Goal: Task Accomplishment & Management: Manage account settings

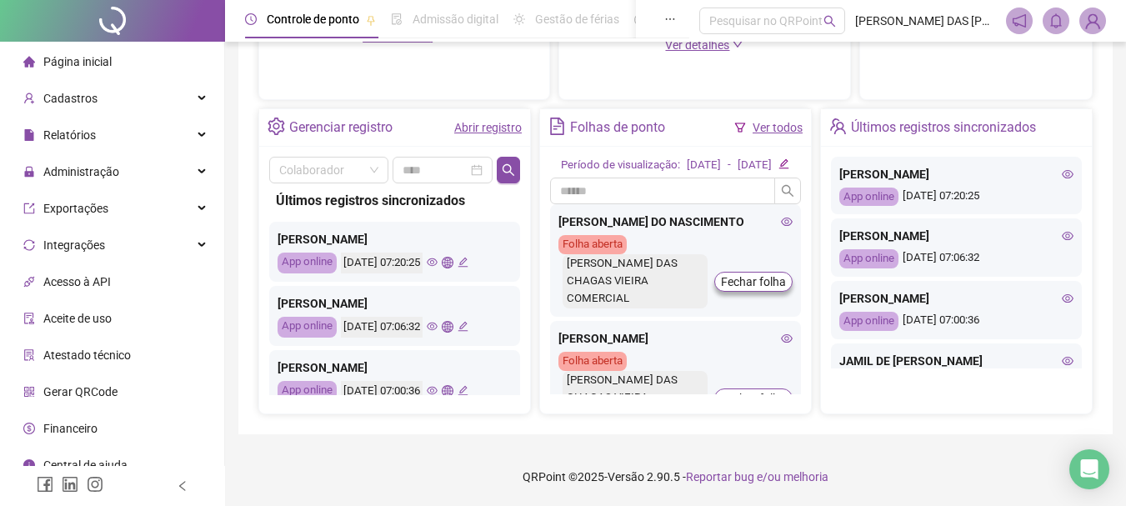
scroll to position [596, 0]
click at [472, 121] on link "Abrir registro" at bounding box center [488, 127] width 68 height 13
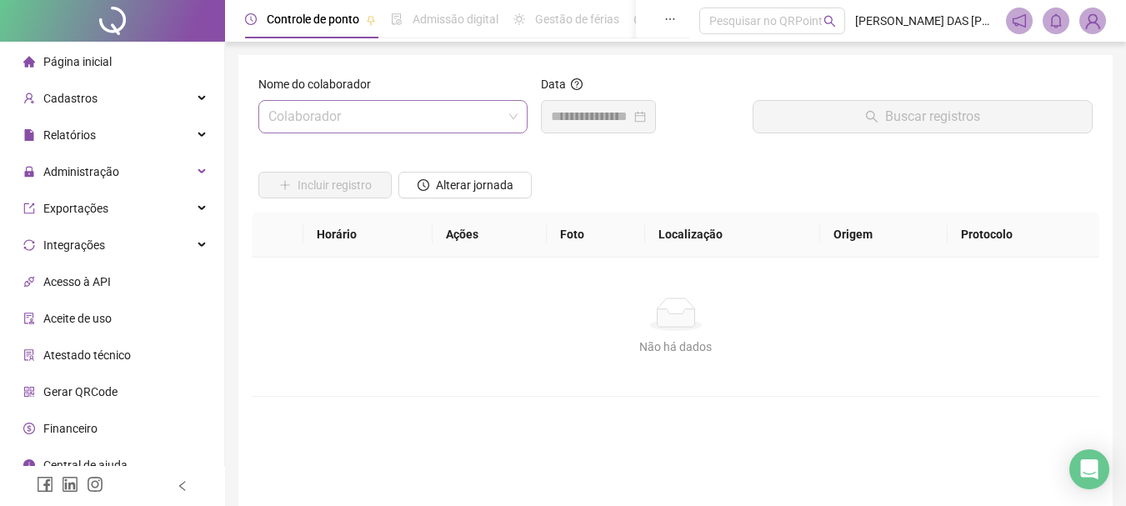
click at [407, 123] on input "search" at bounding box center [385, 117] width 234 height 32
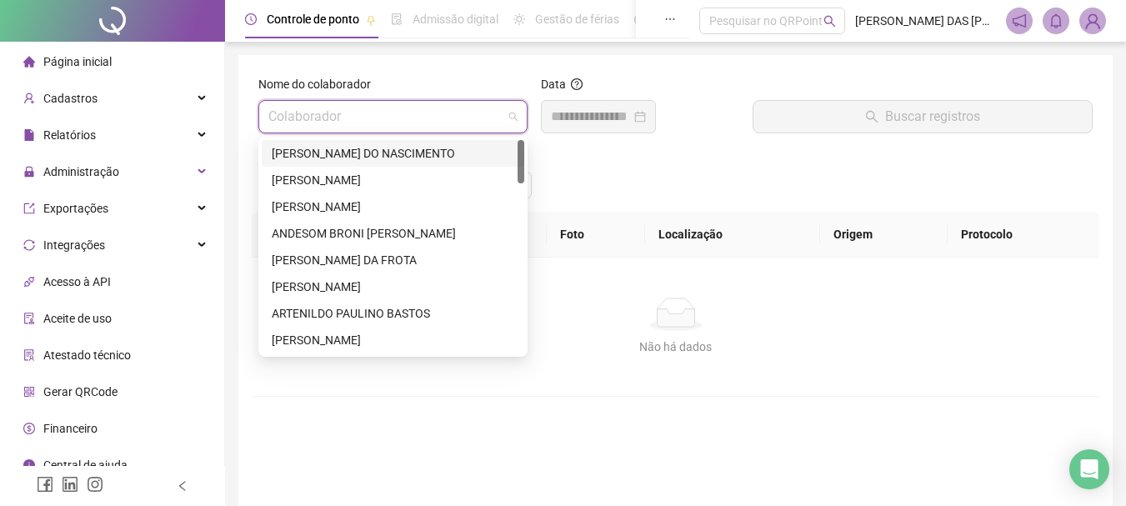
click at [315, 153] on div "[PERSON_NAME] DO NASCIMENTO" at bounding box center [393, 153] width 243 height 18
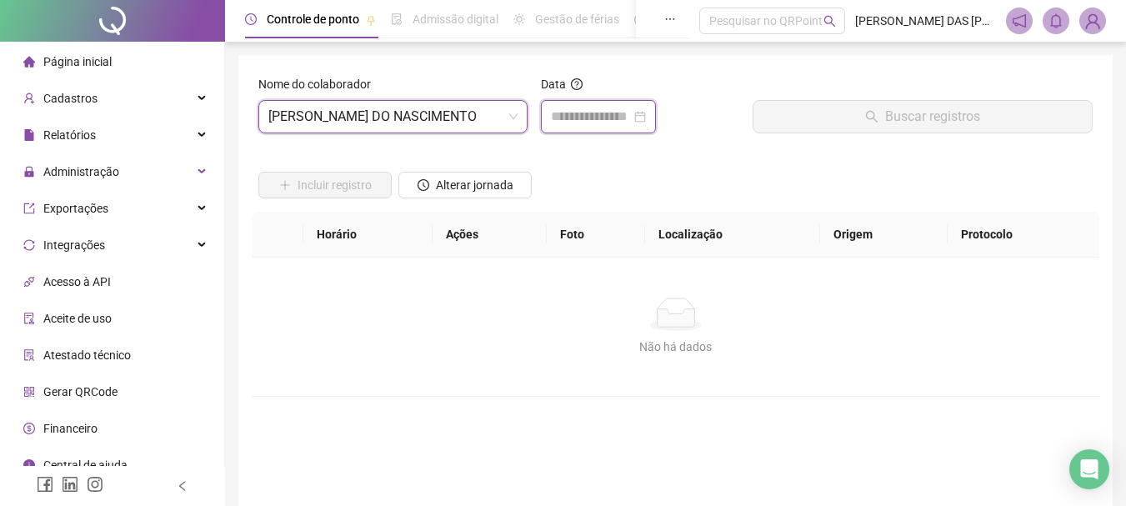
click at [598, 118] on input at bounding box center [591, 117] width 80 height 20
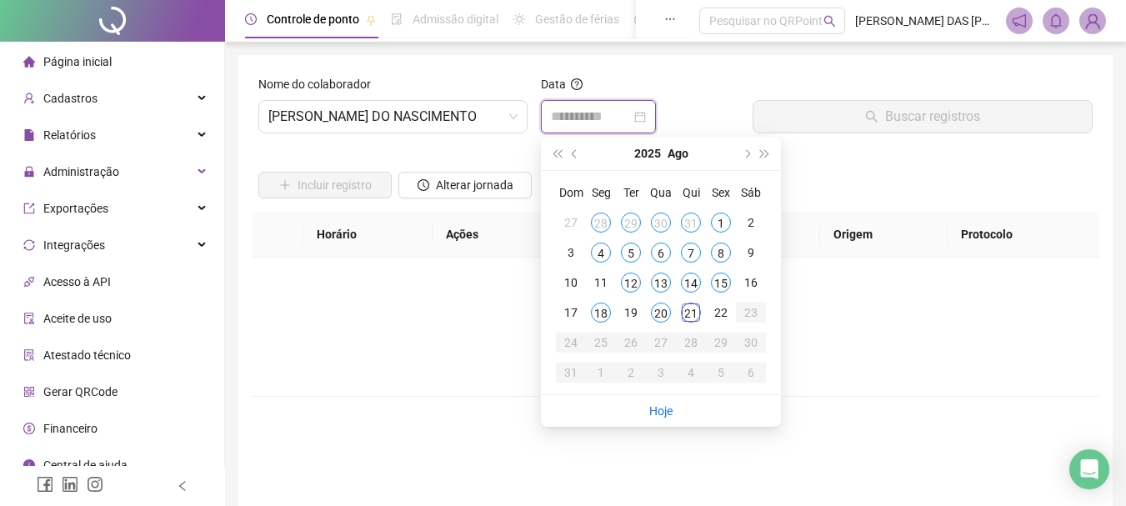
type input "**********"
drag, startPoint x: 691, startPoint y: 316, endPoint x: 715, endPoint y: 266, distance: 55.5
click at [691, 315] on div "21" at bounding box center [691, 313] width 20 height 20
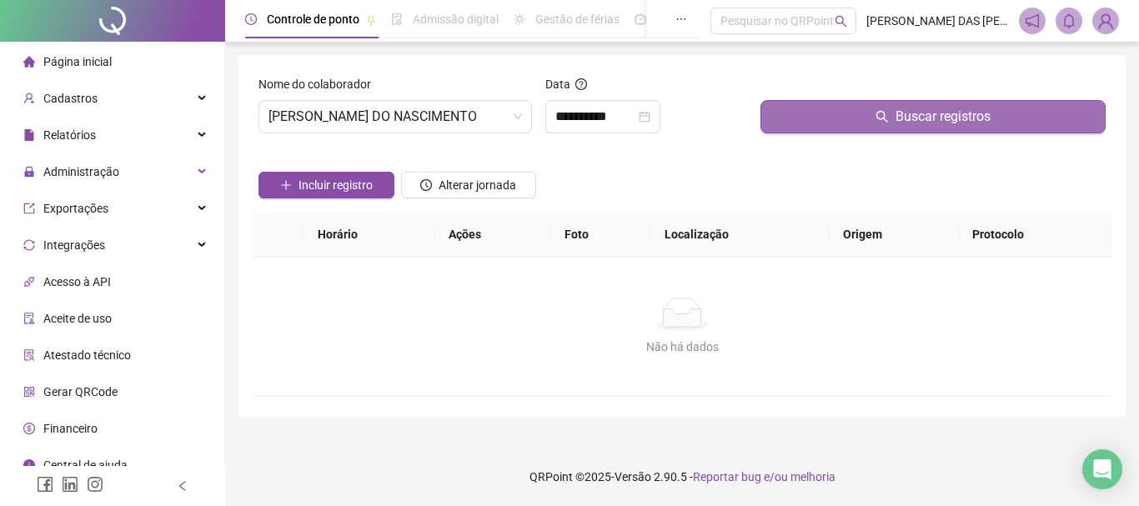
click at [901, 115] on span "Buscar registros" at bounding box center [942, 117] width 95 height 20
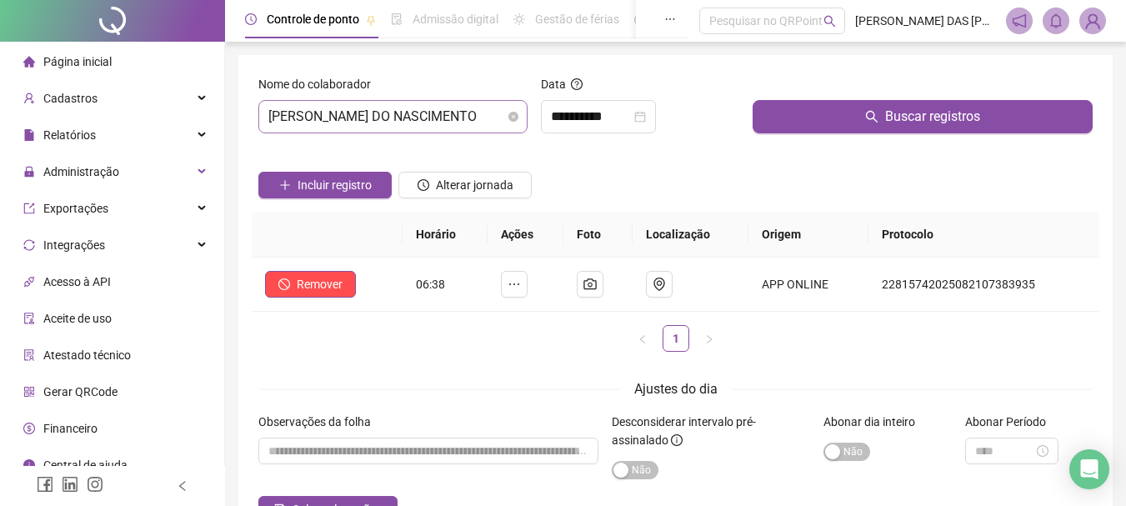
click at [485, 120] on span "[PERSON_NAME] DO NASCIMENTO" at bounding box center [392, 117] width 249 height 32
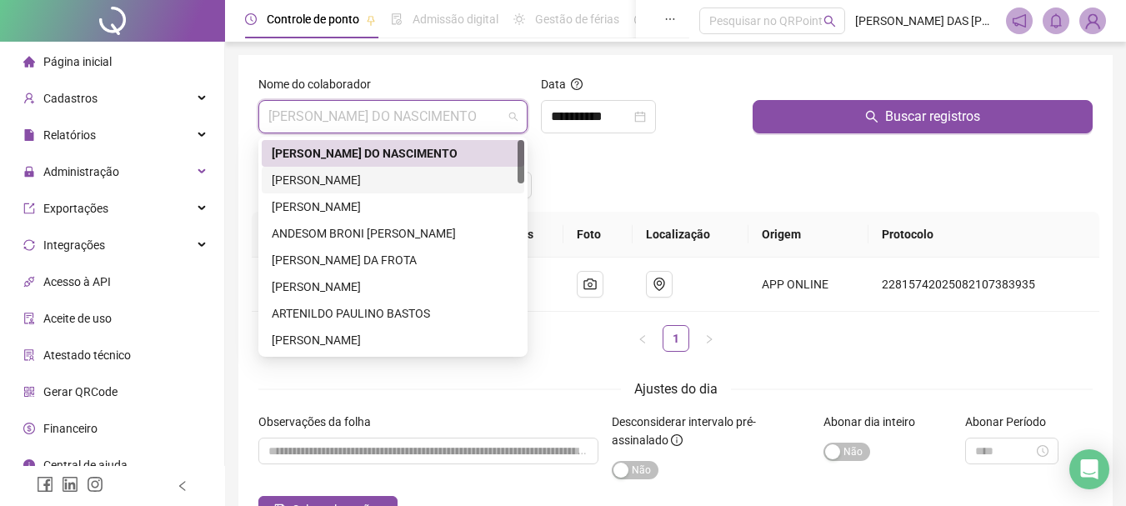
click at [306, 178] on div "[PERSON_NAME]" at bounding box center [393, 180] width 243 height 18
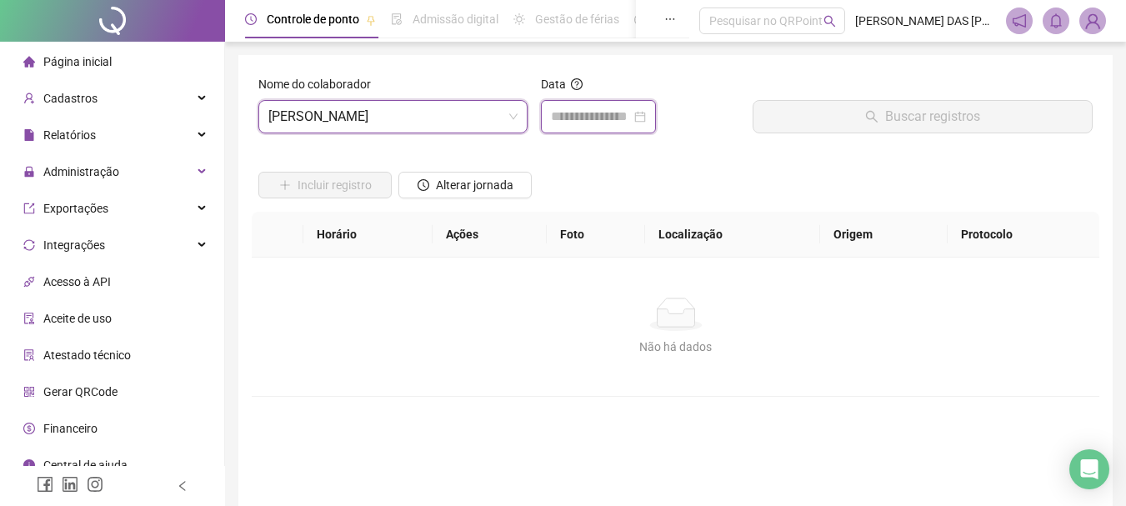
click at [583, 123] on input at bounding box center [591, 117] width 80 height 20
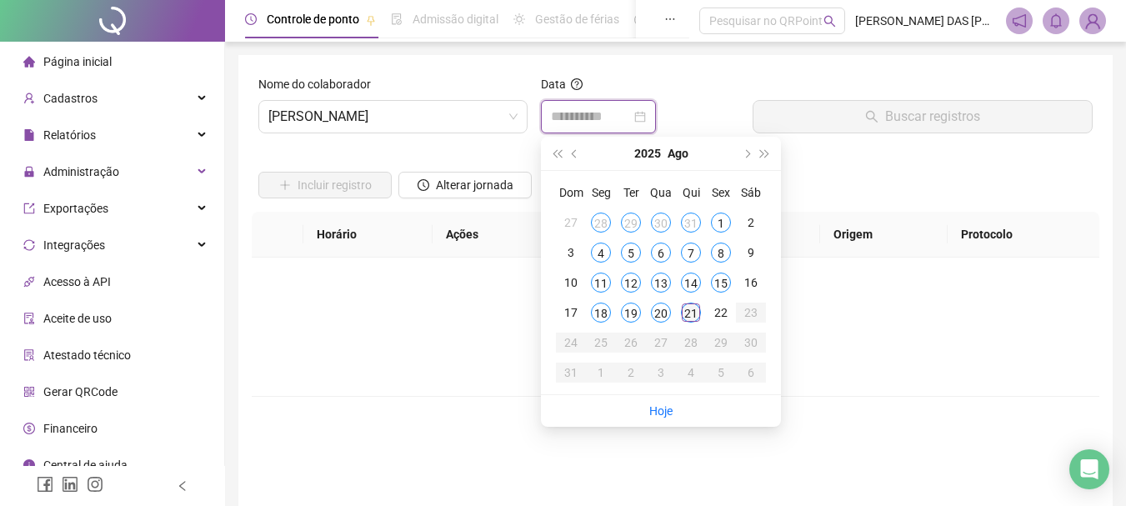
type input "**********"
click at [694, 311] on div "21" at bounding box center [691, 313] width 20 height 20
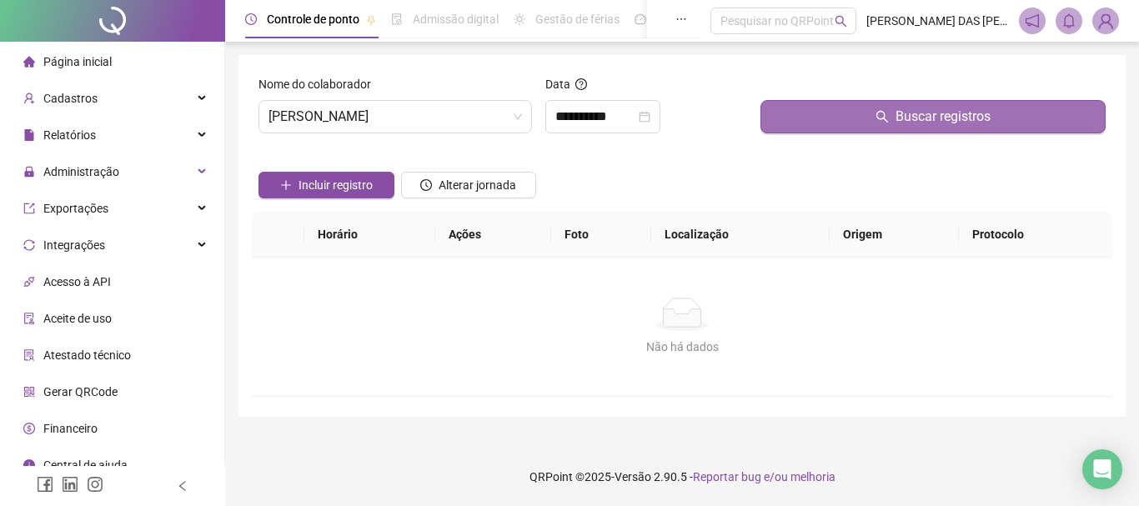
click at [914, 121] on span "Buscar registros" at bounding box center [942, 117] width 95 height 20
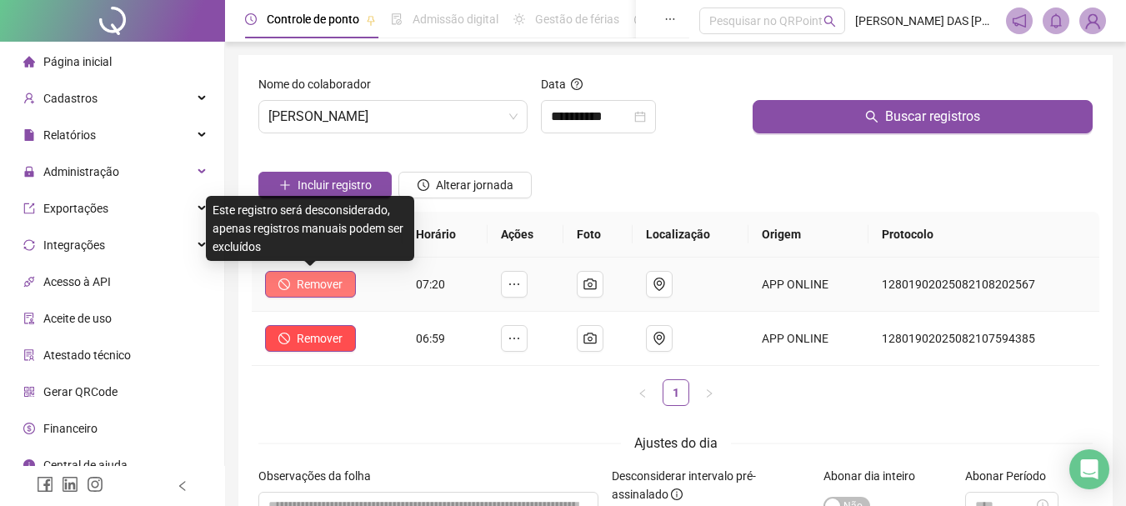
click at [321, 288] on span "Remover" at bounding box center [320, 284] width 46 height 18
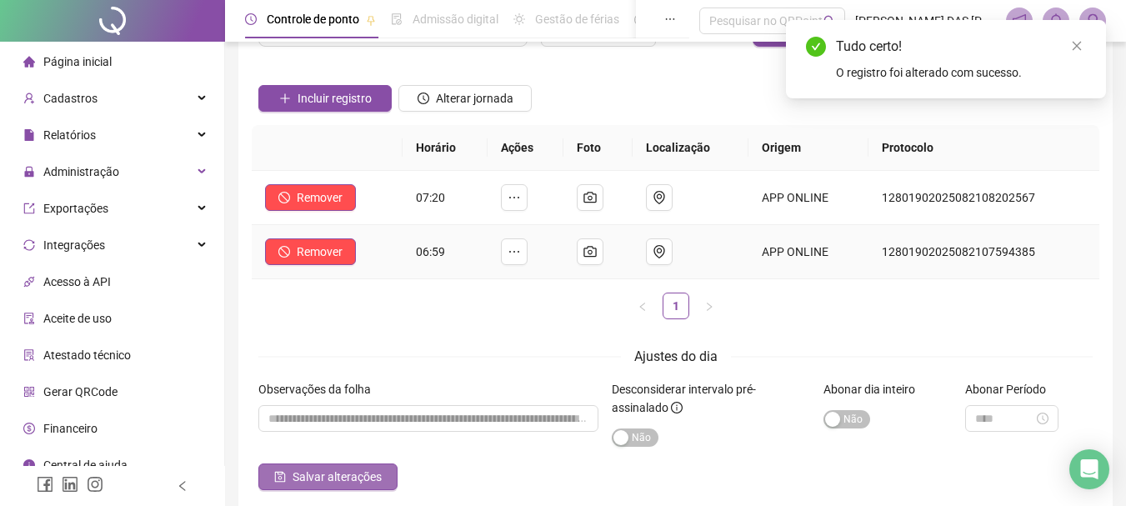
scroll to position [163, 0]
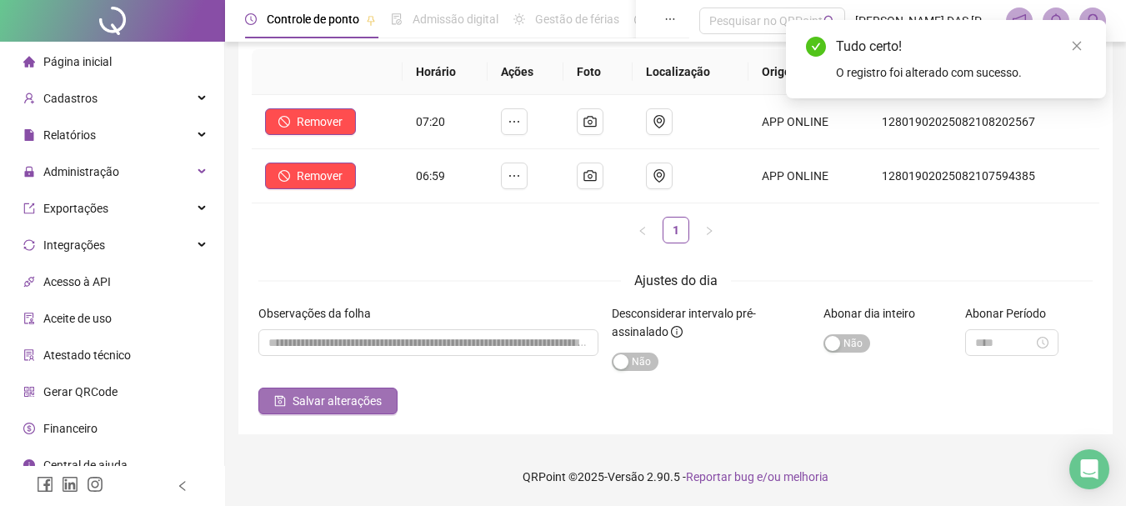
click at [331, 403] on span "Salvar alterações" at bounding box center [337, 401] width 89 height 18
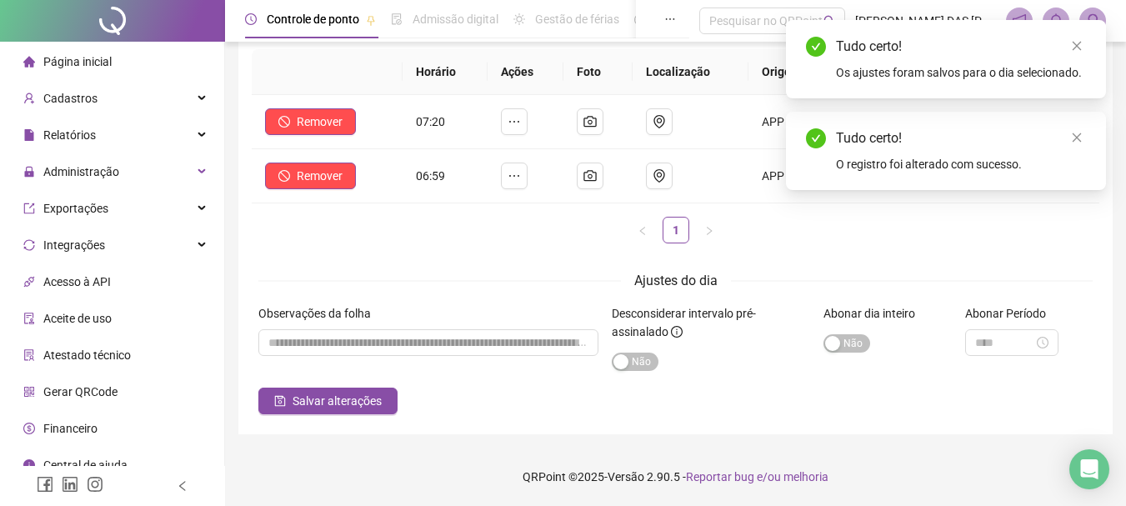
scroll to position [0, 0]
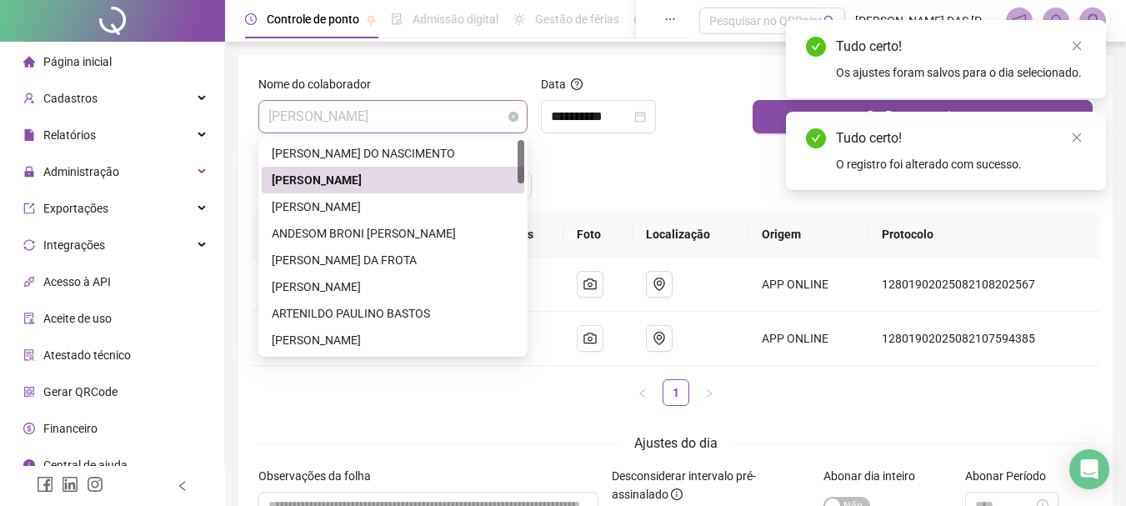
click at [475, 111] on span "[PERSON_NAME]" at bounding box center [392, 117] width 249 height 32
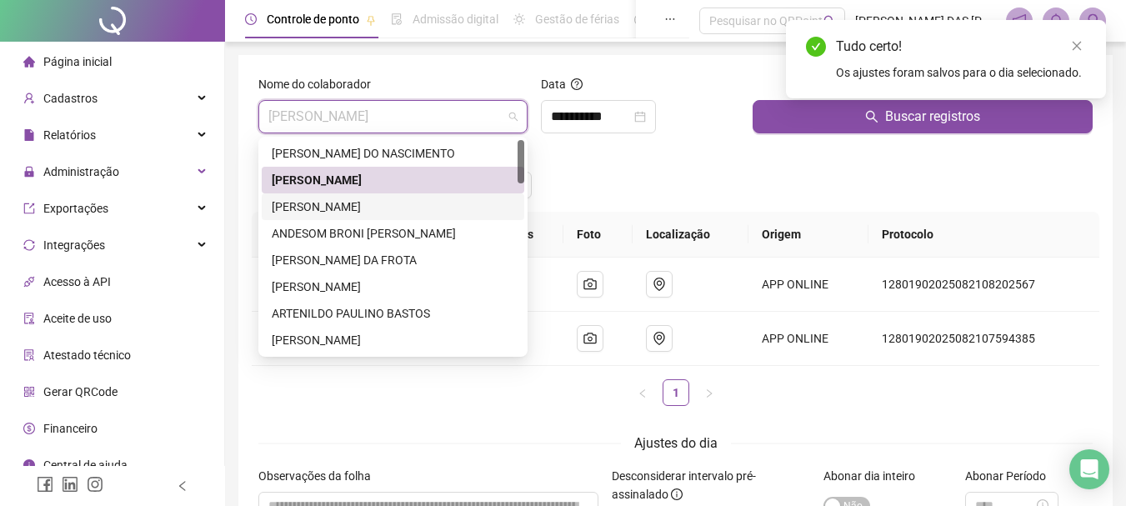
click at [322, 211] on div "[PERSON_NAME]" at bounding box center [393, 207] width 243 height 18
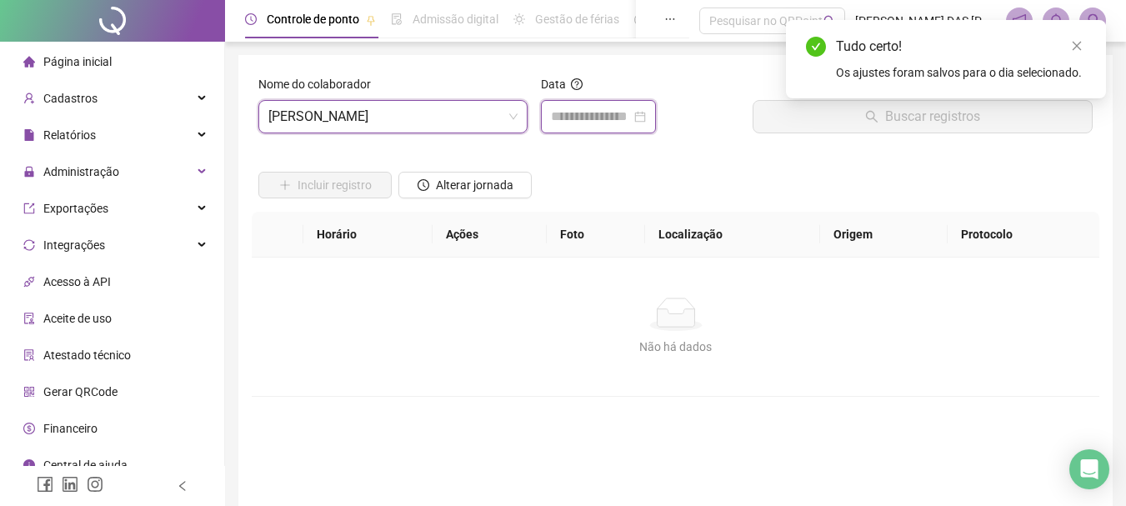
click at [573, 119] on input at bounding box center [591, 117] width 80 height 20
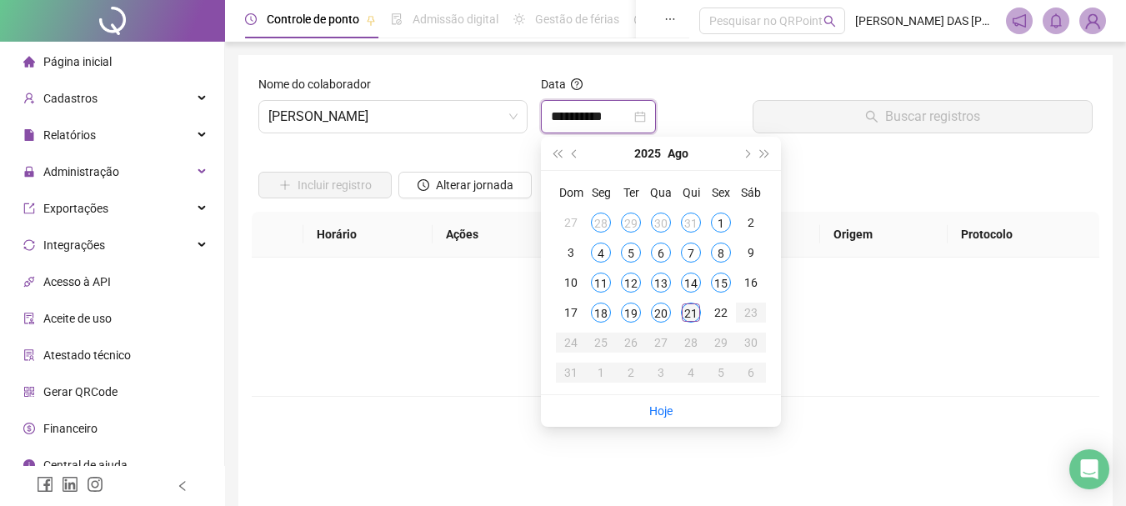
type input "**********"
click at [693, 312] on div "21" at bounding box center [691, 313] width 20 height 20
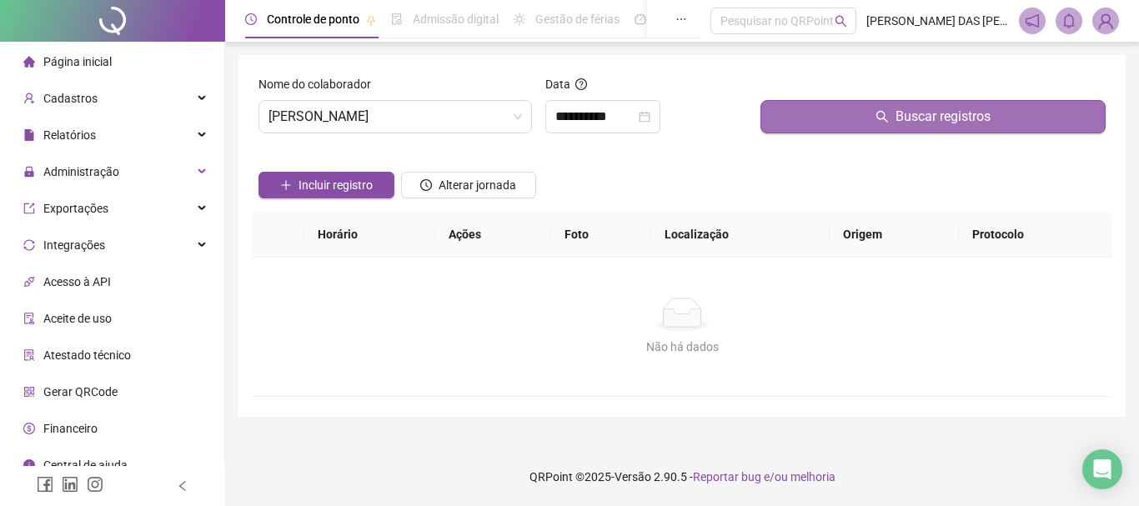
click at [962, 127] on button "Buscar registros" at bounding box center [932, 116] width 345 height 33
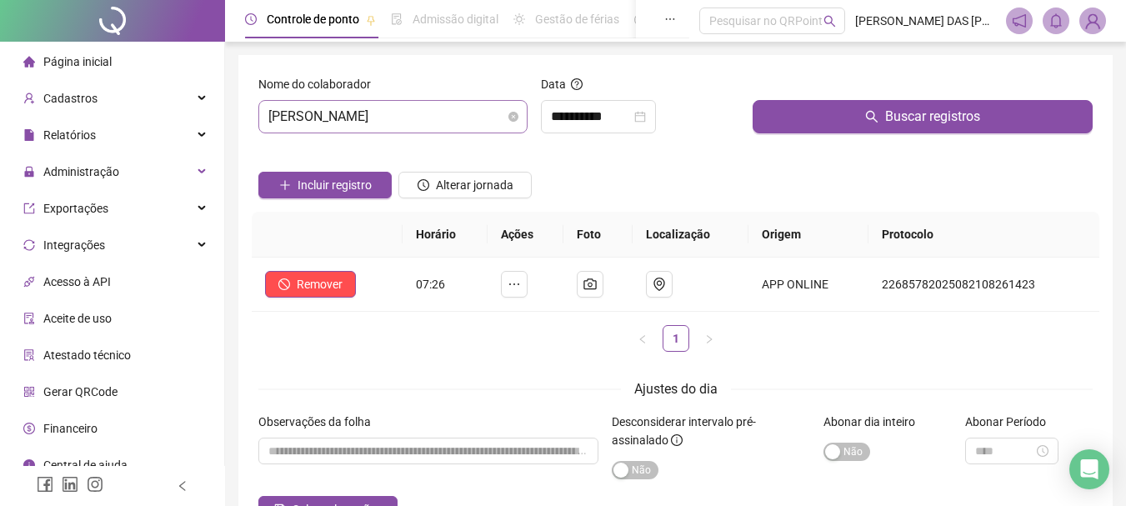
click at [469, 109] on span "[PERSON_NAME]" at bounding box center [392, 117] width 249 height 32
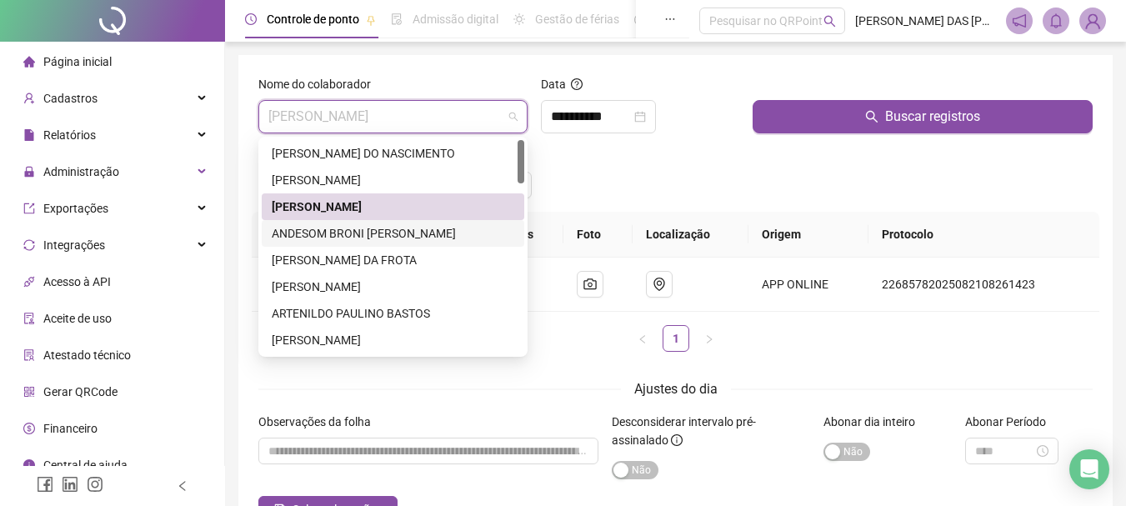
click at [326, 232] on div "ANDESOM BRONI [PERSON_NAME]" at bounding box center [393, 233] width 243 height 18
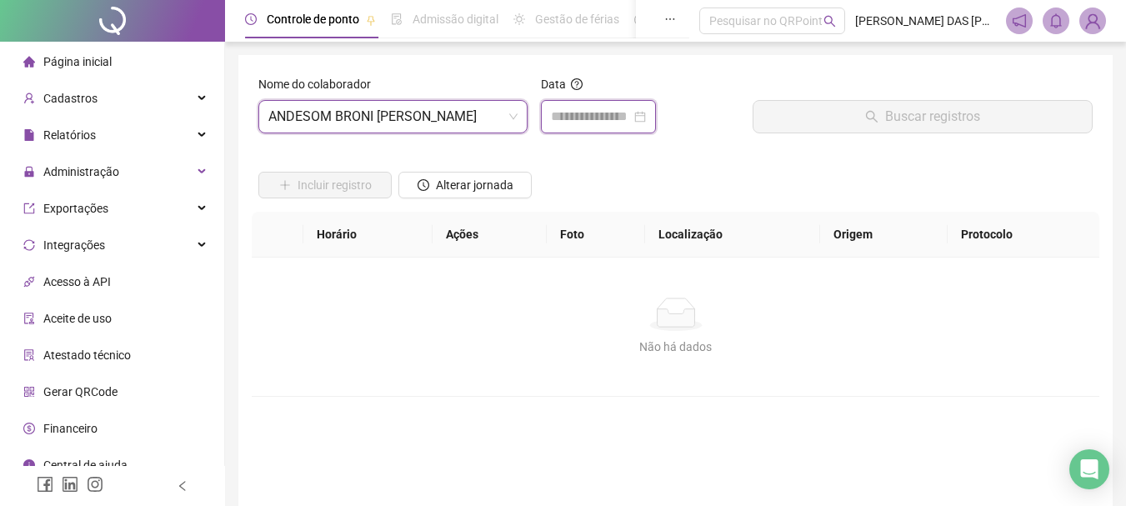
click at [587, 114] on input at bounding box center [591, 117] width 80 height 20
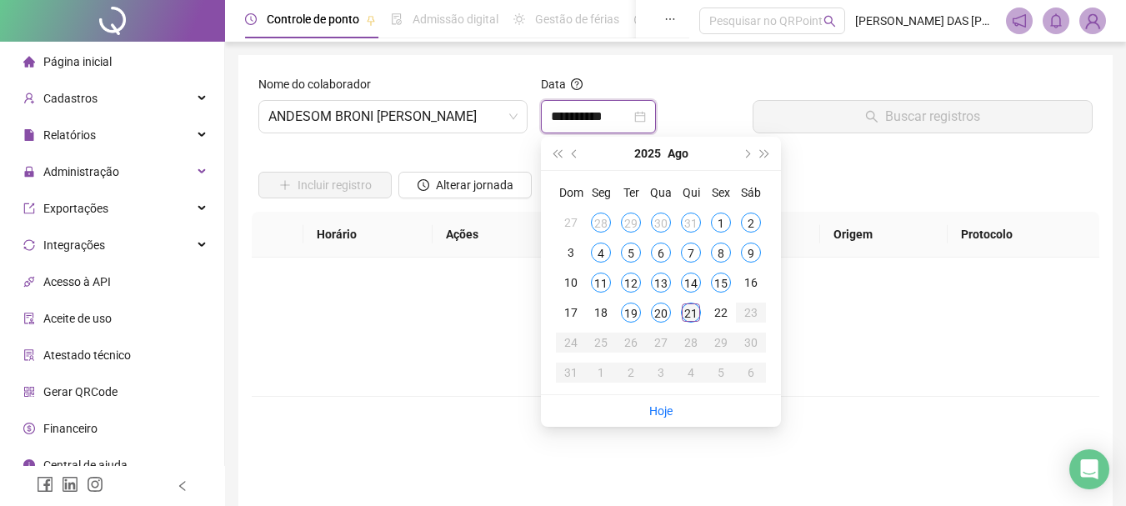
type input "**********"
click at [693, 313] on div "21" at bounding box center [691, 313] width 20 height 20
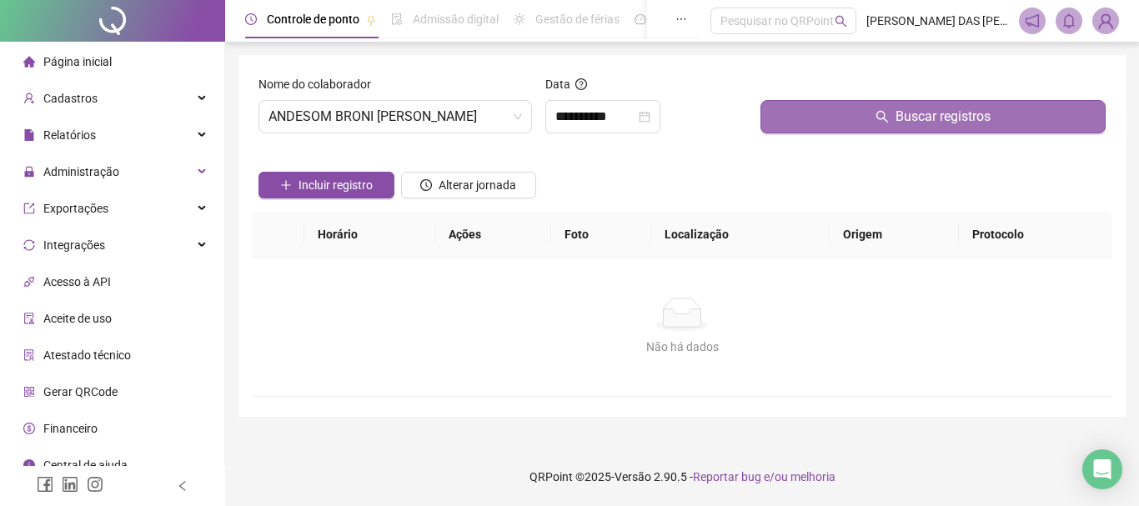
click at [869, 125] on button "Buscar registros" at bounding box center [932, 116] width 345 height 33
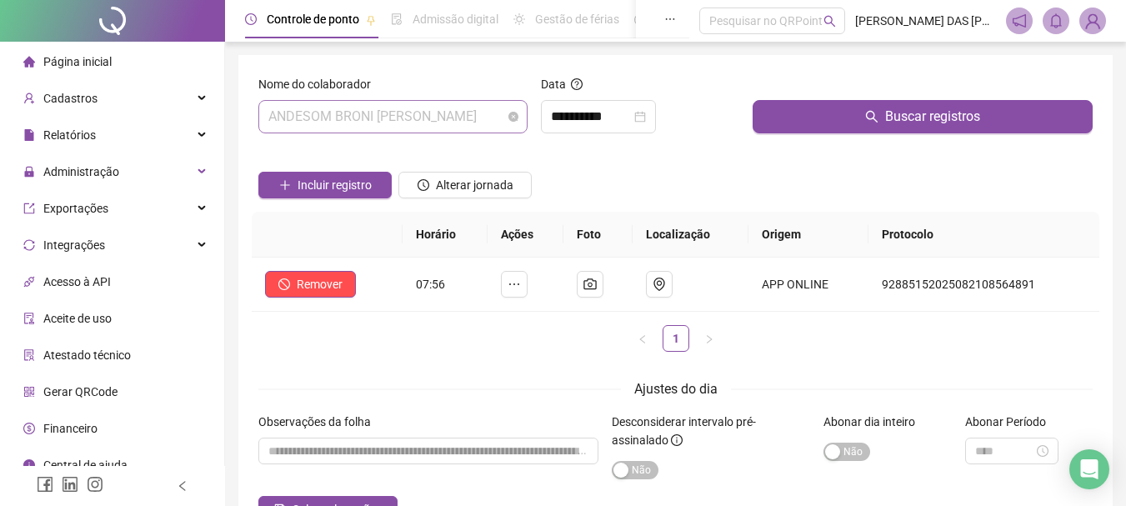
click at [474, 119] on span "ANDESOM BRONI [PERSON_NAME]" at bounding box center [392, 117] width 249 height 32
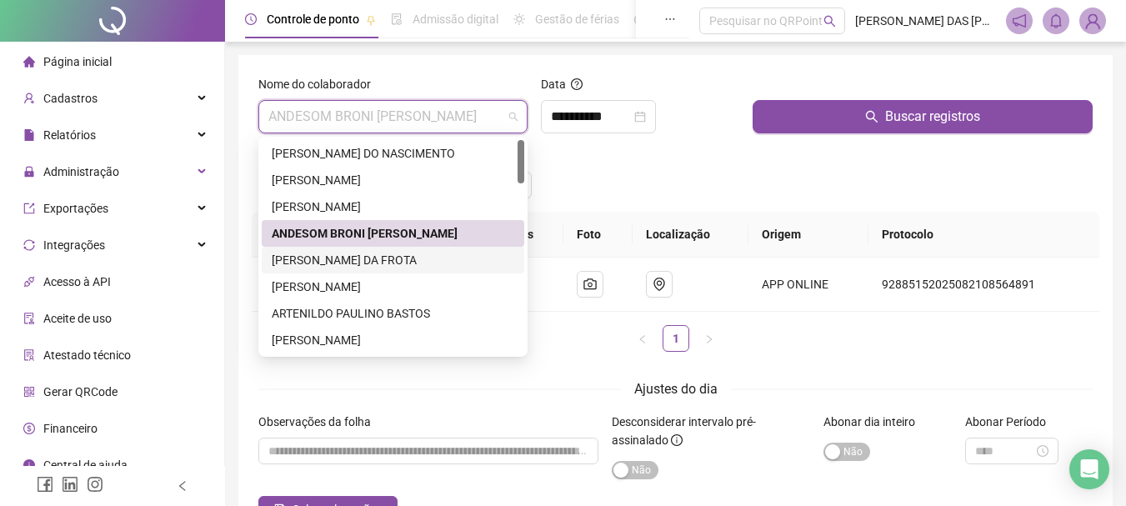
click at [315, 257] on div "[PERSON_NAME] DA FROTA" at bounding box center [393, 260] width 243 height 18
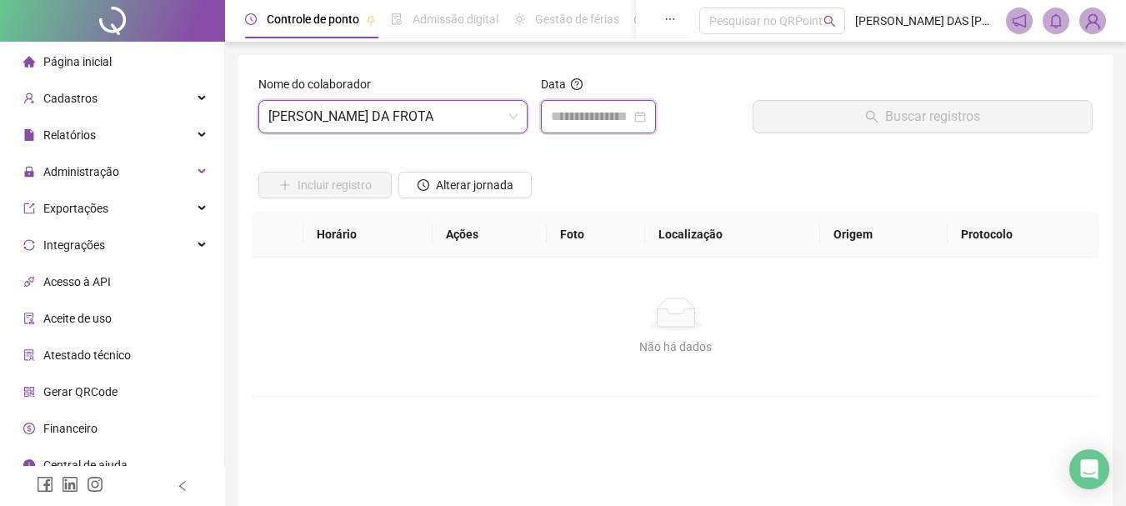
click at [618, 111] on input at bounding box center [591, 117] width 80 height 20
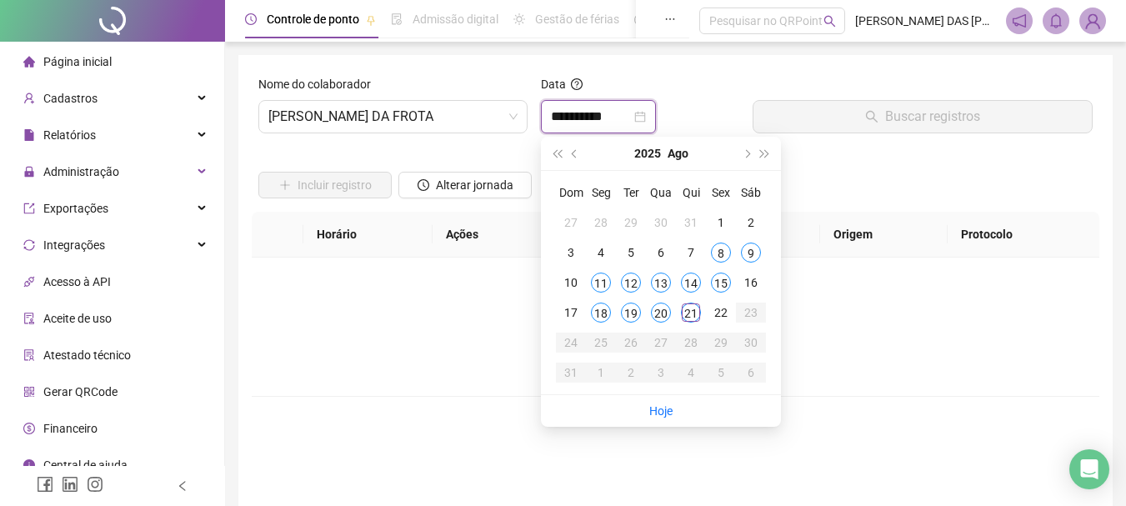
type input "**********"
click at [692, 313] on div "21" at bounding box center [691, 313] width 20 height 20
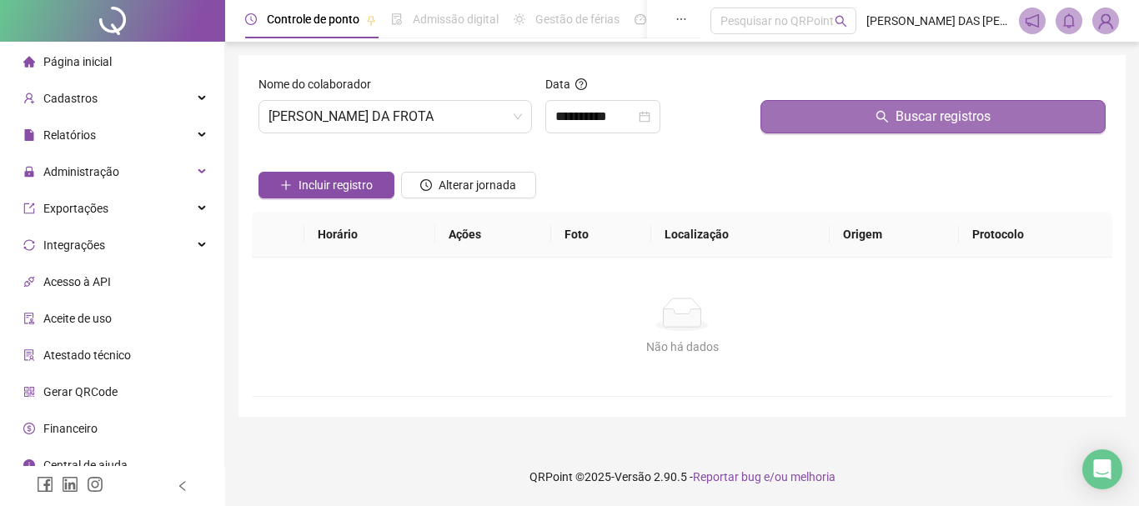
click at [946, 113] on span "Buscar registros" at bounding box center [942, 117] width 95 height 20
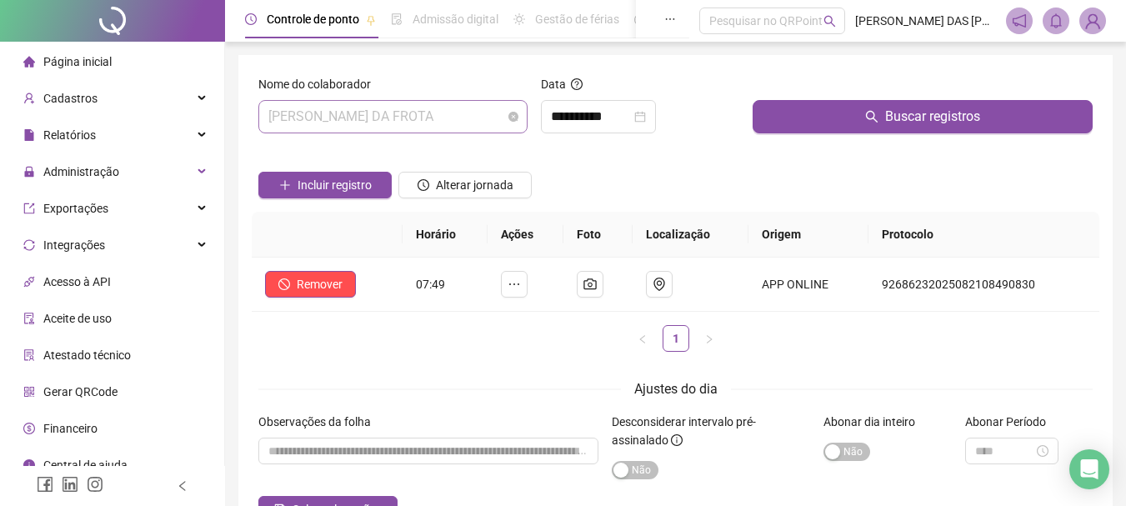
click at [463, 122] on span "[PERSON_NAME] DA FROTA" at bounding box center [392, 117] width 249 height 32
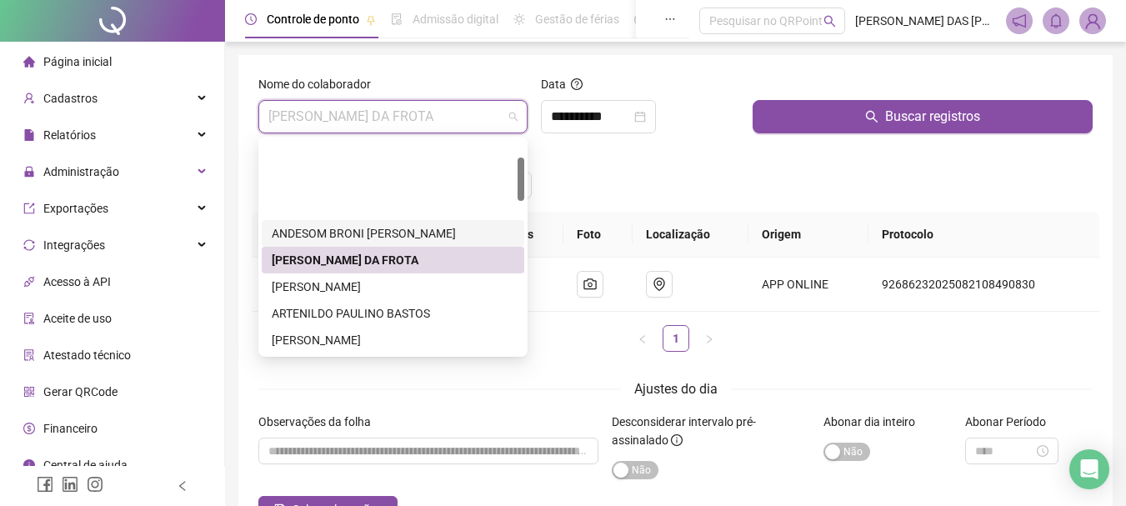
scroll to position [83, 0]
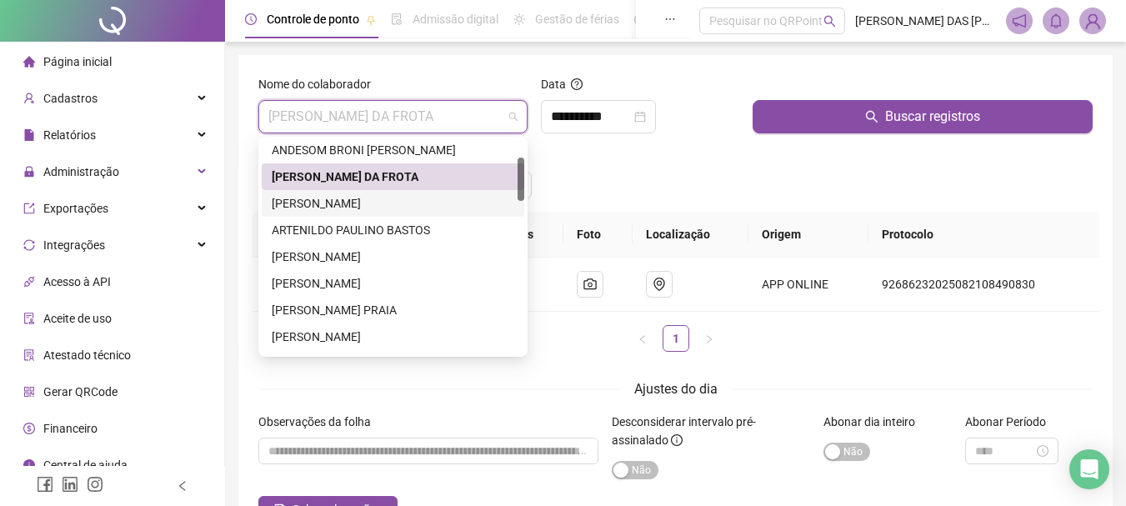
click at [319, 203] on div "[PERSON_NAME]" at bounding box center [393, 203] width 243 height 18
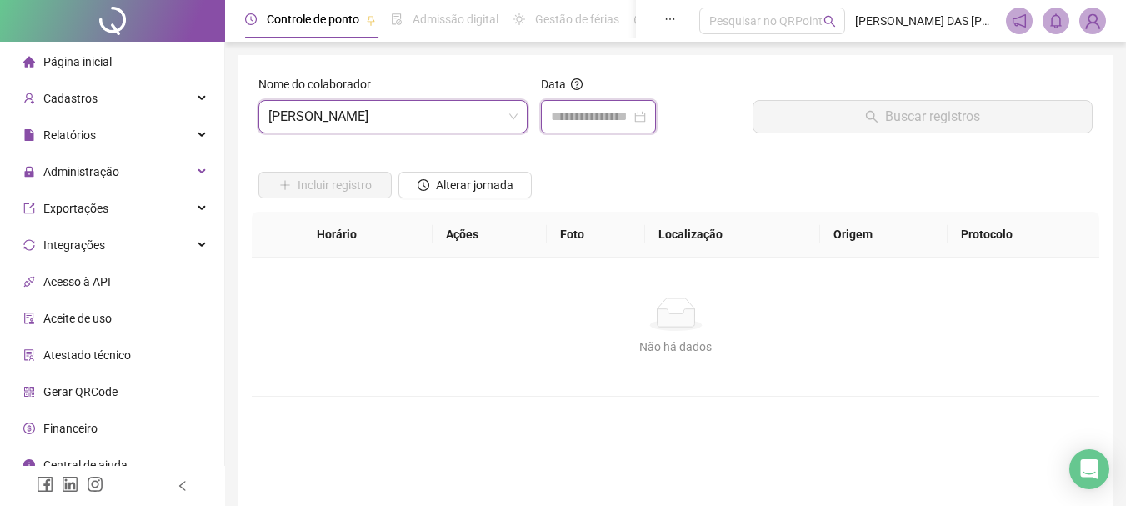
click at [572, 110] on input at bounding box center [591, 117] width 80 height 20
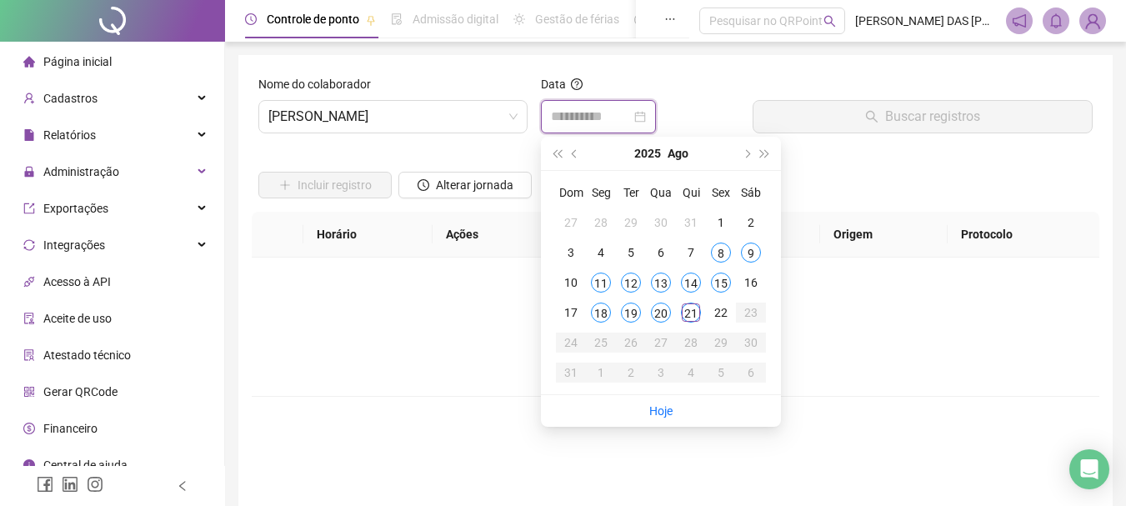
type input "**********"
click at [693, 317] on div "21" at bounding box center [691, 313] width 20 height 20
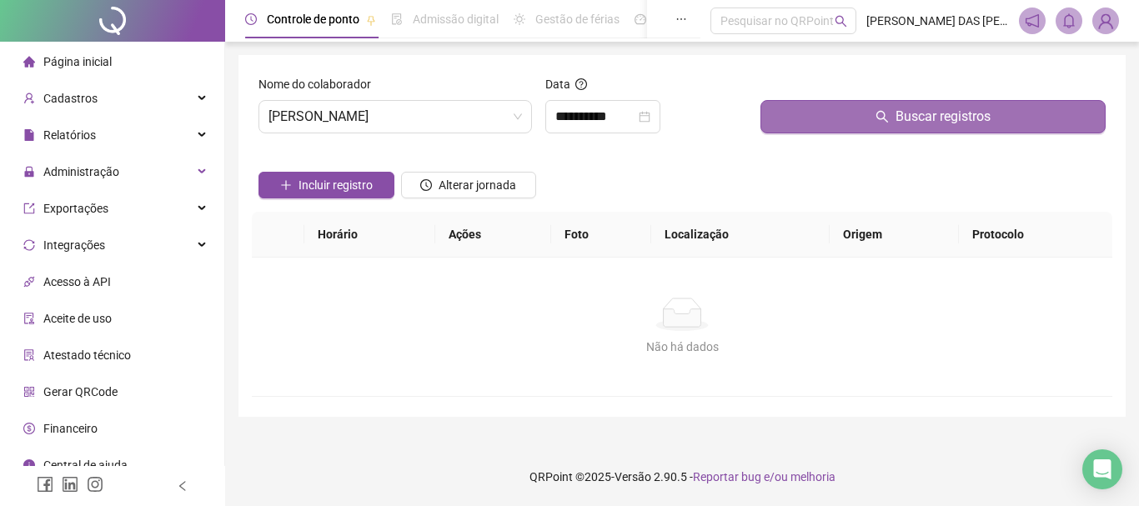
click at [904, 123] on span "Buscar registros" at bounding box center [942, 117] width 95 height 20
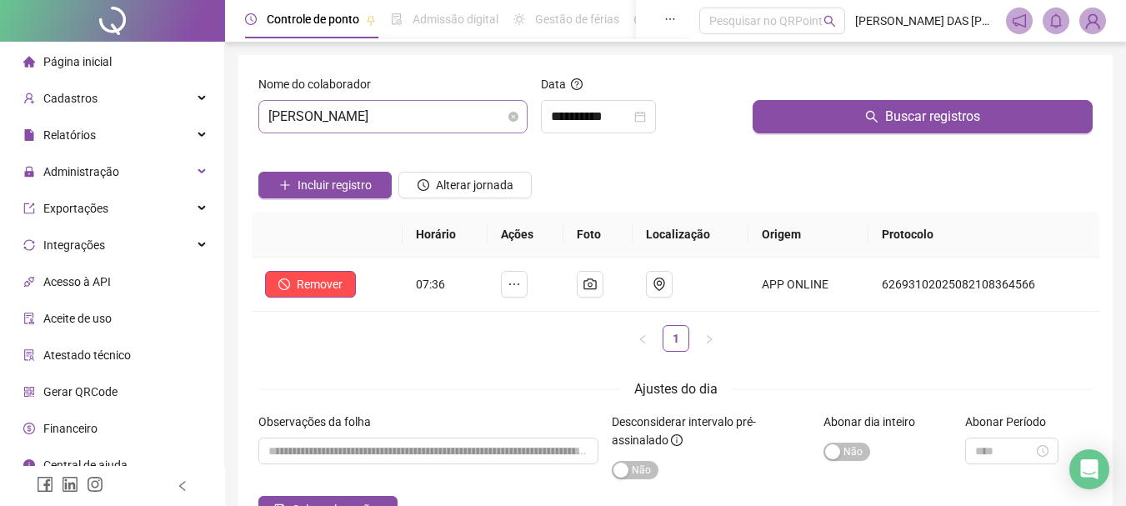
drag, startPoint x: 496, startPoint y: 117, endPoint x: 463, endPoint y: 111, distance: 33.8
click at [495, 117] on span "[PERSON_NAME]" at bounding box center [392, 117] width 249 height 32
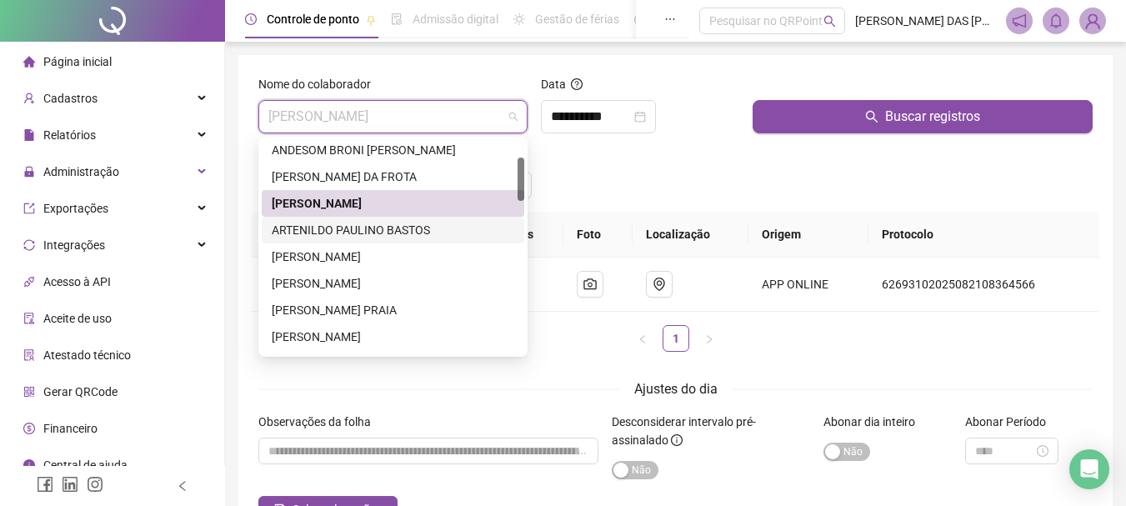
click at [332, 231] on div "ARTENILDO PAULINO BASTOS" at bounding box center [393, 230] width 243 height 18
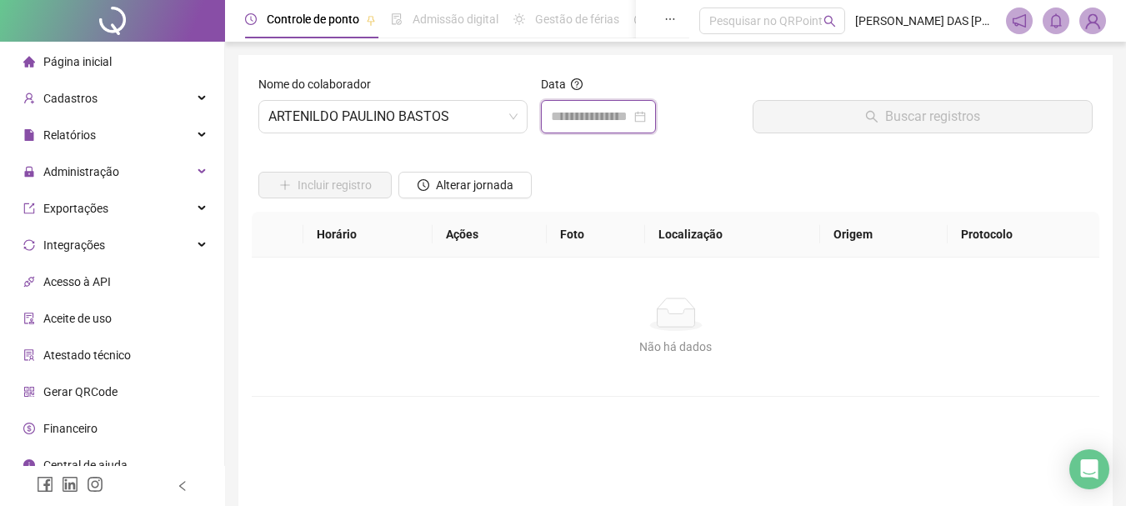
click at [575, 115] on input at bounding box center [591, 117] width 80 height 20
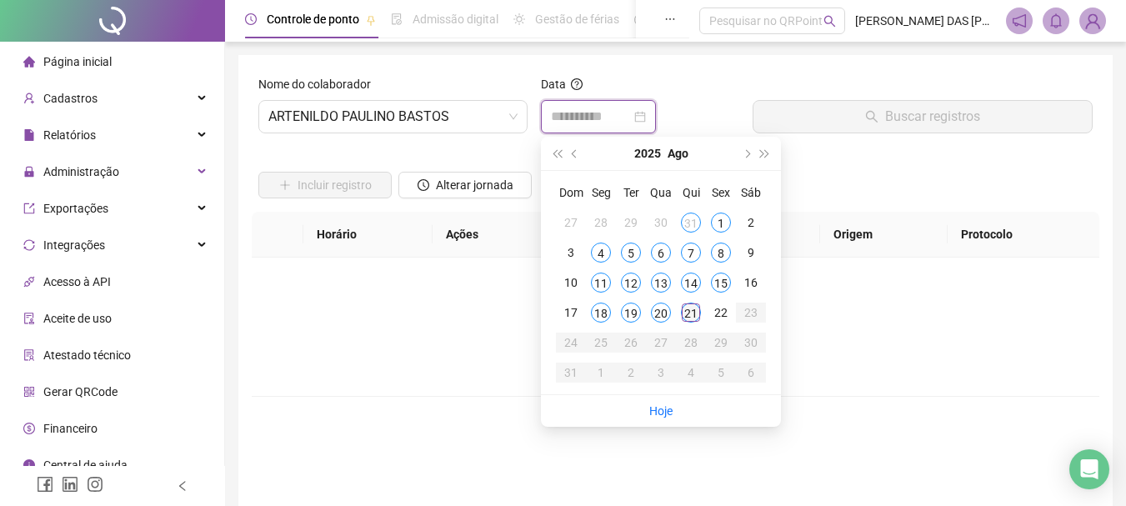
type input "**********"
click at [692, 314] on div "21" at bounding box center [691, 313] width 20 height 20
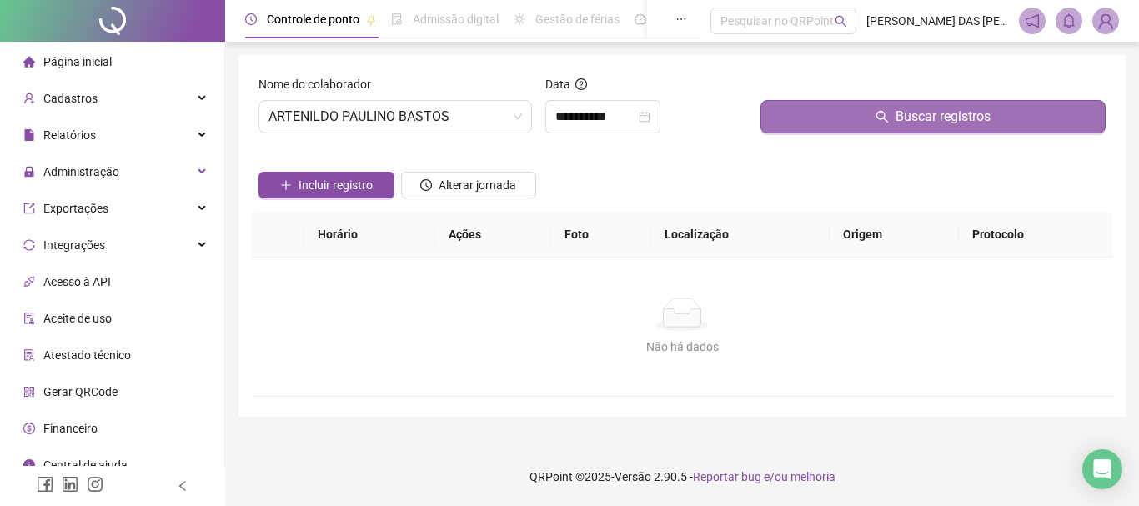
click at [911, 116] on span "Buscar registros" at bounding box center [942, 117] width 95 height 20
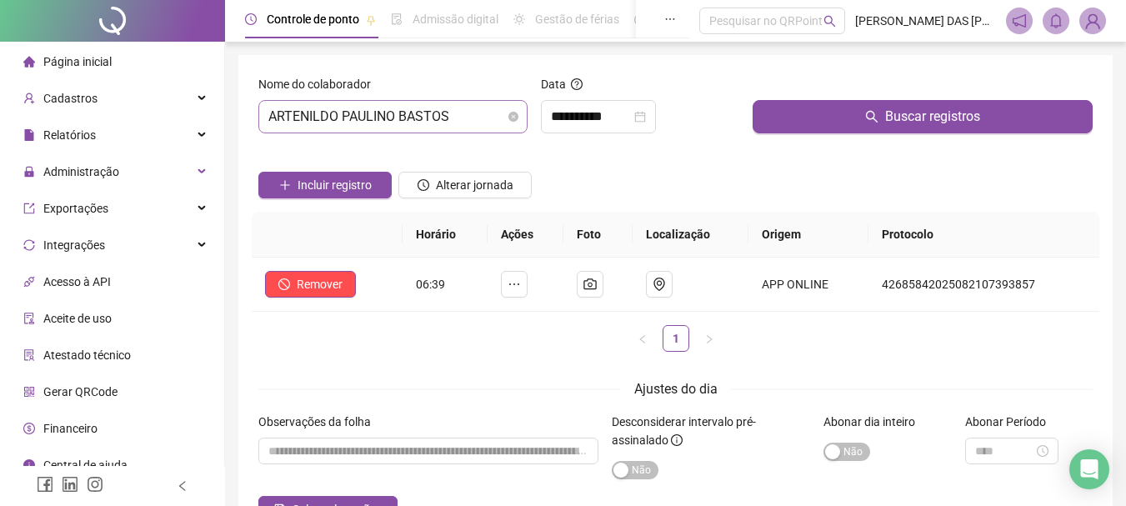
click at [458, 118] on span "ARTENILDO PAULINO BASTOS" at bounding box center [392, 117] width 249 height 32
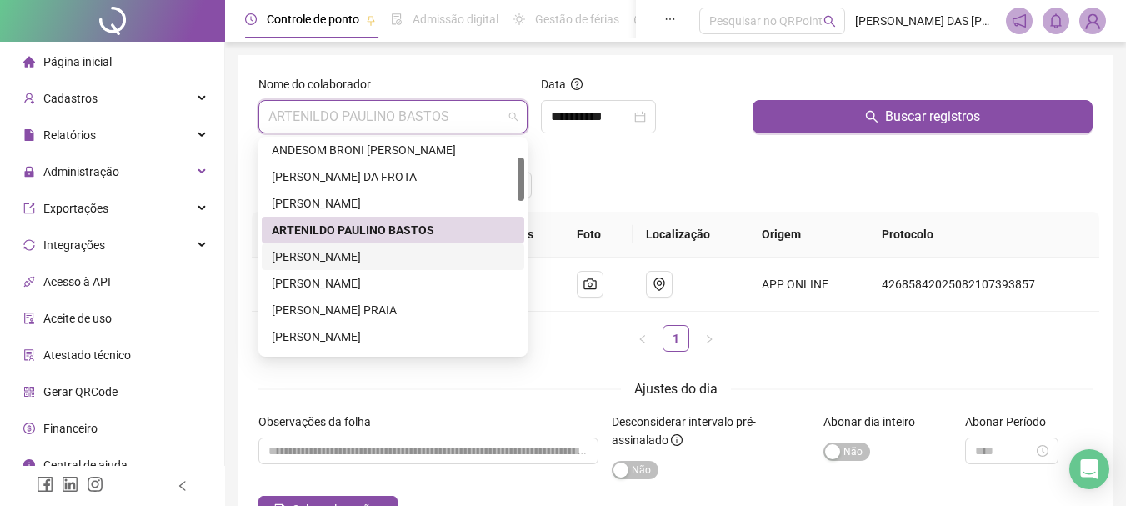
click at [309, 257] on div "[PERSON_NAME]" at bounding box center [393, 257] width 243 height 18
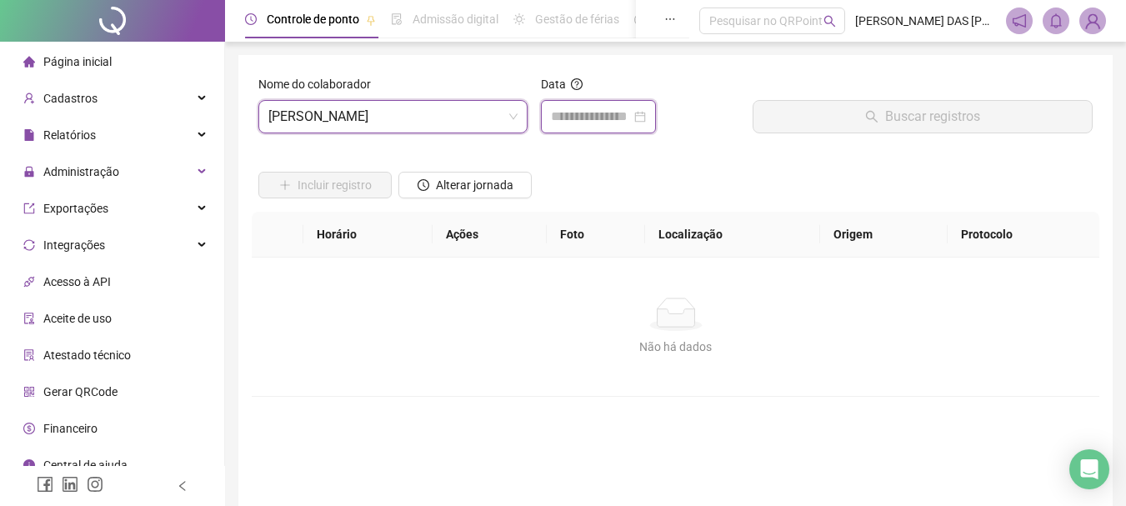
click at [614, 114] on input at bounding box center [591, 117] width 80 height 20
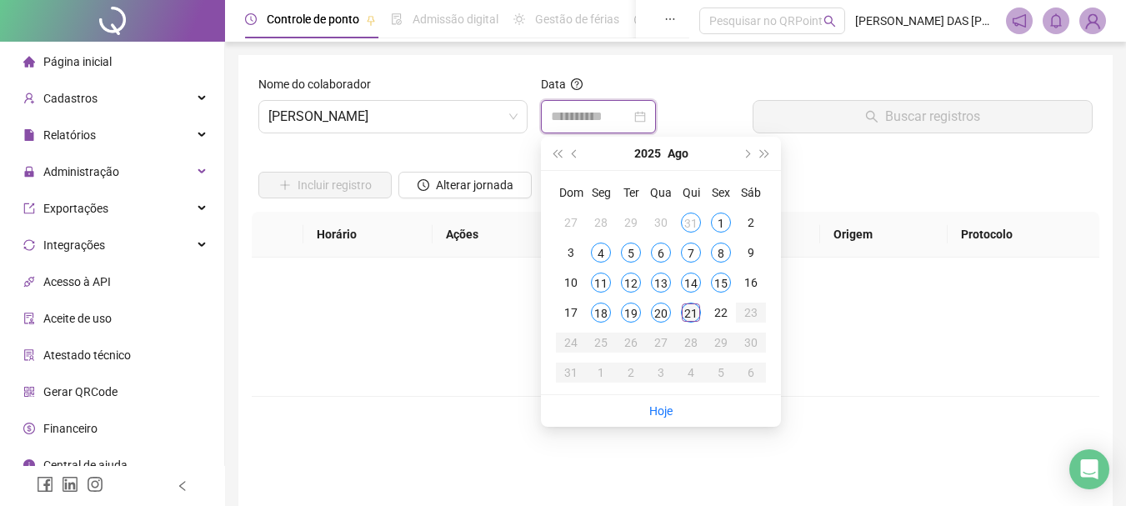
type input "**********"
click at [689, 315] on div "21" at bounding box center [691, 313] width 20 height 20
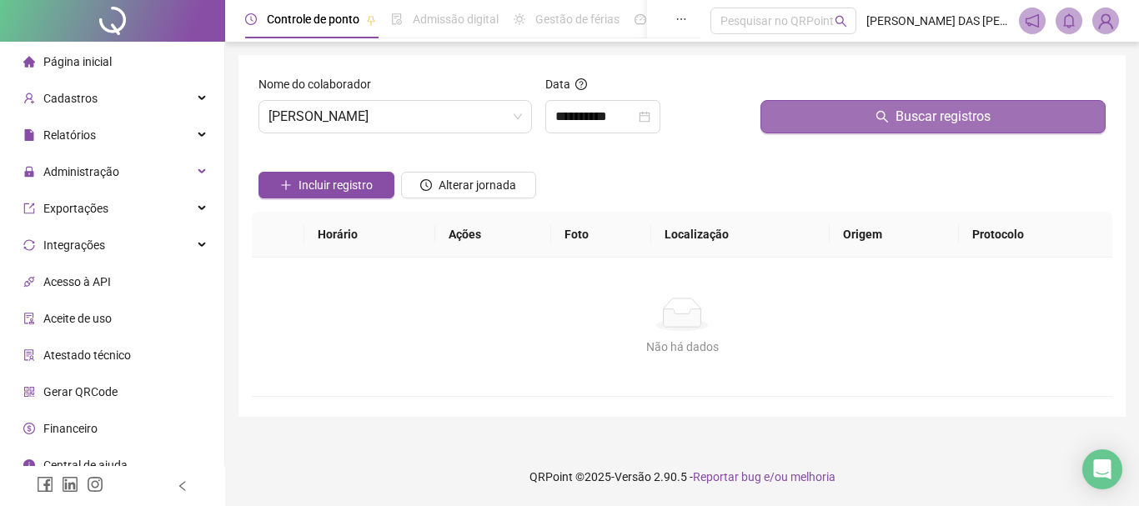
click at [945, 119] on span "Buscar registros" at bounding box center [942, 117] width 95 height 20
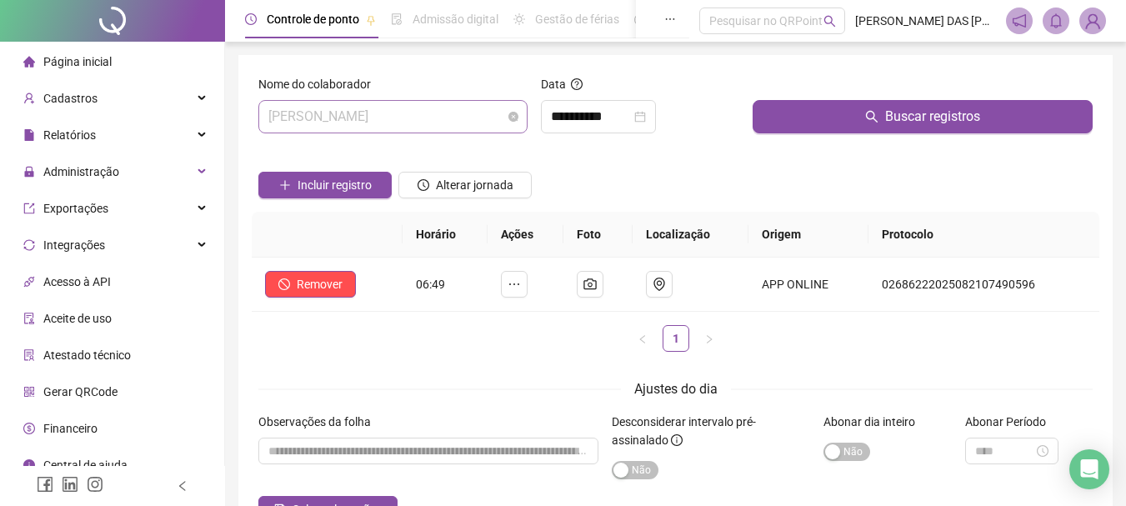
click at [461, 120] on span "[PERSON_NAME]" at bounding box center [392, 117] width 249 height 32
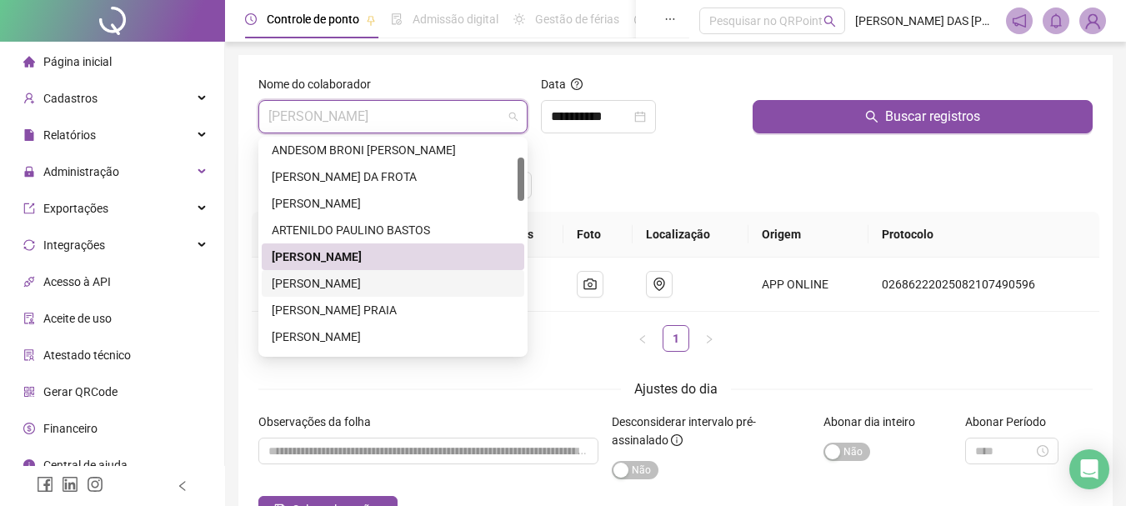
click at [304, 286] on div "[PERSON_NAME]" at bounding box center [393, 283] width 243 height 18
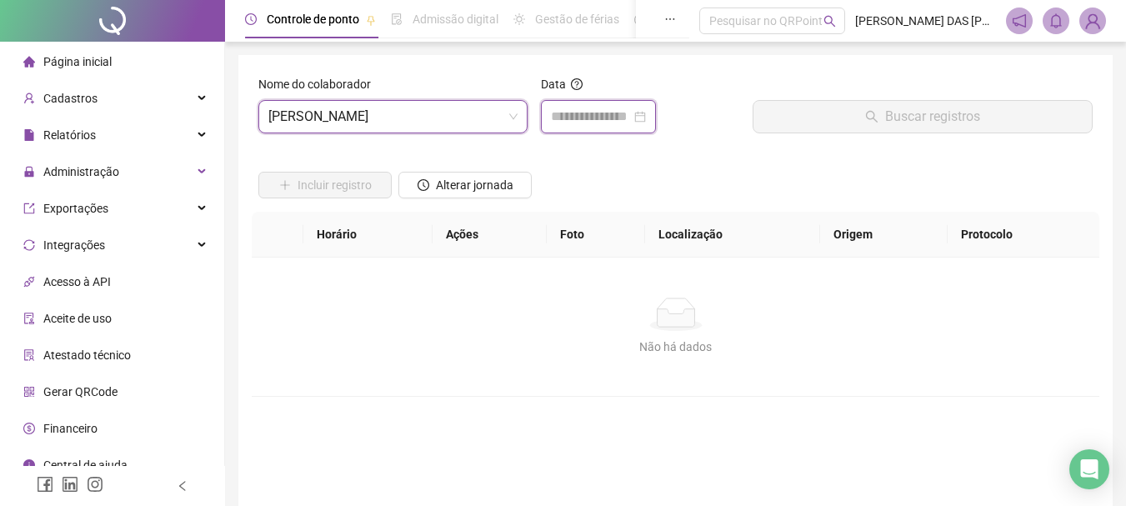
click at [582, 122] on input at bounding box center [591, 117] width 80 height 20
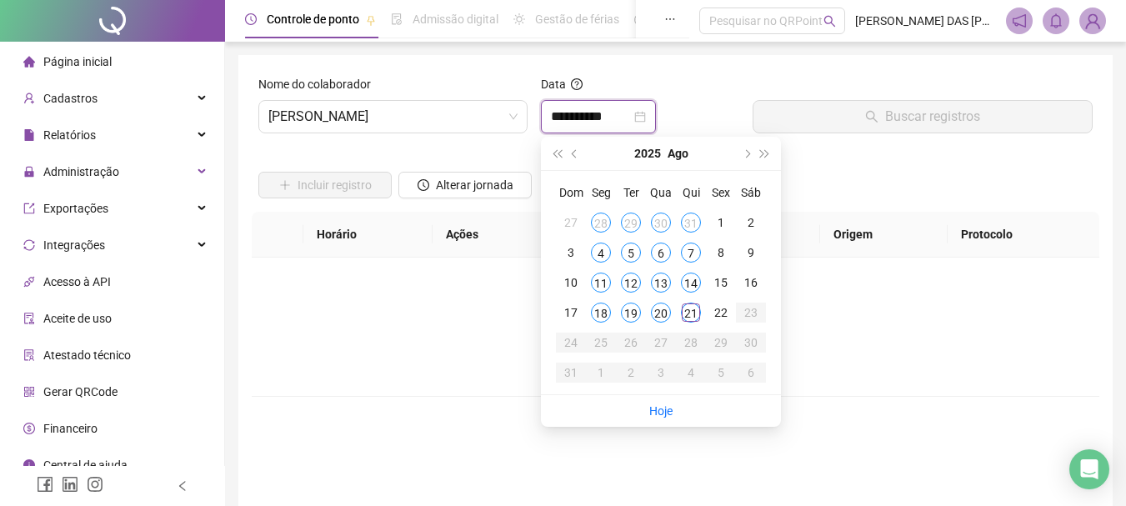
type input "**********"
click at [692, 311] on div "21" at bounding box center [691, 313] width 20 height 20
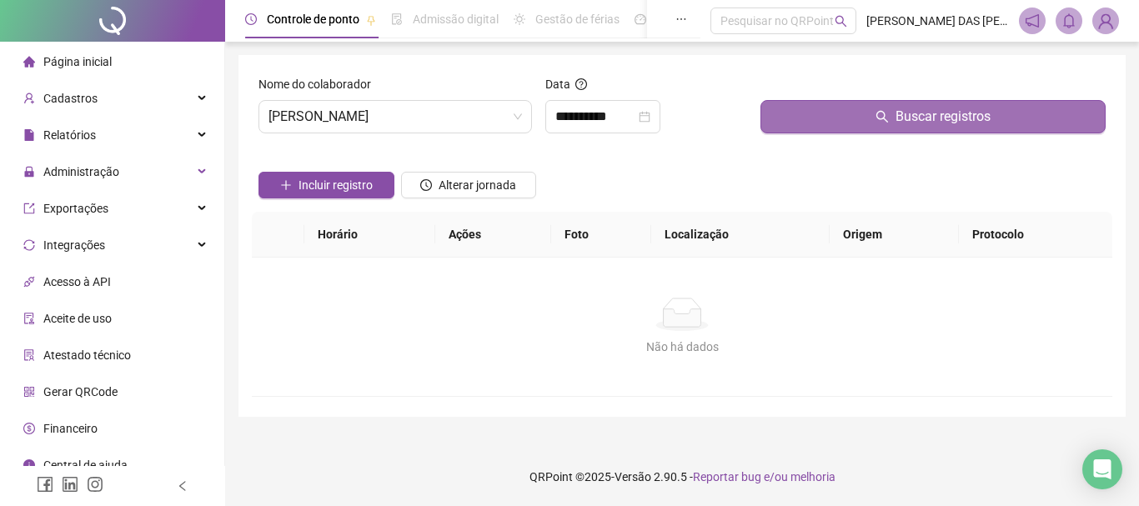
click at [894, 122] on button "Buscar registros" at bounding box center [932, 116] width 345 height 33
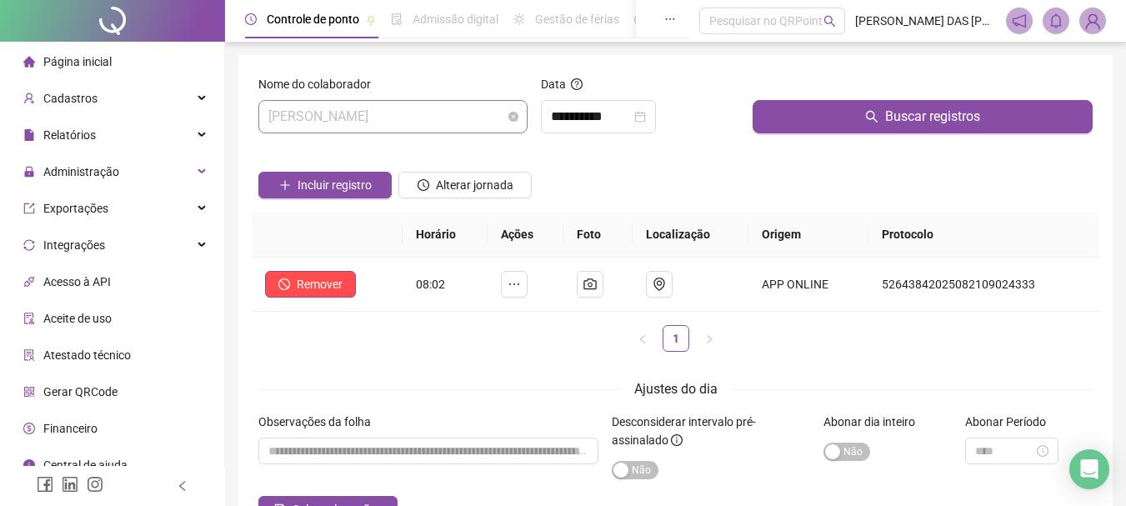
click at [479, 119] on span "[PERSON_NAME]" at bounding box center [392, 117] width 249 height 32
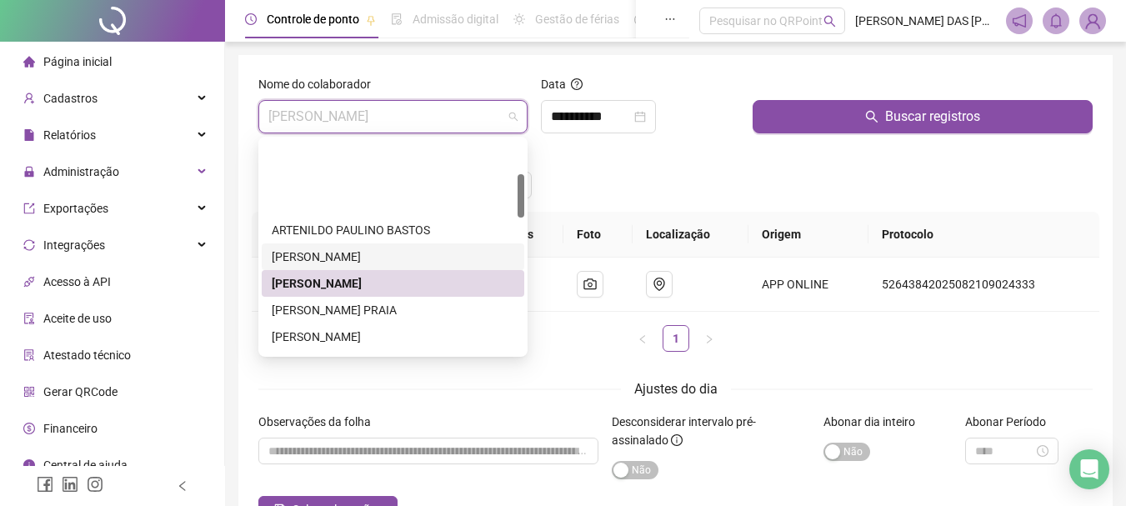
scroll to position [167, 0]
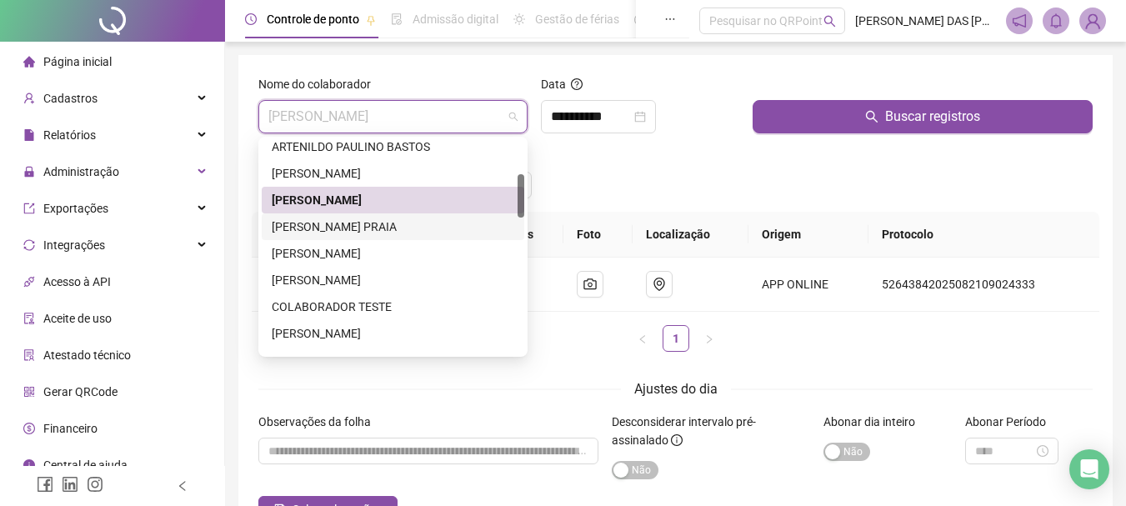
click at [319, 231] on div "[PERSON_NAME] PRAIA" at bounding box center [393, 227] width 243 height 18
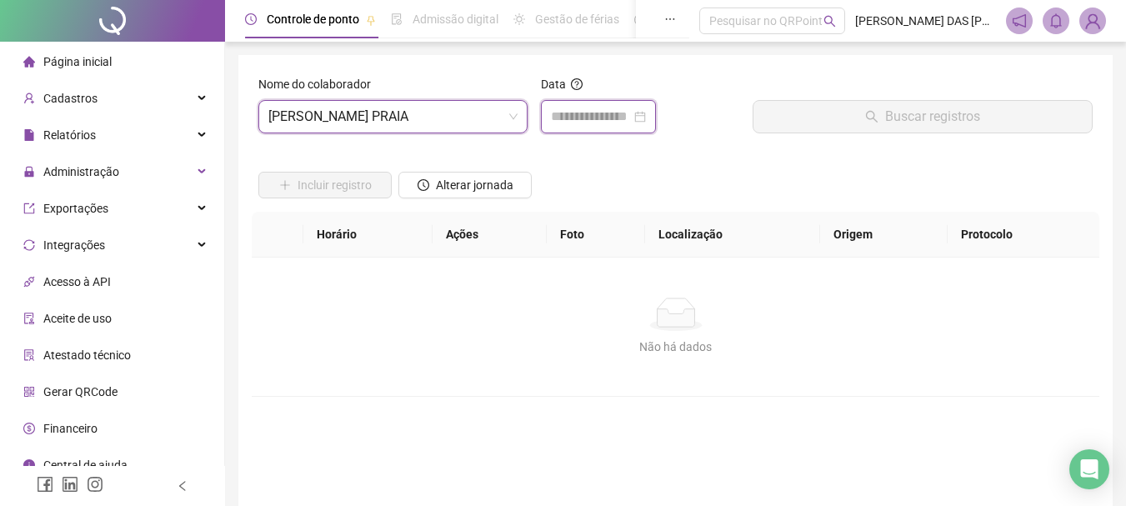
click at [599, 120] on input at bounding box center [591, 117] width 80 height 20
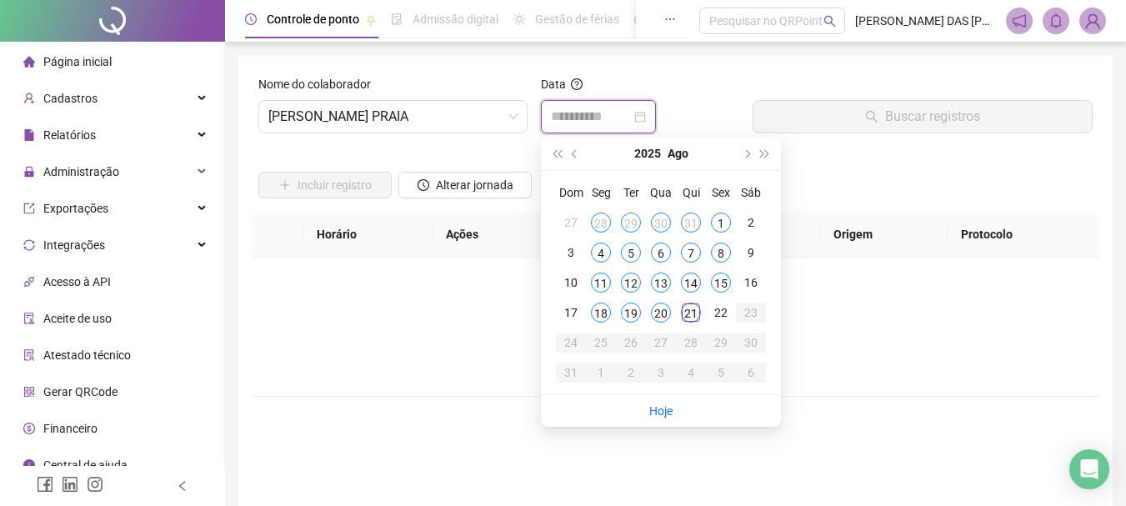
type input "**********"
click at [691, 311] on div "21" at bounding box center [691, 313] width 20 height 20
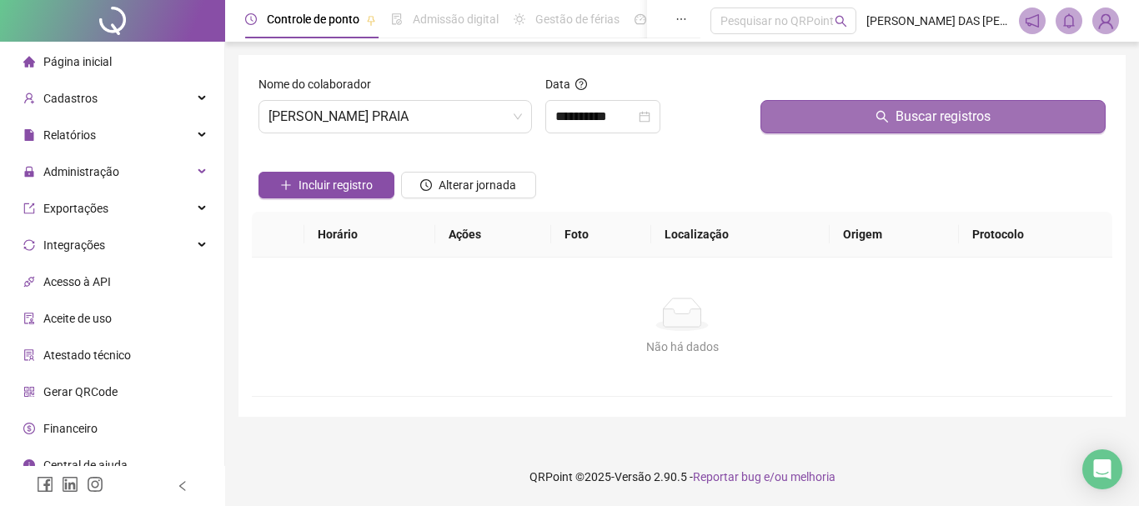
click at [892, 123] on button "Buscar registros" at bounding box center [932, 116] width 345 height 33
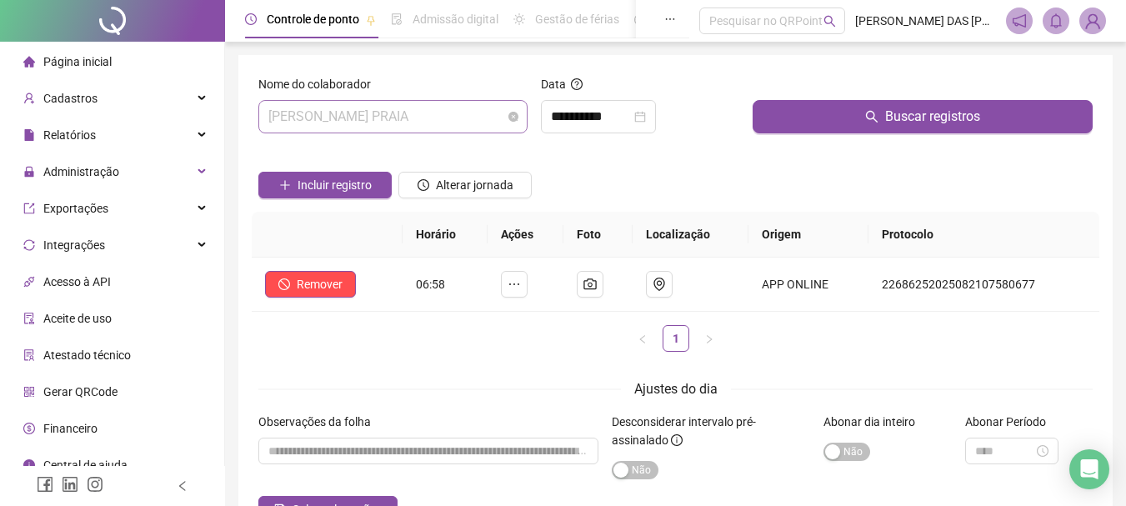
click at [481, 113] on span "[PERSON_NAME] PRAIA" at bounding box center [392, 117] width 249 height 32
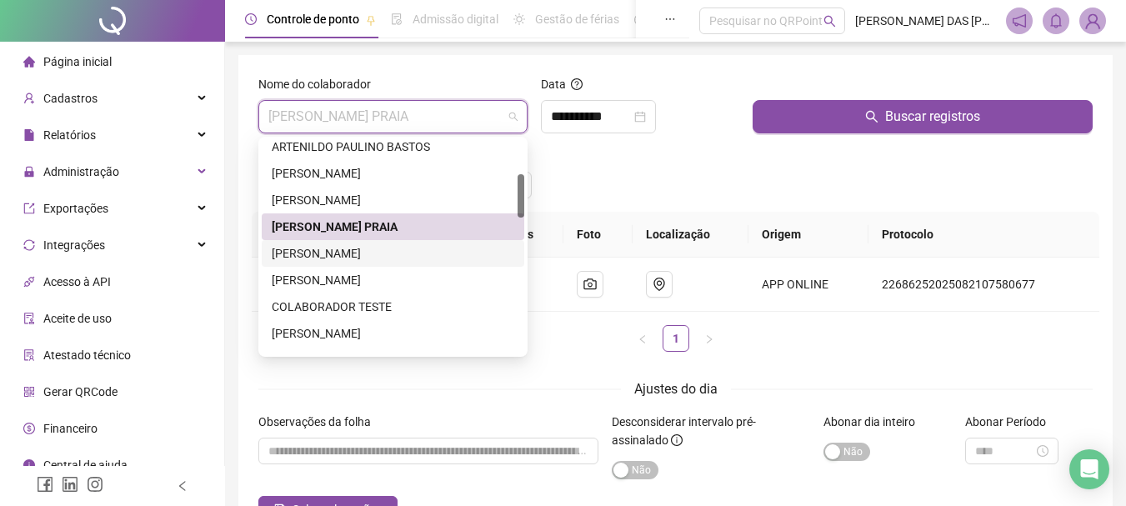
click at [360, 258] on div "[PERSON_NAME]" at bounding box center [393, 253] width 243 height 18
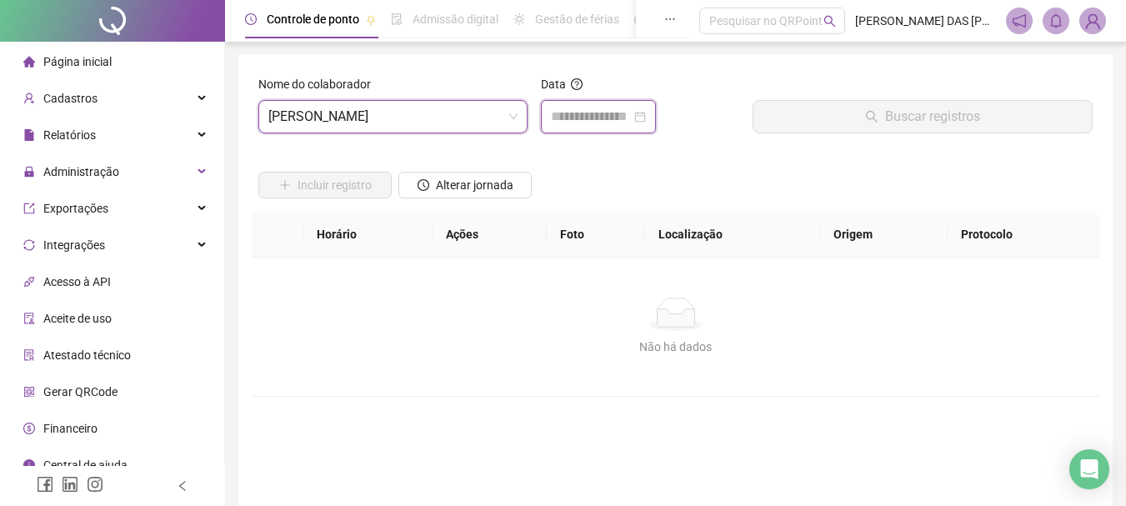
click at [588, 122] on input at bounding box center [591, 117] width 80 height 20
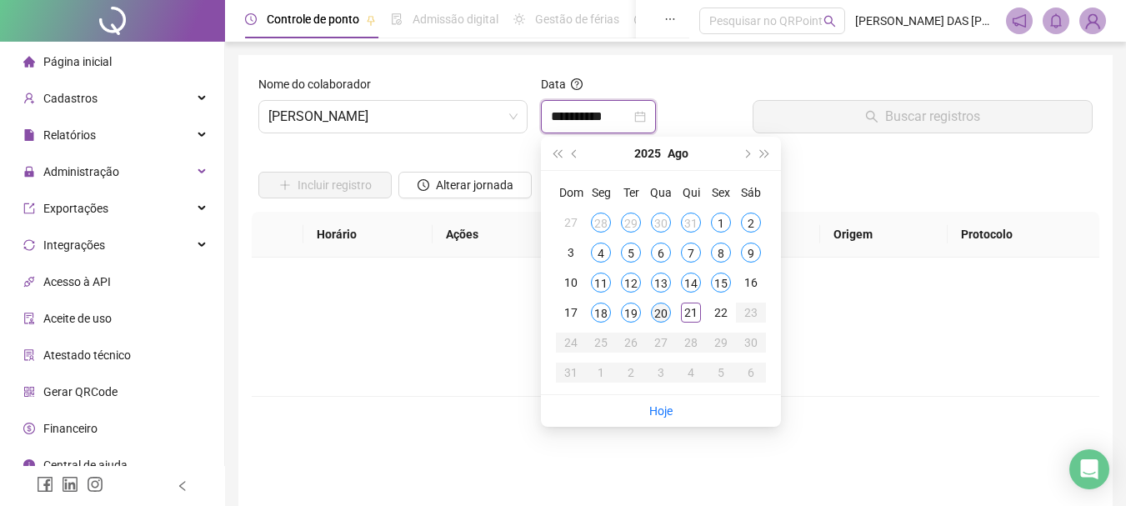
type input "**********"
click at [653, 313] on div "20" at bounding box center [661, 313] width 20 height 20
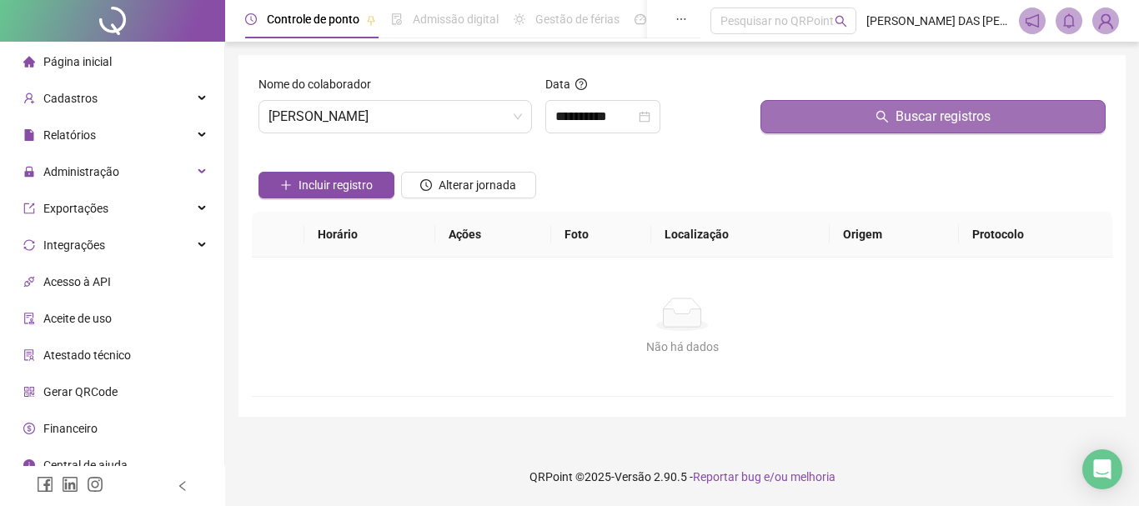
click at [884, 128] on button "Buscar registros" at bounding box center [932, 116] width 345 height 33
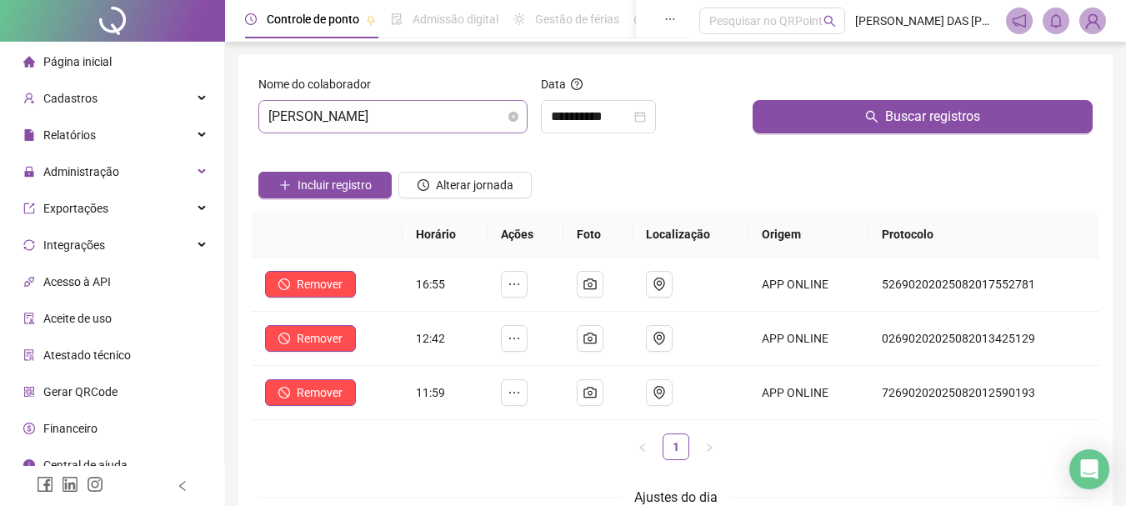
click at [485, 123] on span "[PERSON_NAME]" at bounding box center [392, 117] width 249 height 32
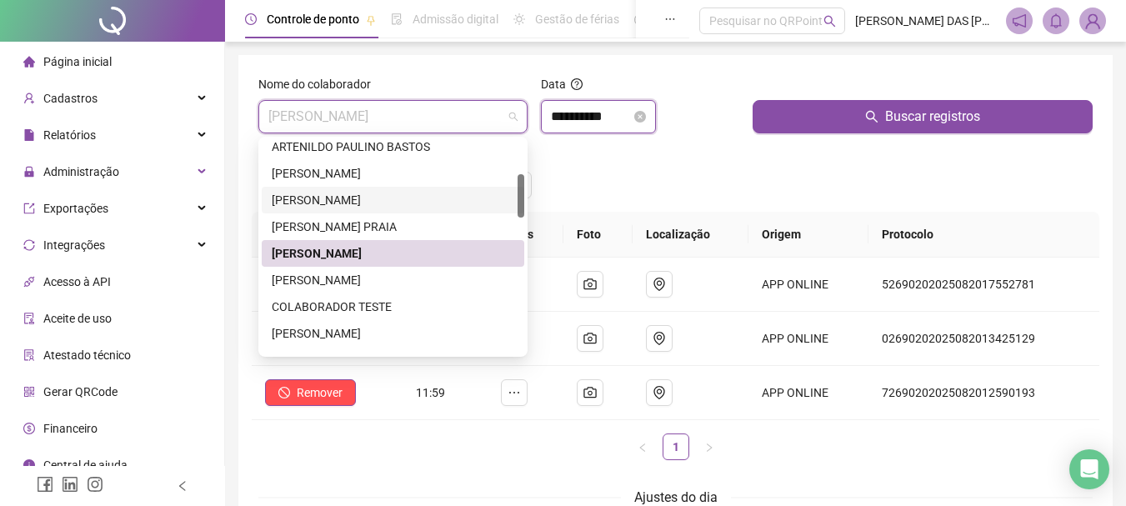
click at [628, 121] on input "**********" at bounding box center [591, 117] width 80 height 20
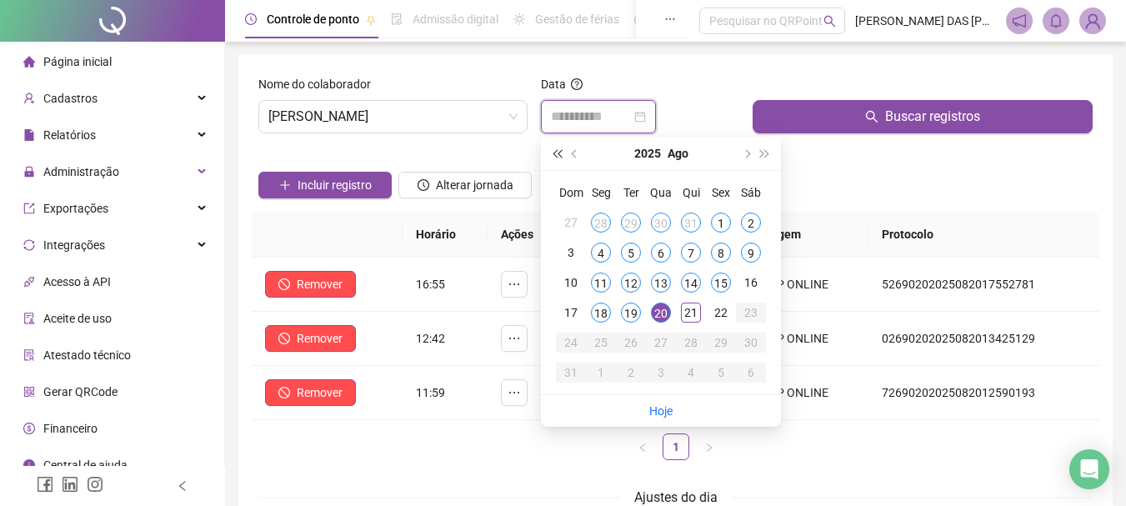
type input "**********"
click at [466, 116] on span "[PERSON_NAME]" at bounding box center [392, 117] width 249 height 32
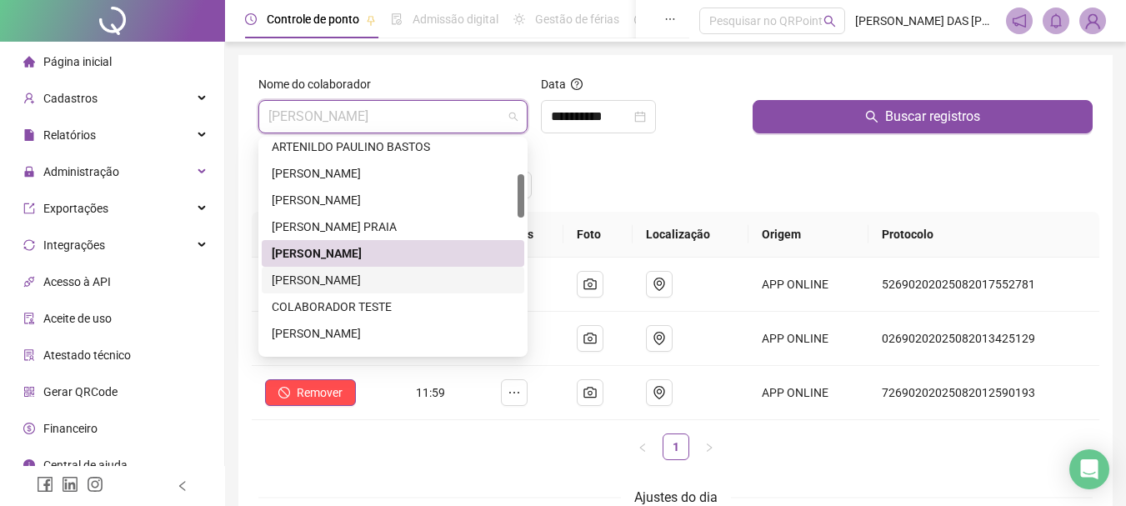
click at [328, 278] on div "[PERSON_NAME]" at bounding box center [393, 280] width 243 height 18
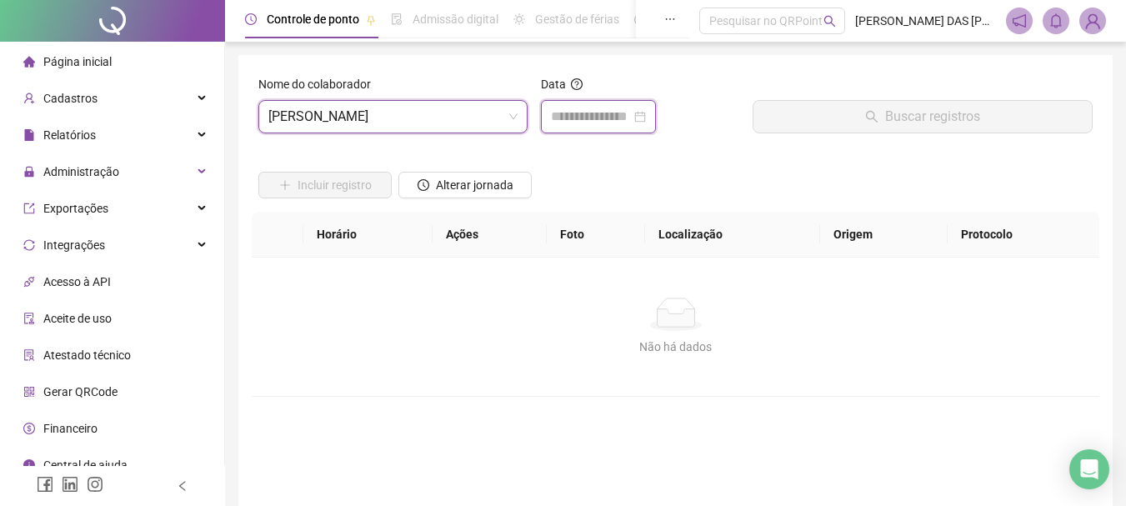
click at [594, 113] on input at bounding box center [591, 117] width 80 height 20
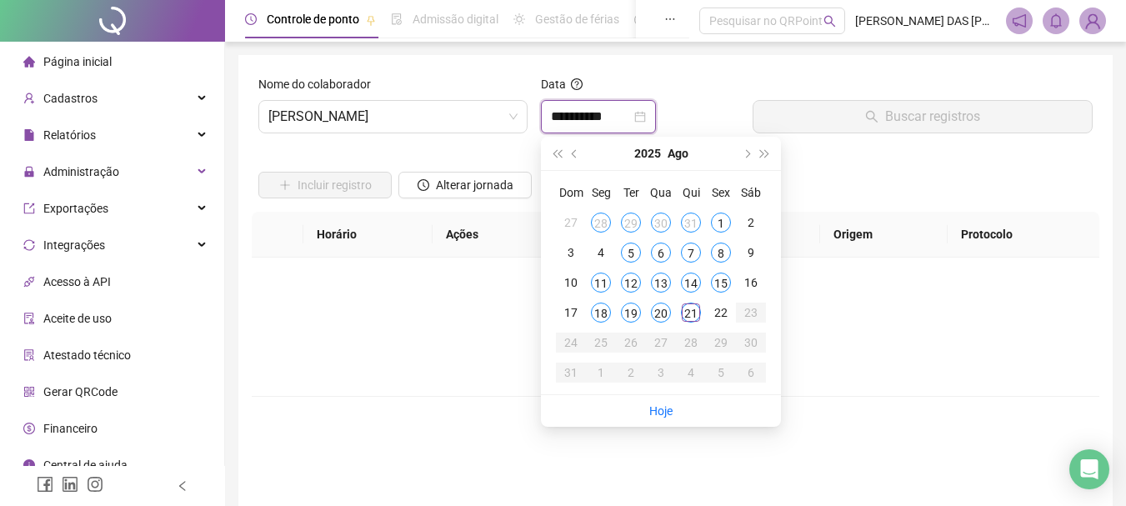
type input "**********"
click at [690, 309] on div "21" at bounding box center [691, 313] width 20 height 20
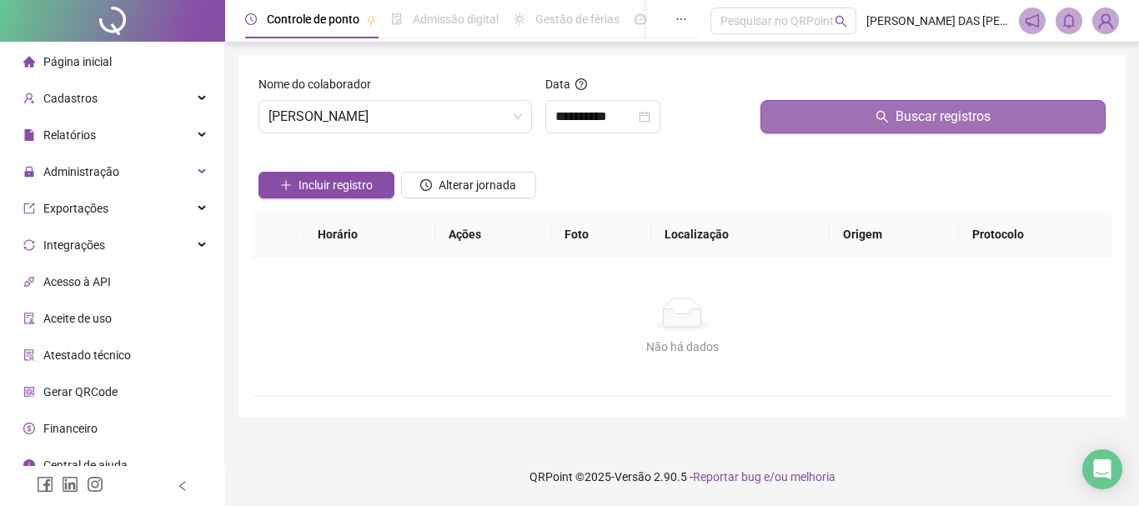
click at [902, 108] on span "Buscar registros" at bounding box center [942, 117] width 95 height 20
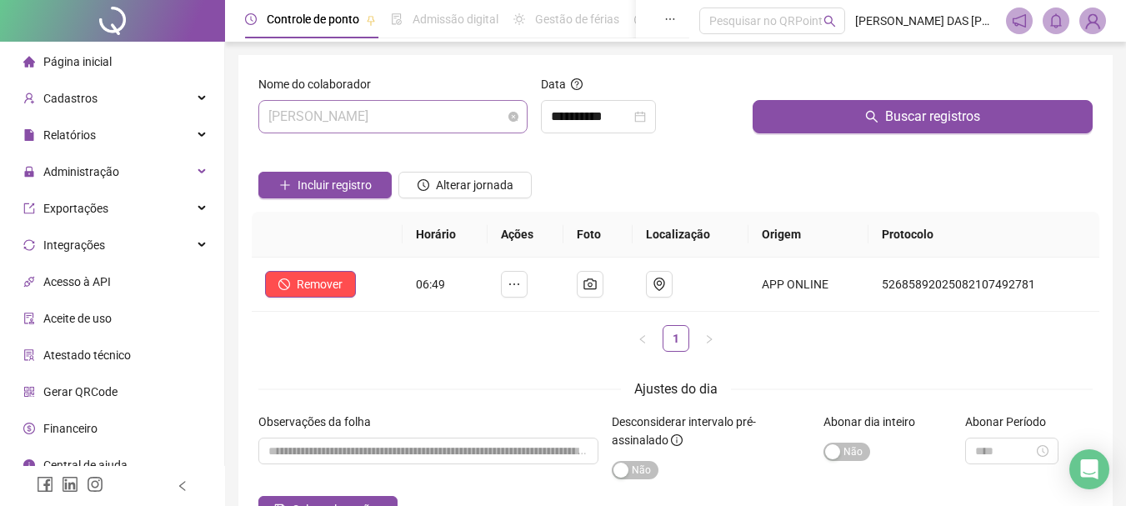
click at [468, 121] on span "[PERSON_NAME]" at bounding box center [392, 117] width 249 height 32
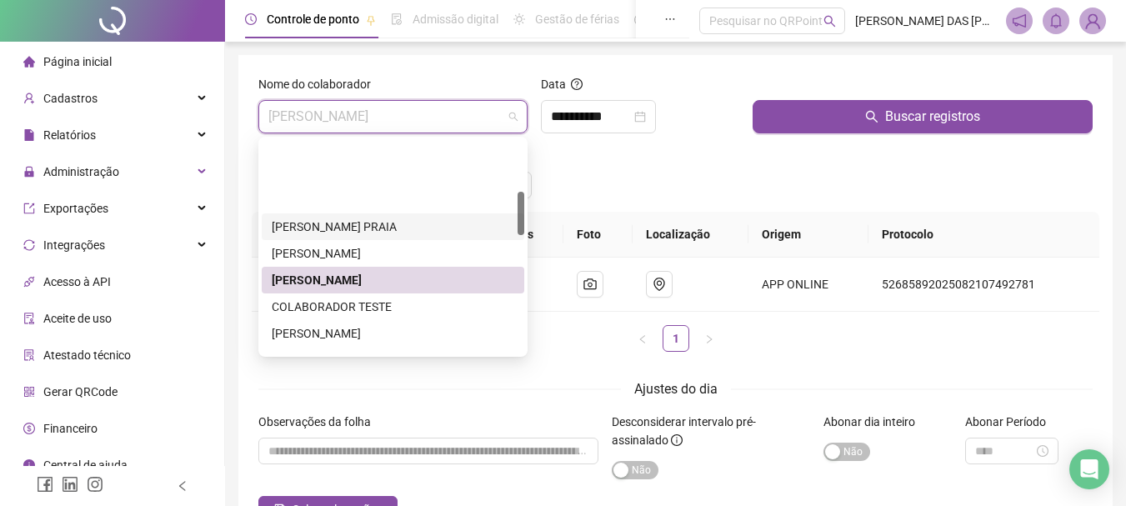
scroll to position [250, 0]
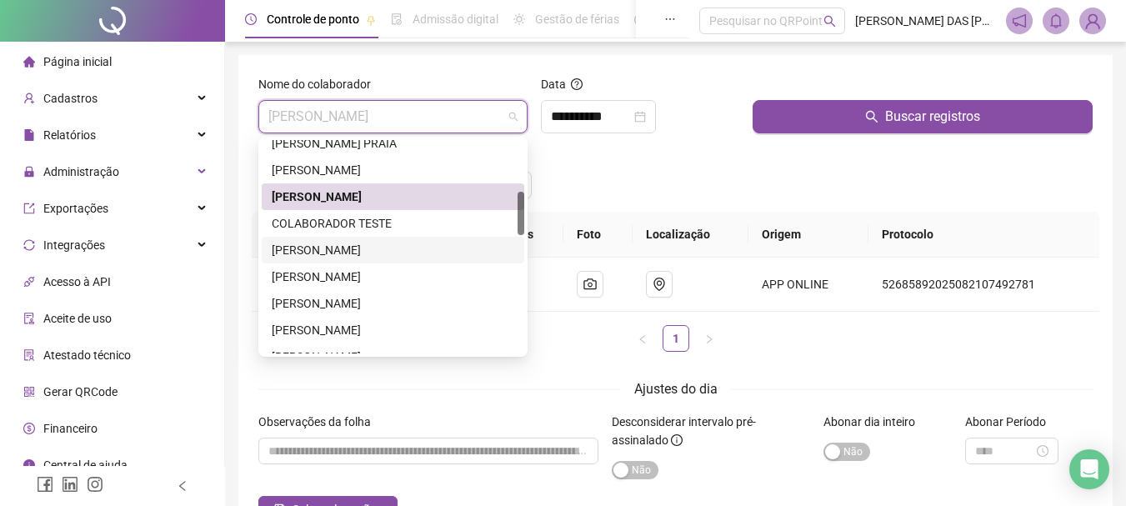
click at [303, 252] on div "[PERSON_NAME]" at bounding box center [393, 250] width 243 height 18
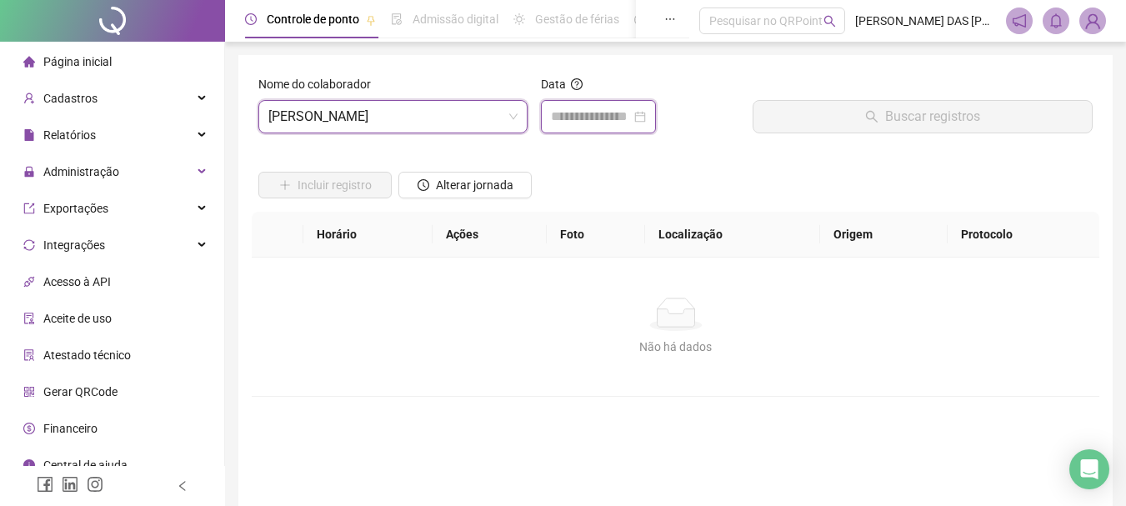
click at [576, 117] on input at bounding box center [591, 117] width 80 height 20
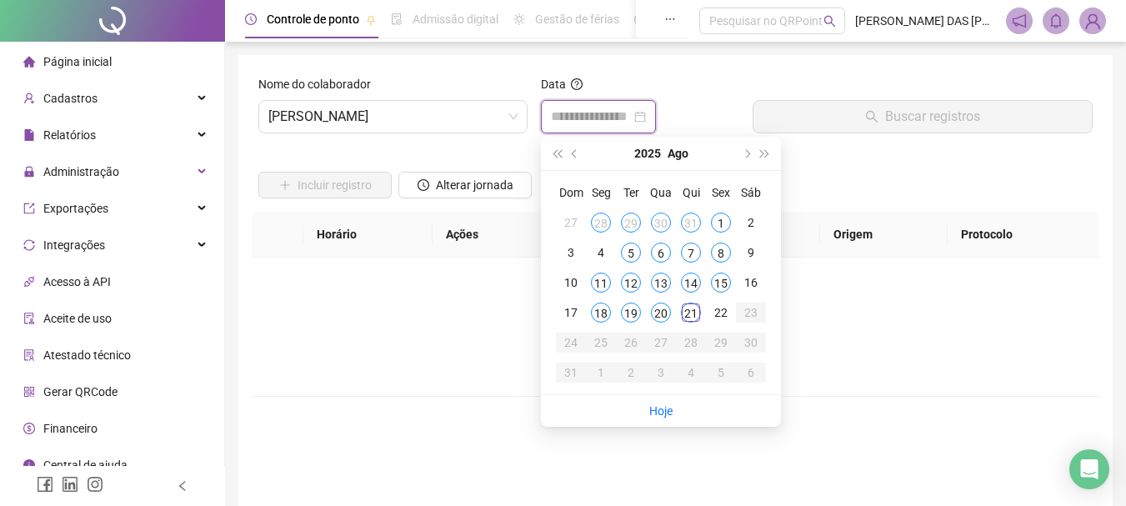
type input "**********"
click at [693, 318] on div "21" at bounding box center [691, 313] width 20 height 20
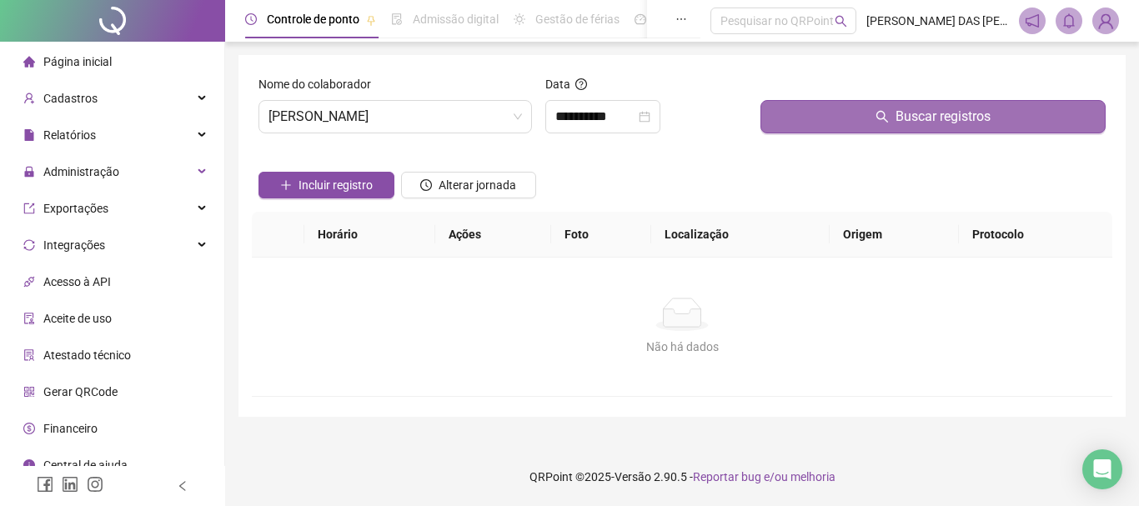
click at [959, 121] on span "Buscar registros" at bounding box center [942, 117] width 95 height 20
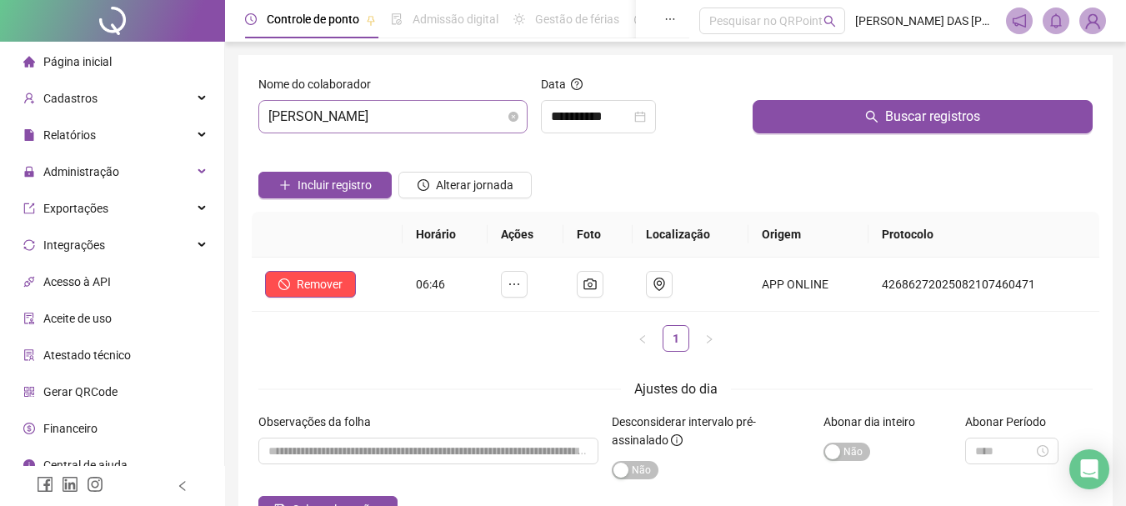
click at [448, 123] on span "[PERSON_NAME]" at bounding box center [392, 117] width 249 height 32
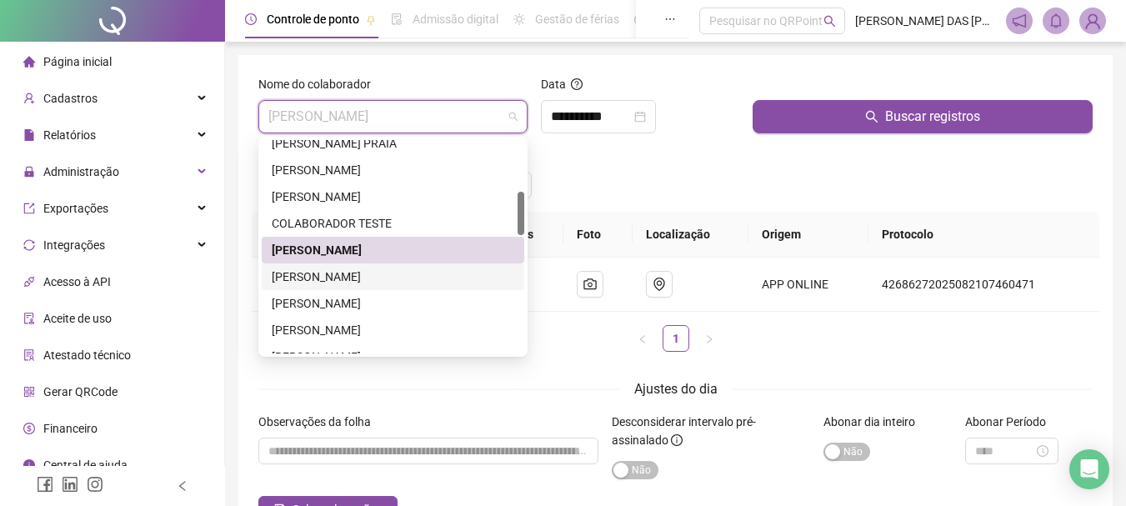
click at [322, 277] on div "[PERSON_NAME]" at bounding box center [393, 277] width 243 height 18
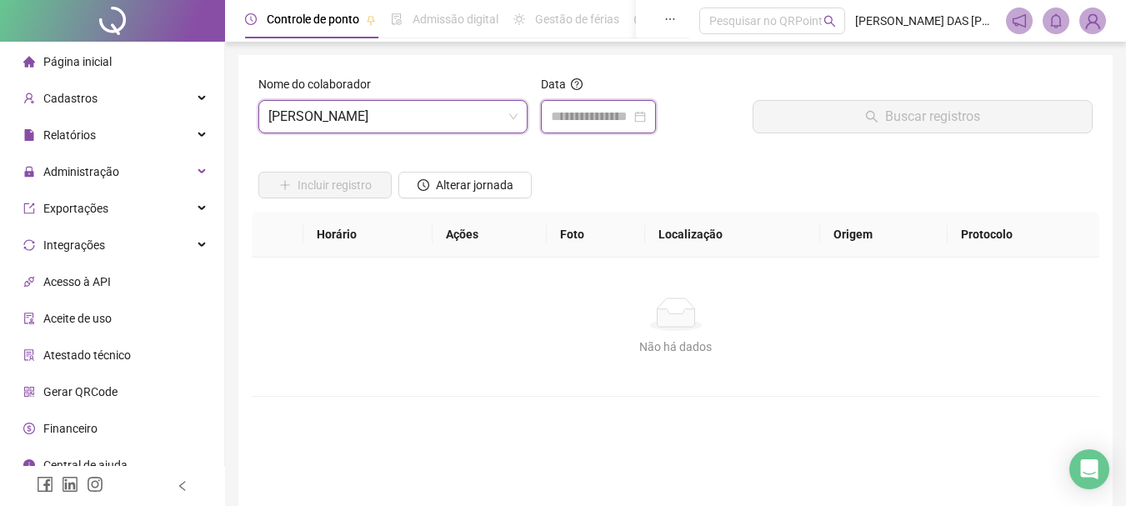
click at [613, 118] on input at bounding box center [591, 117] width 80 height 20
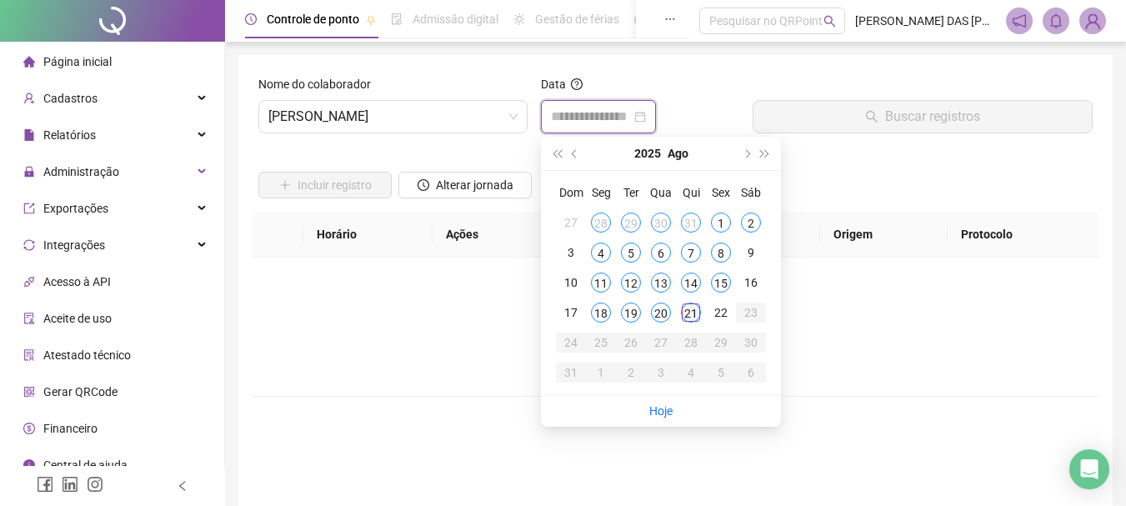
type input "**********"
click at [689, 314] on div "21" at bounding box center [691, 313] width 20 height 20
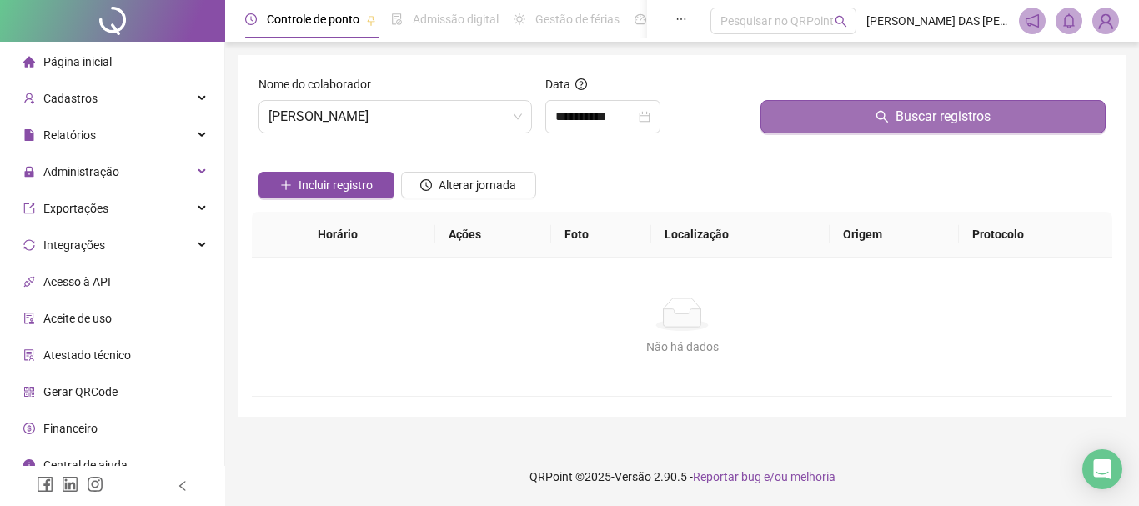
click at [875, 126] on button "Buscar registros" at bounding box center [932, 116] width 345 height 33
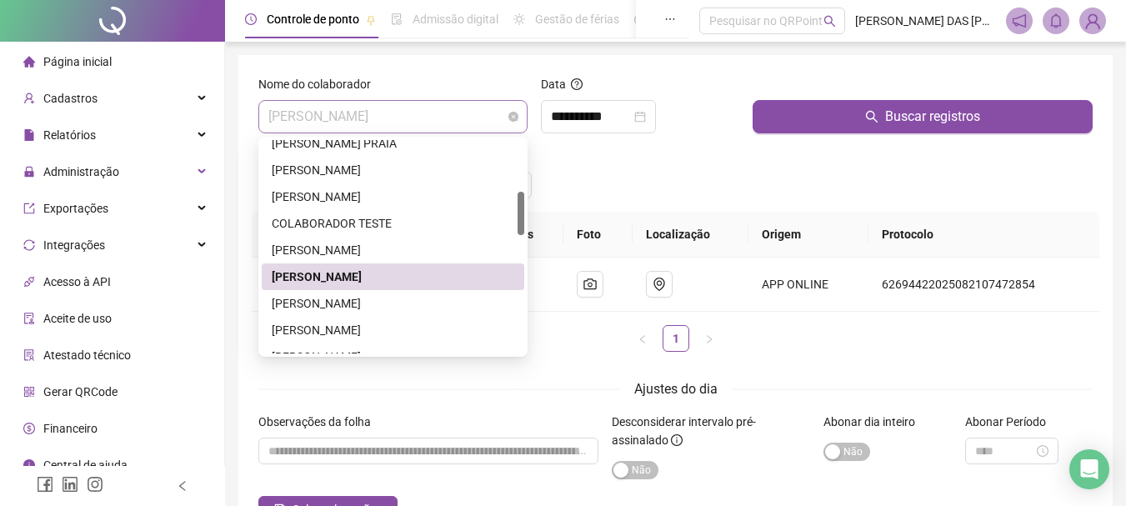
click at [488, 121] on span "[PERSON_NAME]" at bounding box center [392, 117] width 249 height 32
click at [318, 304] on div "[PERSON_NAME]" at bounding box center [393, 303] width 243 height 18
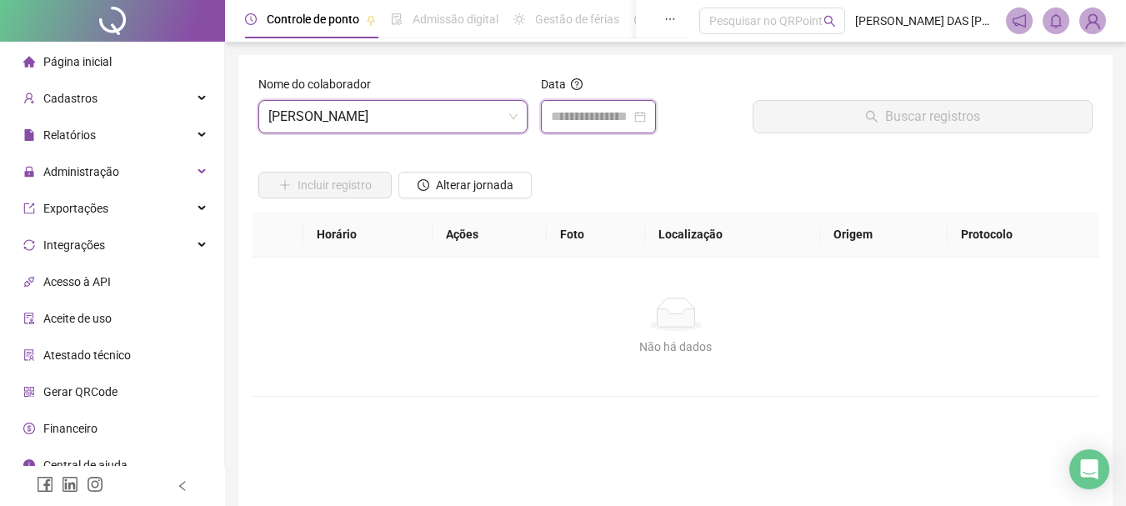
click at [578, 118] on input at bounding box center [591, 117] width 80 height 20
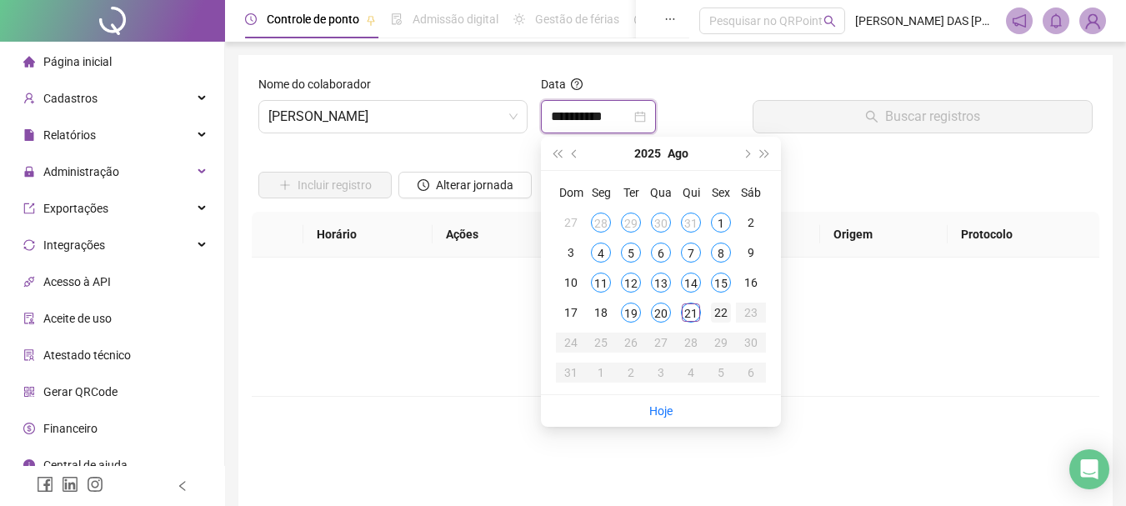
type input "**********"
click at [663, 316] on div "20" at bounding box center [661, 313] width 20 height 20
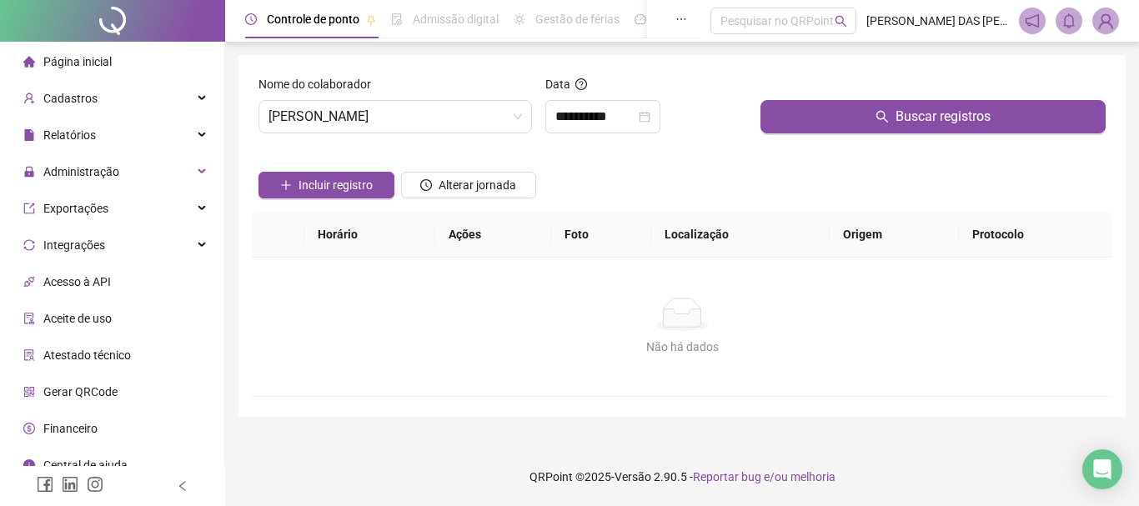
click at [904, 136] on div "Buscar registros" at bounding box center [932, 111] width 358 height 72
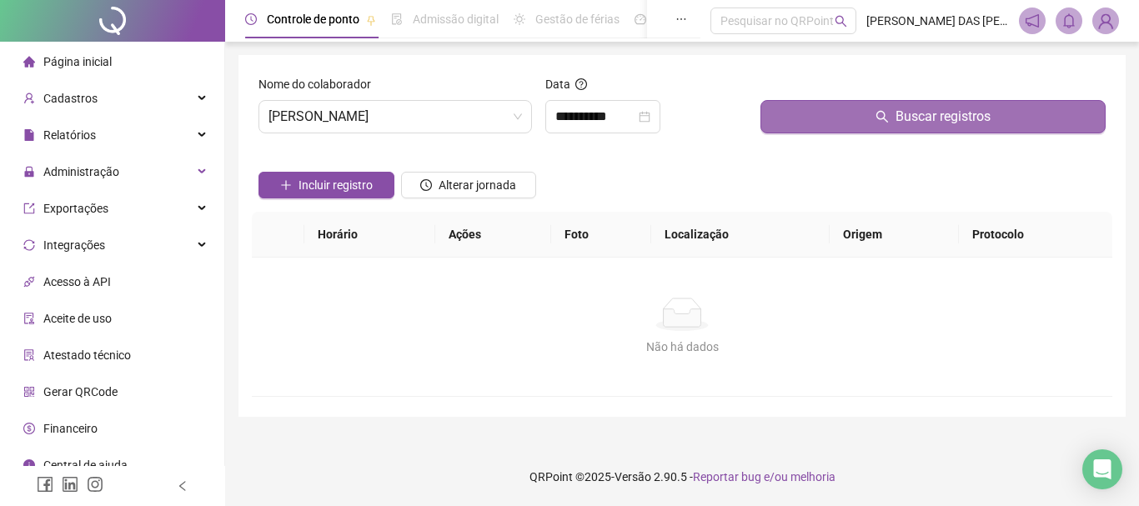
click at [902, 128] on button "Buscar registros" at bounding box center [932, 116] width 345 height 33
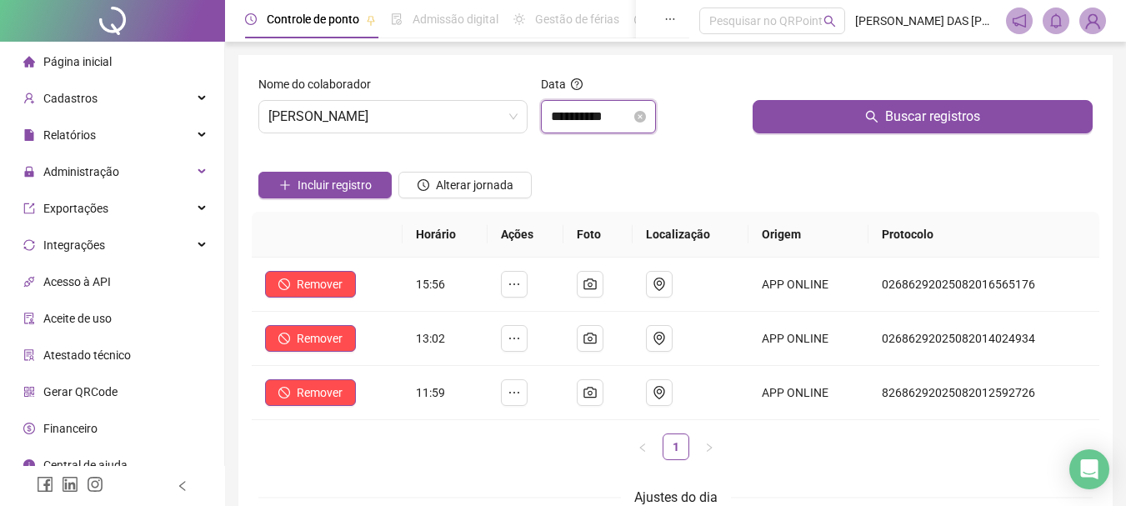
click at [621, 118] on input "**********" at bounding box center [591, 117] width 80 height 20
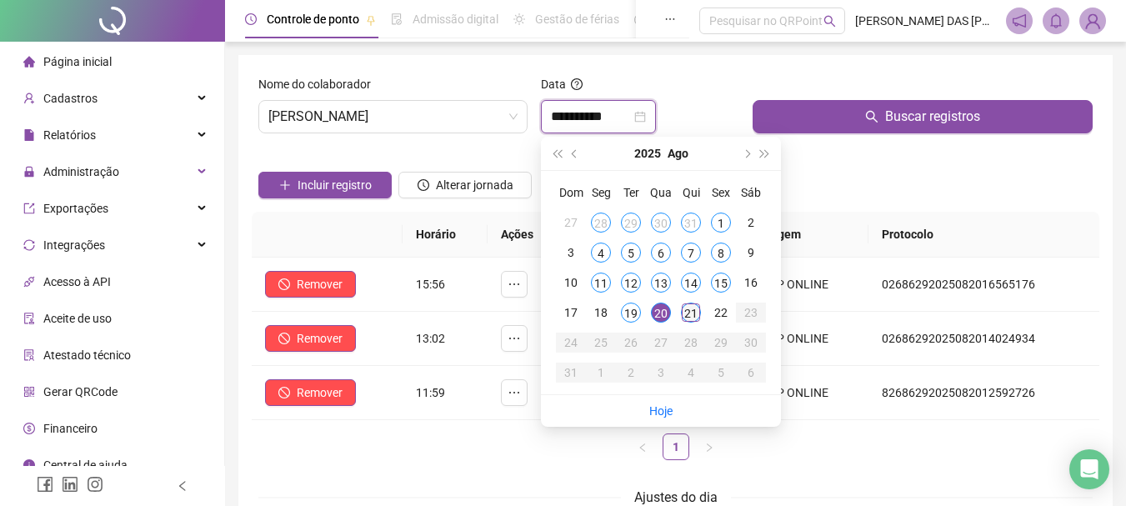
type input "**********"
click at [687, 312] on div "21" at bounding box center [691, 313] width 20 height 20
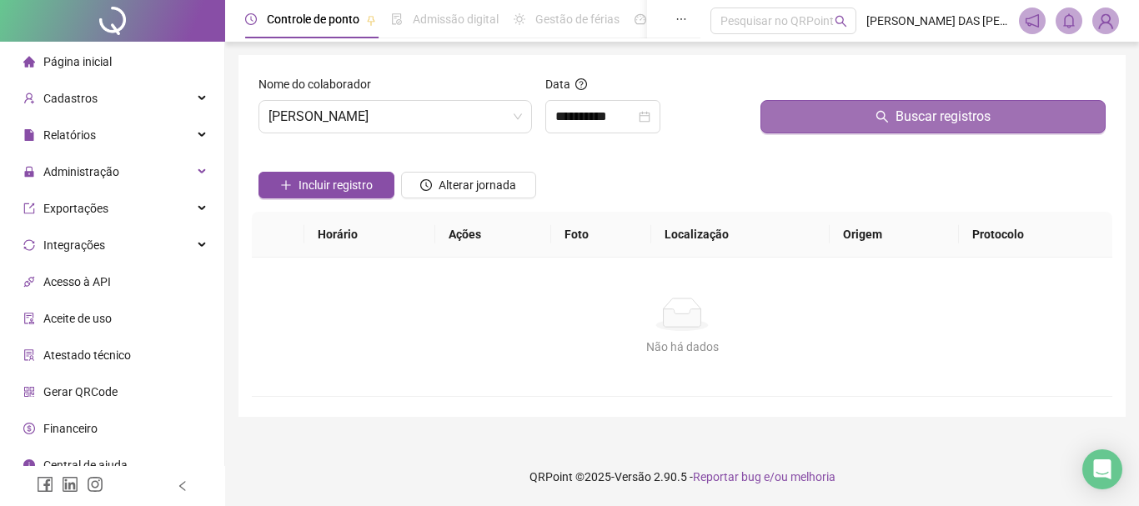
click at [871, 124] on button "Buscar registros" at bounding box center [932, 116] width 345 height 33
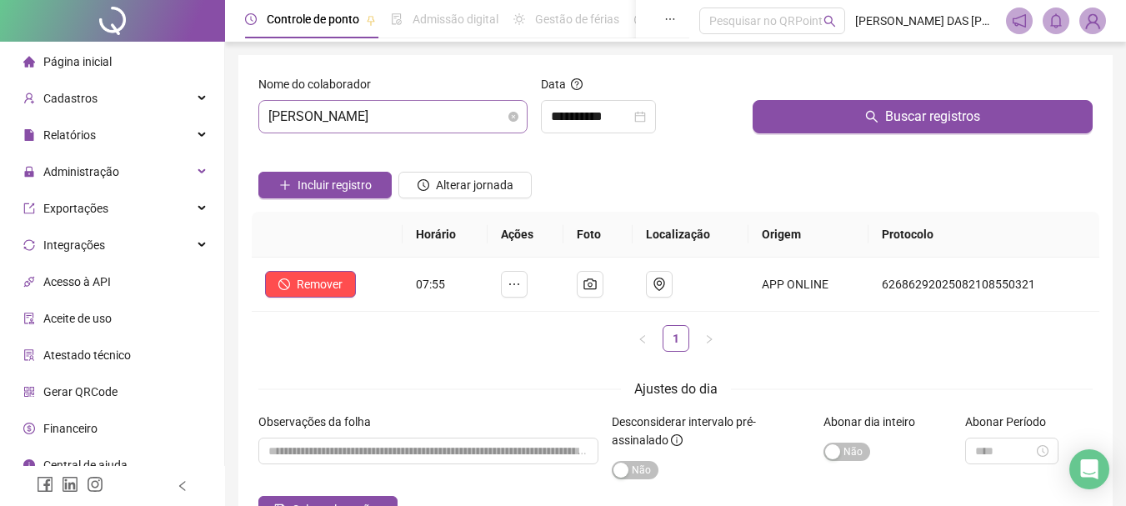
click at [483, 113] on span "[PERSON_NAME]" at bounding box center [392, 117] width 249 height 32
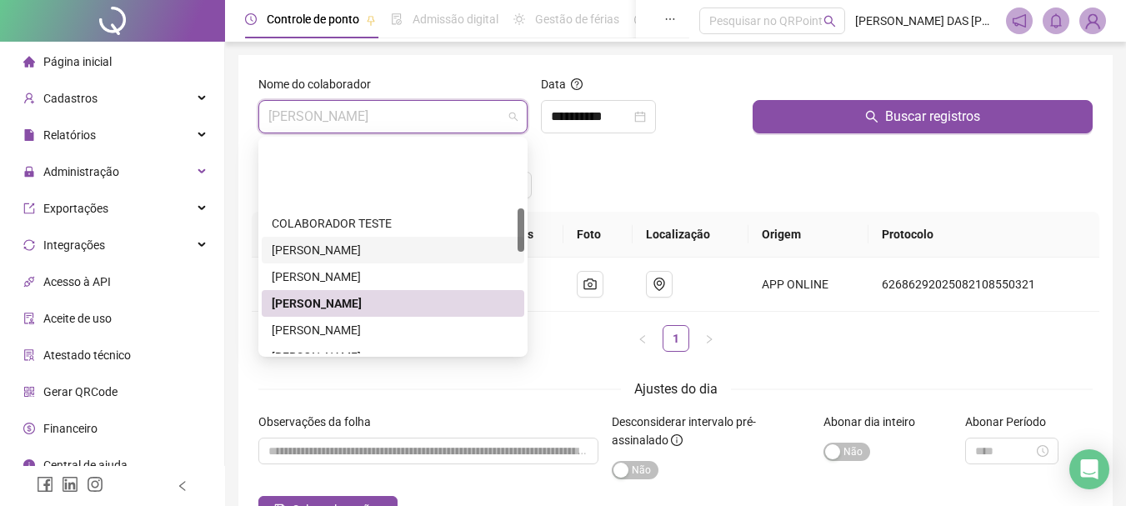
scroll to position [333, 0]
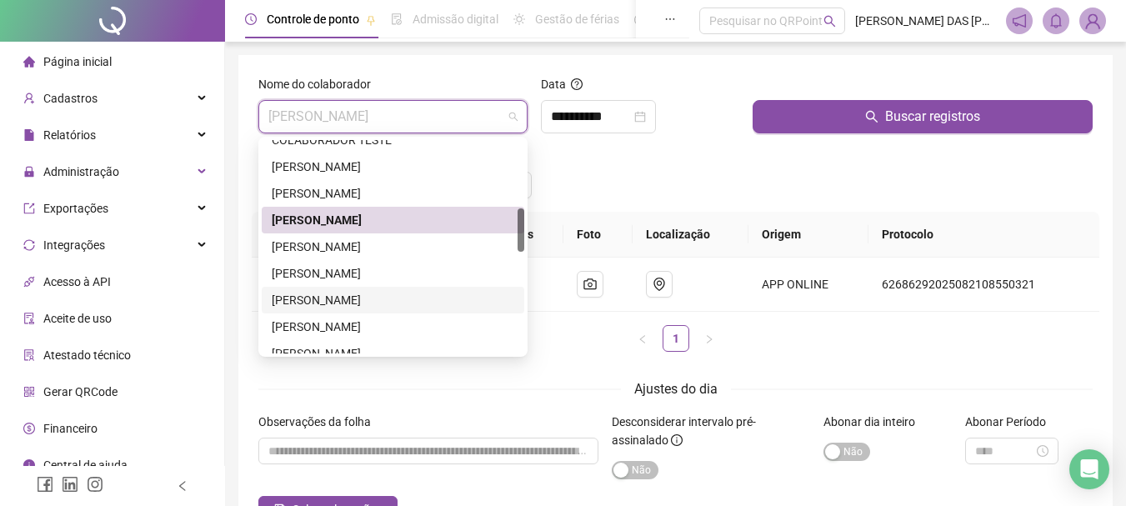
click at [321, 300] on div "[PERSON_NAME]" at bounding box center [393, 300] width 243 height 18
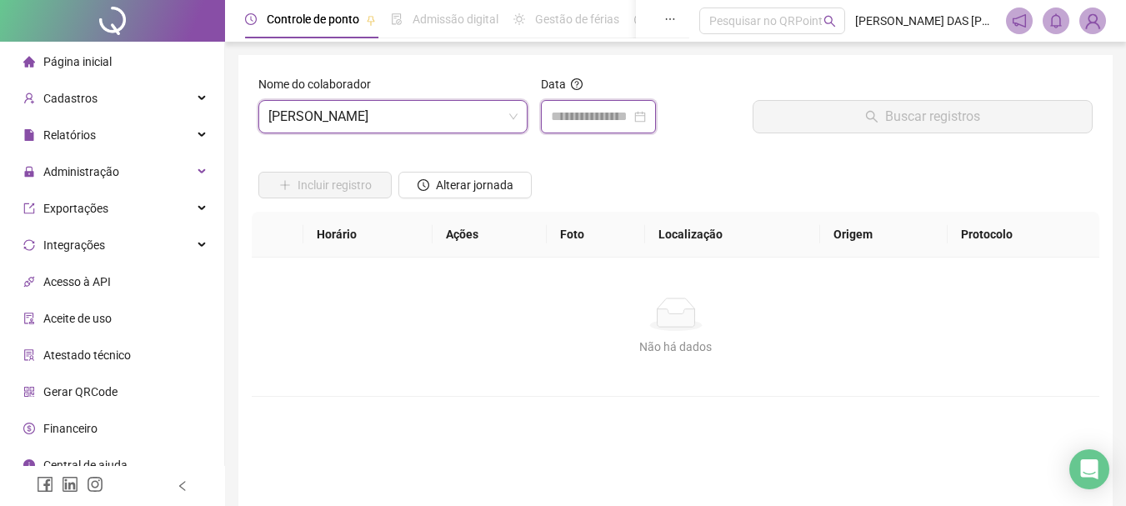
click at [583, 116] on input at bounding box center [591, 117] width 80 height 20
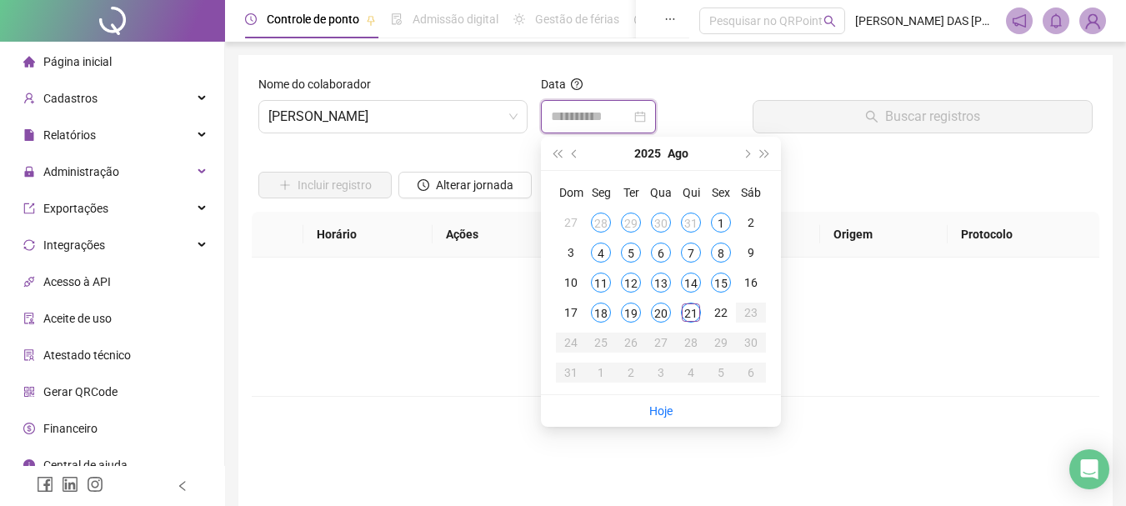
type input "**********"
click at [690, 313] on div "21" at bounding box center [691, 313] width 20 height 20
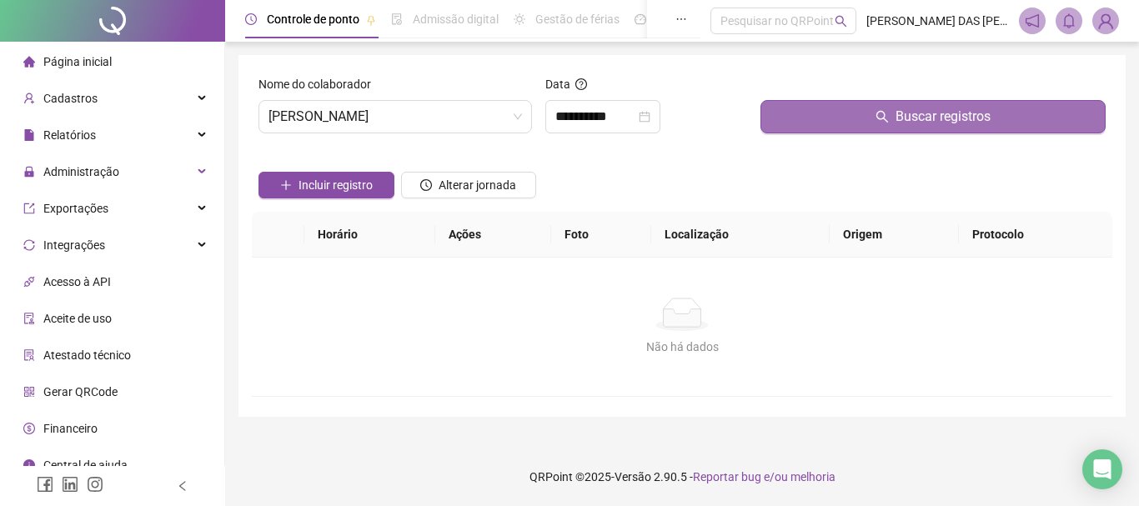
click at [909, 120] on span "Buscar registros" at bounding box center [942, 117] width 95 height 20
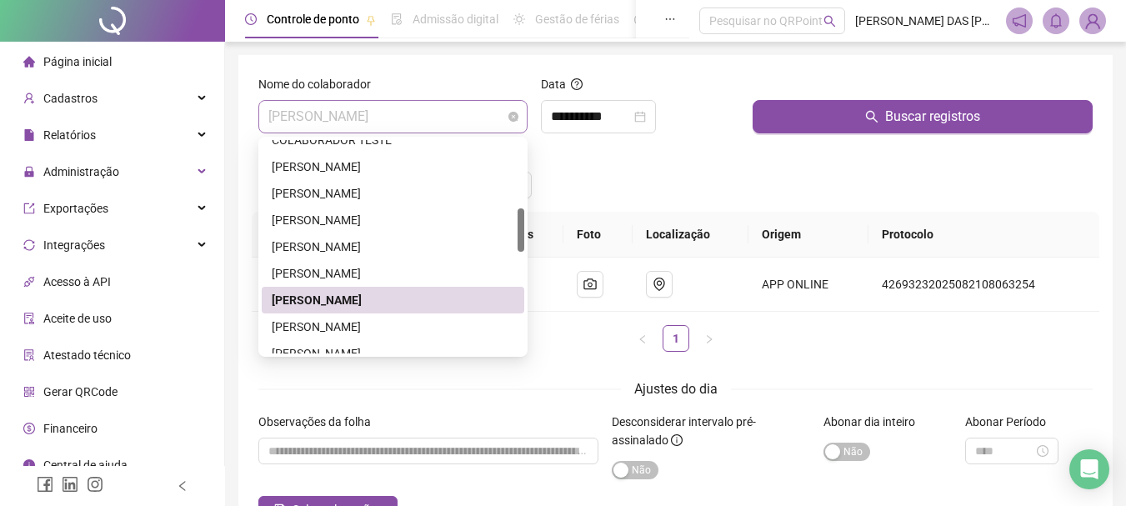
click at [451, 117] on span "[PERSON_NAME]" at bounding box center [392, 117] width 249 height 32
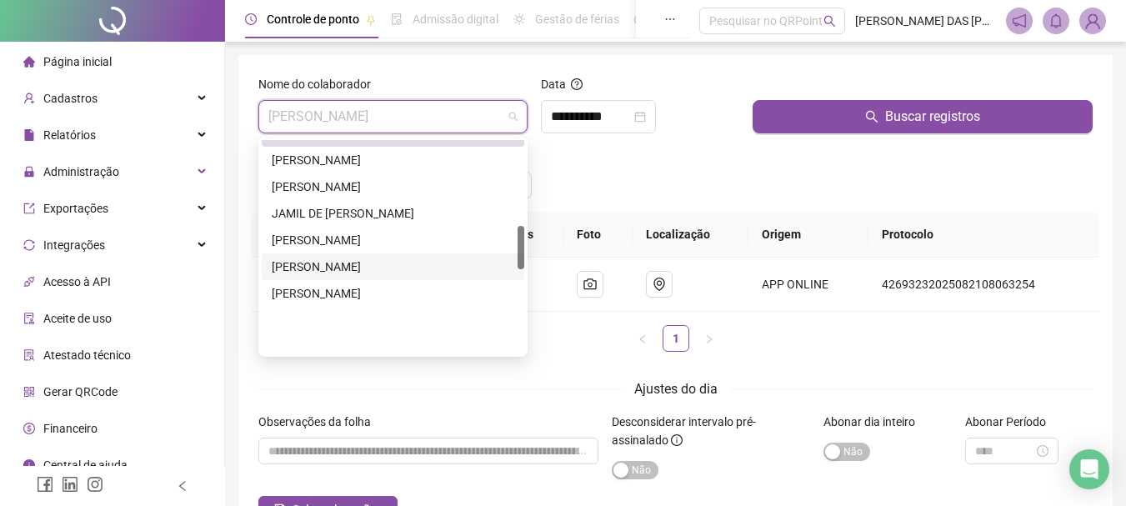
scroll to position [417, 0]
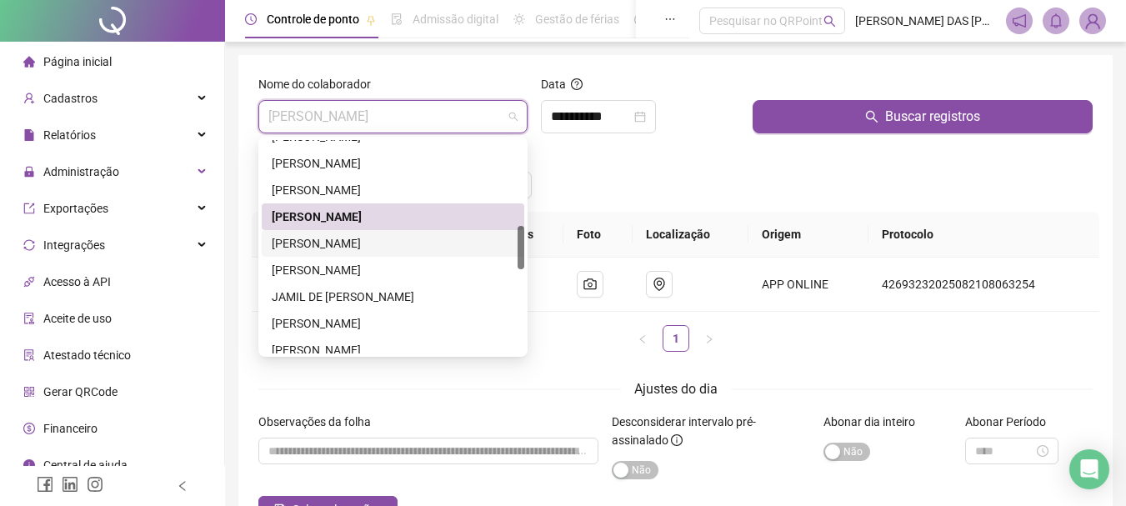
click at [316, 244] on div "[PERSON_NAME]" at bounding box center [393, 243] width 243 height 18
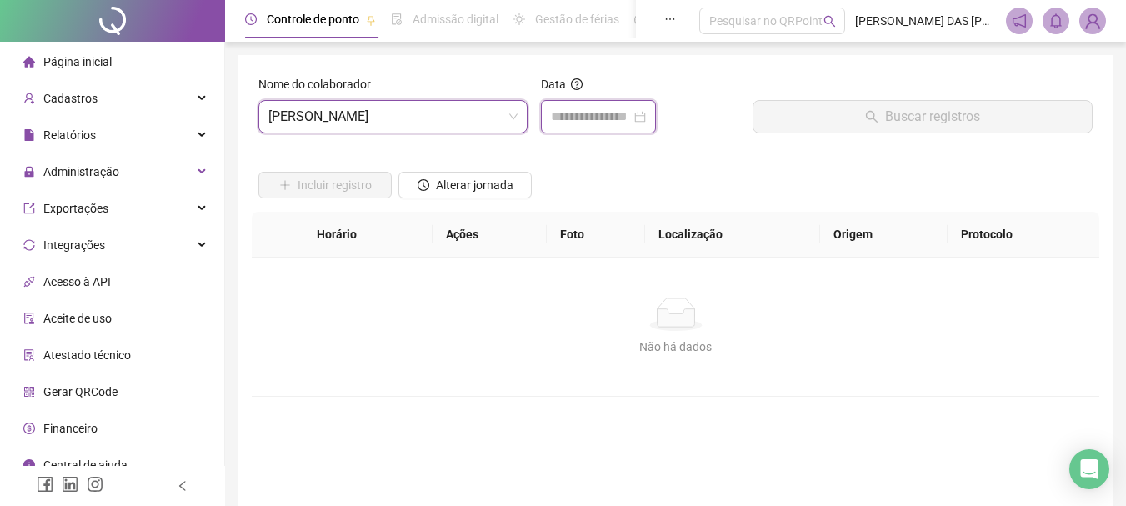
click at [601, 113] on input at bounding box center [591, 117] width 80 height 20
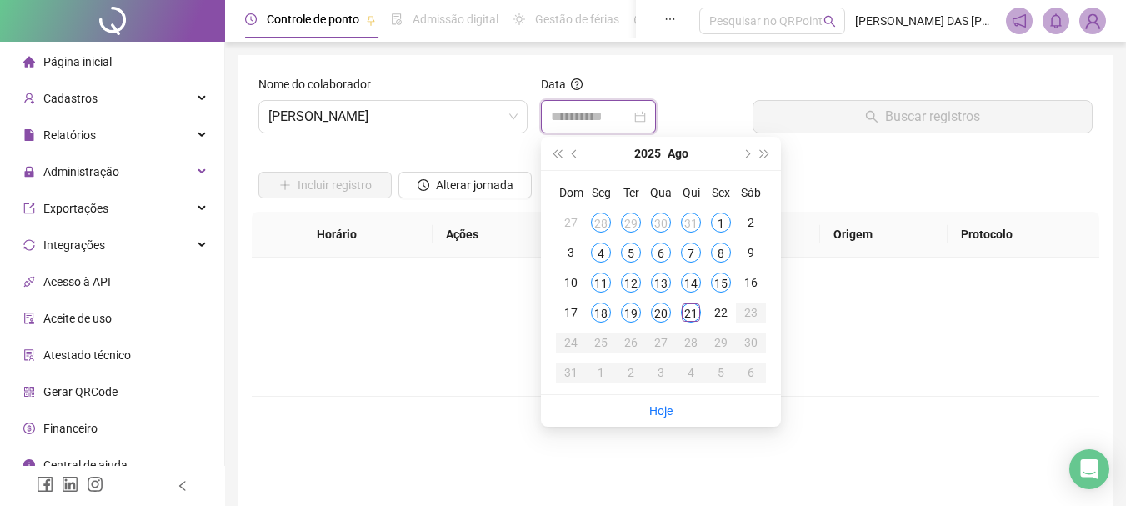
type input "**********"
click at [691, 315] on div "21" at bounding box center [691, 313] width 20 height 20
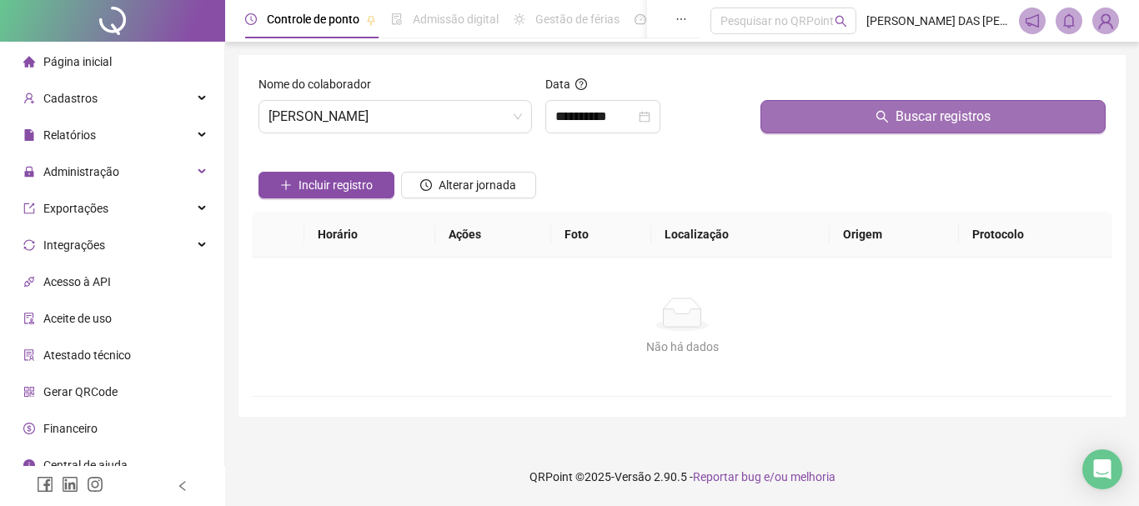
click at [908, 117] on span "Buscar registros" at bounding box center [942, 117] width 95 height 20
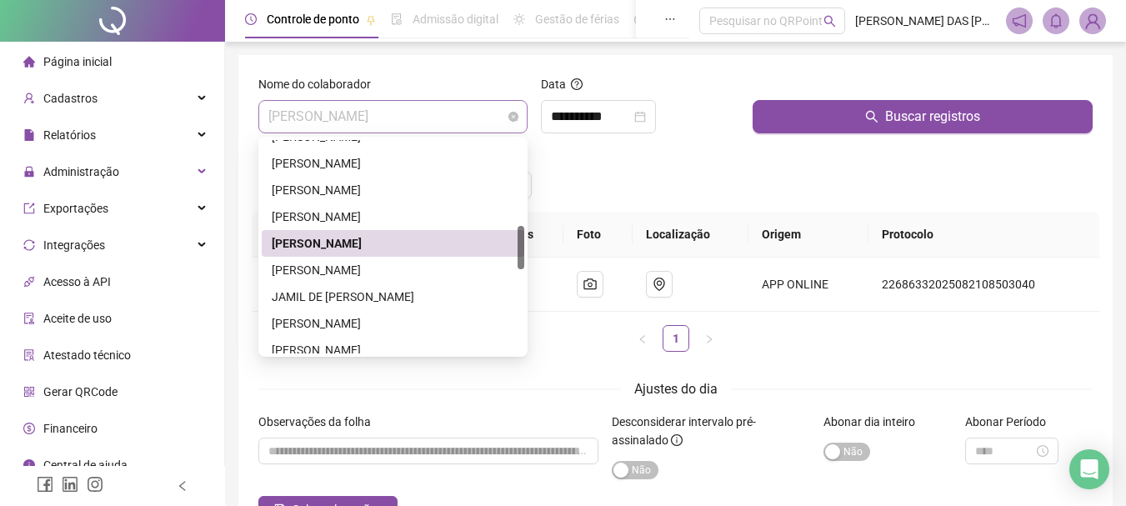
click at [479, 116] on span "[PERSON_NAME]" at bounding box center [392, 117] width 249 height 32
click at [309, 275] on div "[PERSON_NAME]" at bounding box center [393, 270] width 243 height 18
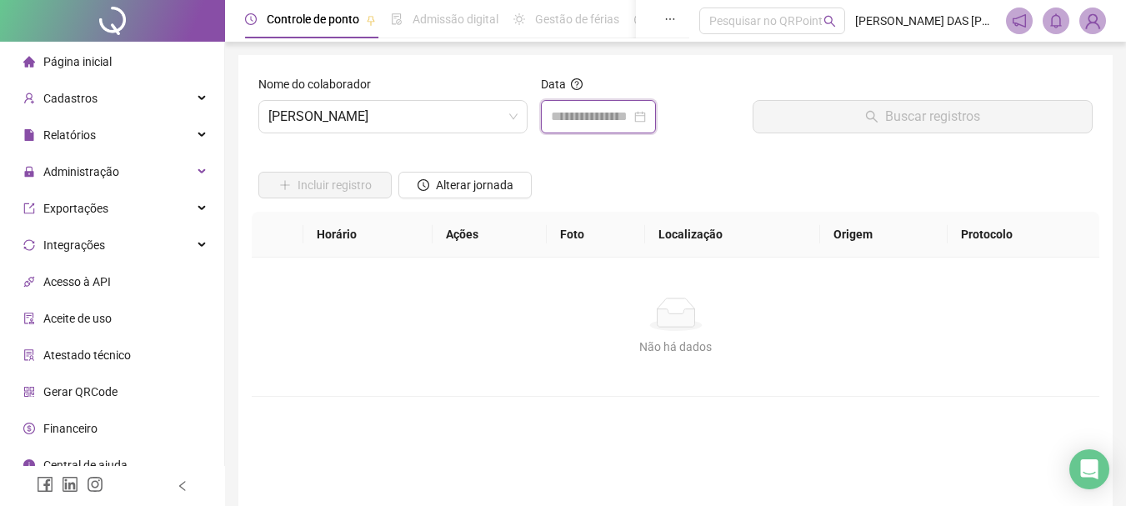
click at [625, 118] on input at bounding box center [591, 117] width 80 height 20
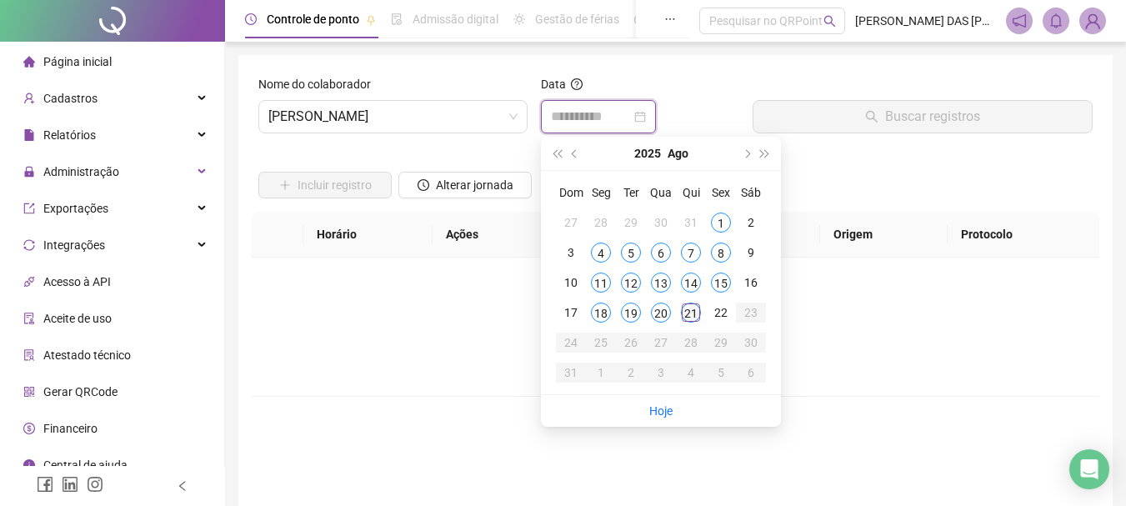
type input "**********"
click at [694, 317] on div "21" at bounding box center [691, 313] width 20 height 20
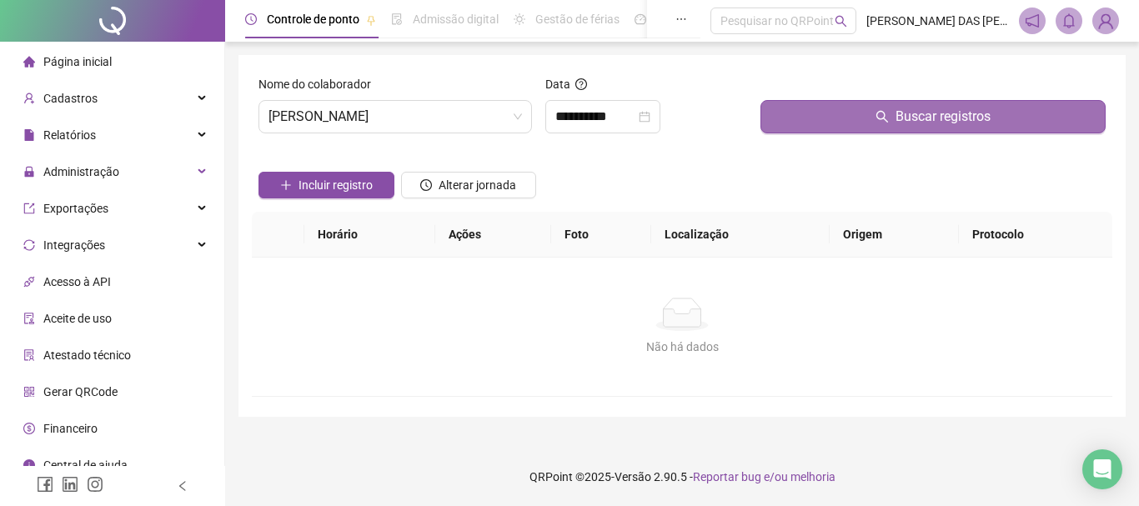
click at [901, 113] on span "Buscar registros" at bounding box center [942, 117] width 95 height 20
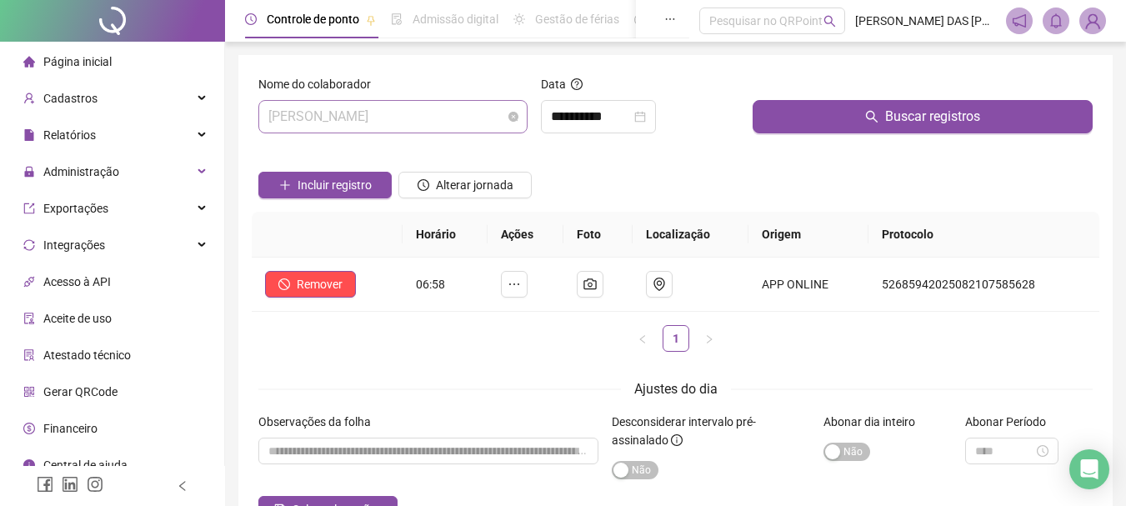
click at [478, 119] on span "[PERSON_NAME]" at bounding box center [392, 117] width 249 height 32
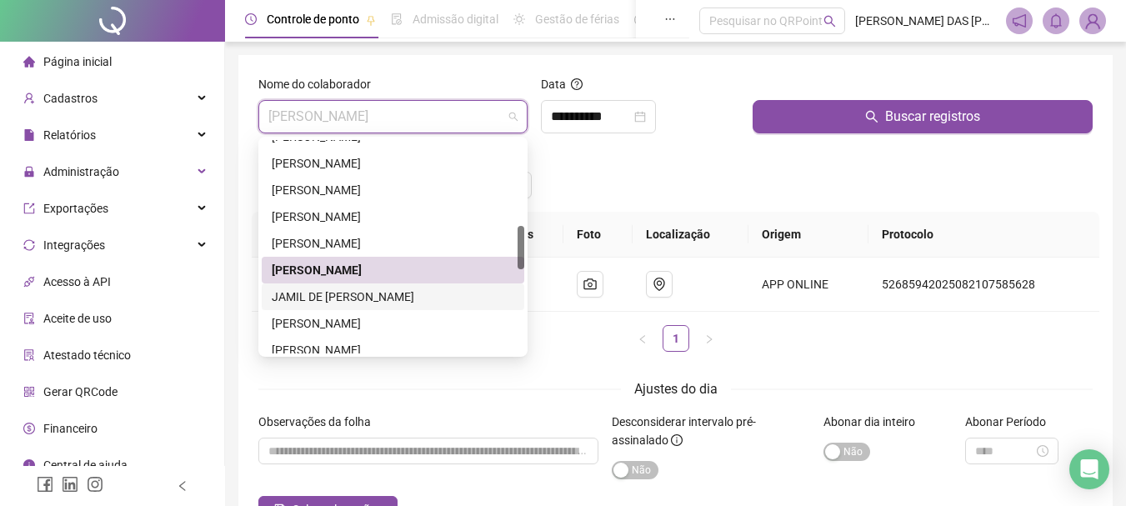
click at [343, 298] on div "JAMIL DE [PERSON_NAME]" at bounding box center [393, 297] width 243 height 18
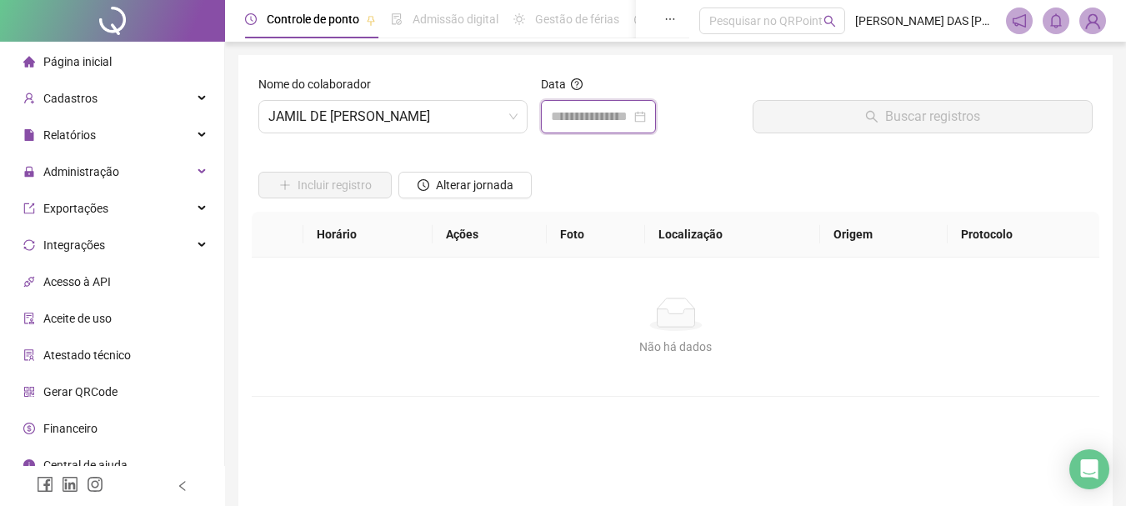
click at [610, 123] on input at bounding box center [591, 117] width 80 height 20
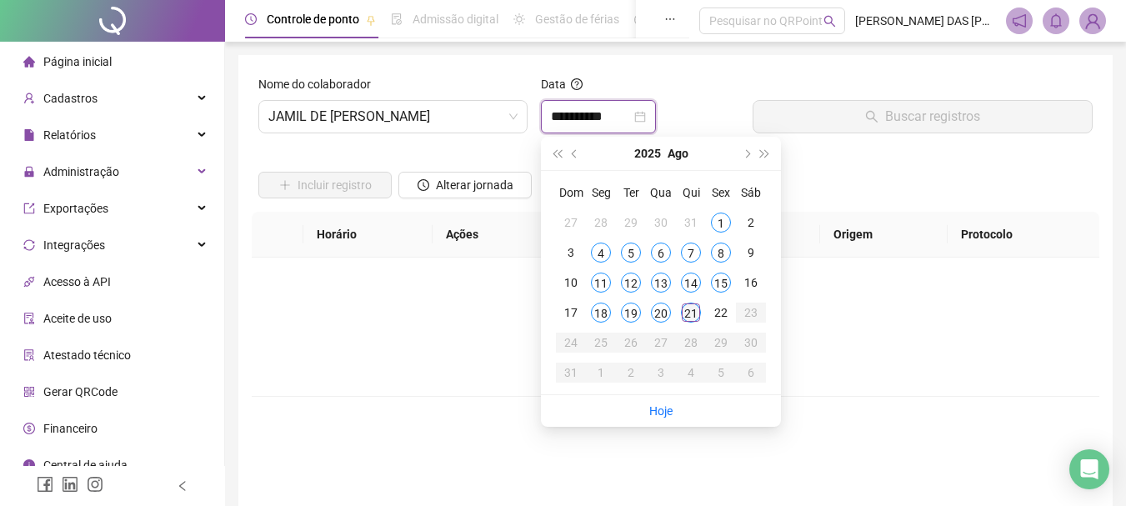
type input "**********"
click at [692, 311] on div "21" at bounding box center [691, 313] width 20 height 20
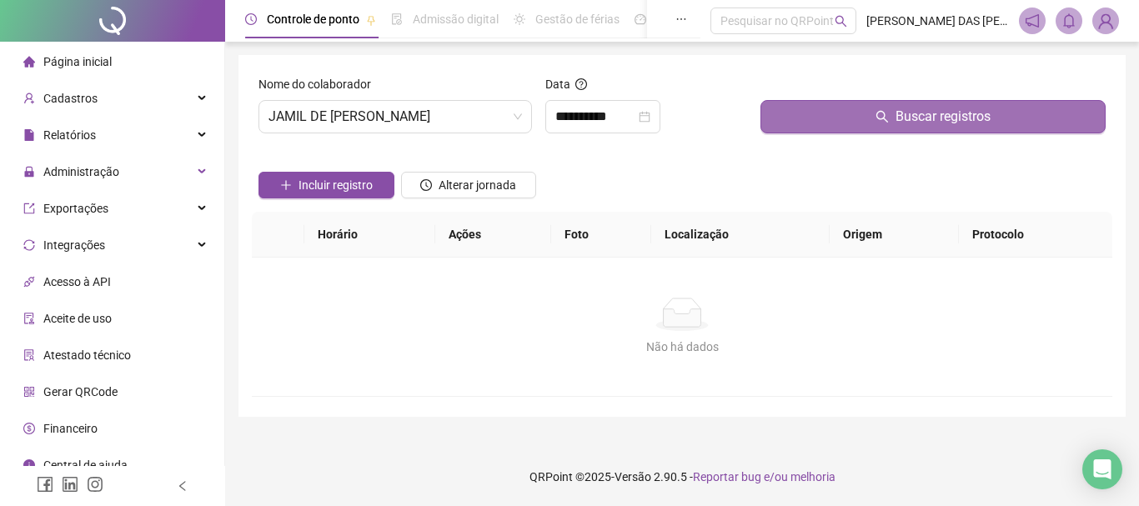
click at [916, 113] on span "Buscar registros" at bounding box center [942, 117] width 95 height 20
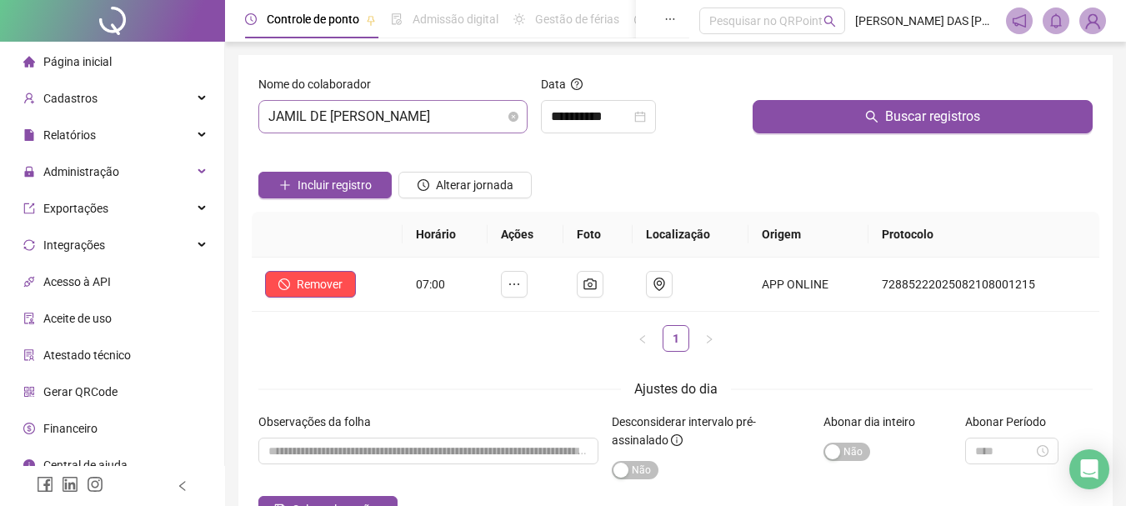
click at [466, 118] on span "JAMIL DE [PERSON_NAME]" at bounding box center [392, 117] width 249 height 32
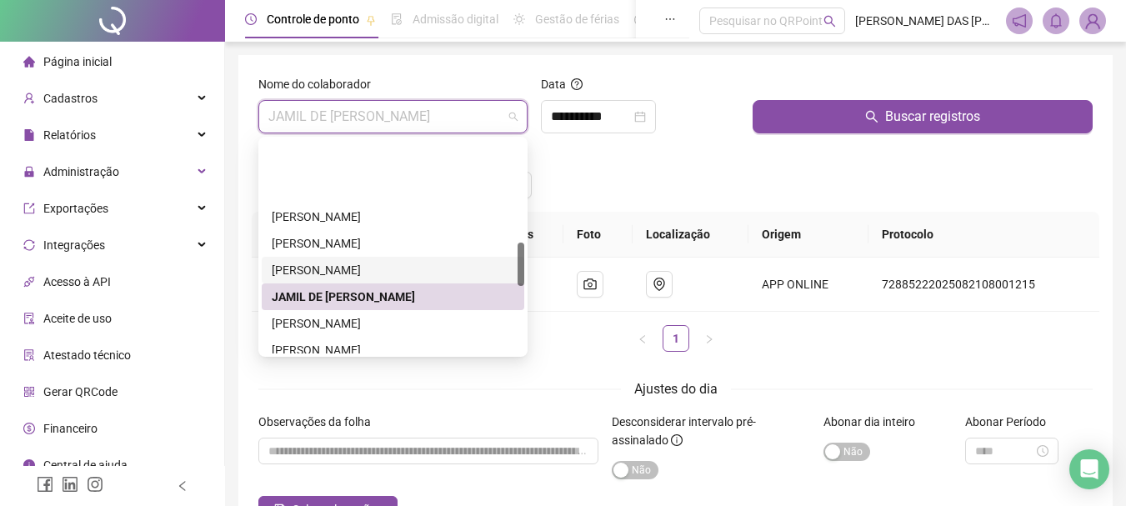
scroll to position [500, 0]
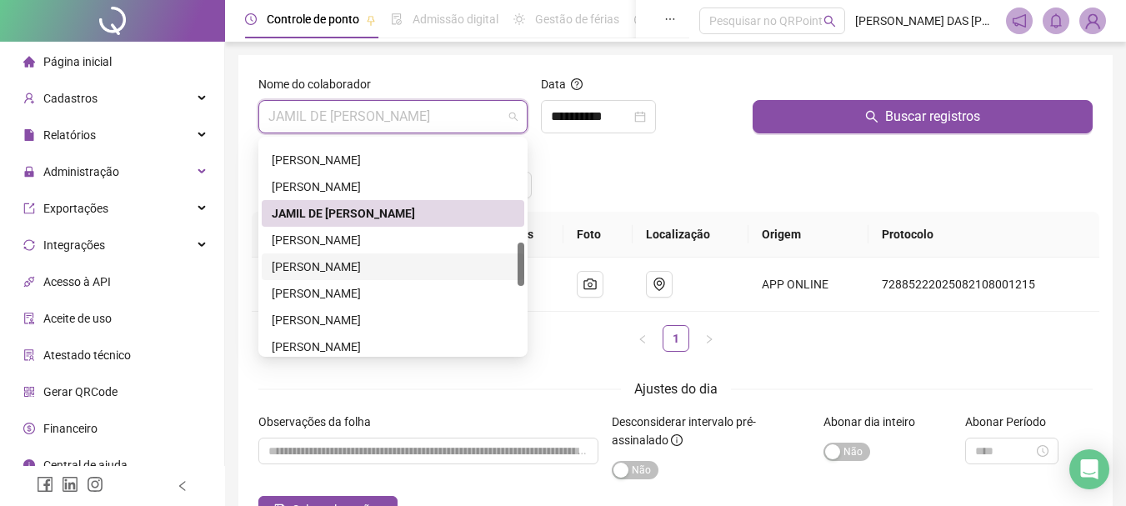
click at [330, 271] on div "[PERSON_NAME]" at bounding box center [393, 267] width 243 height 18
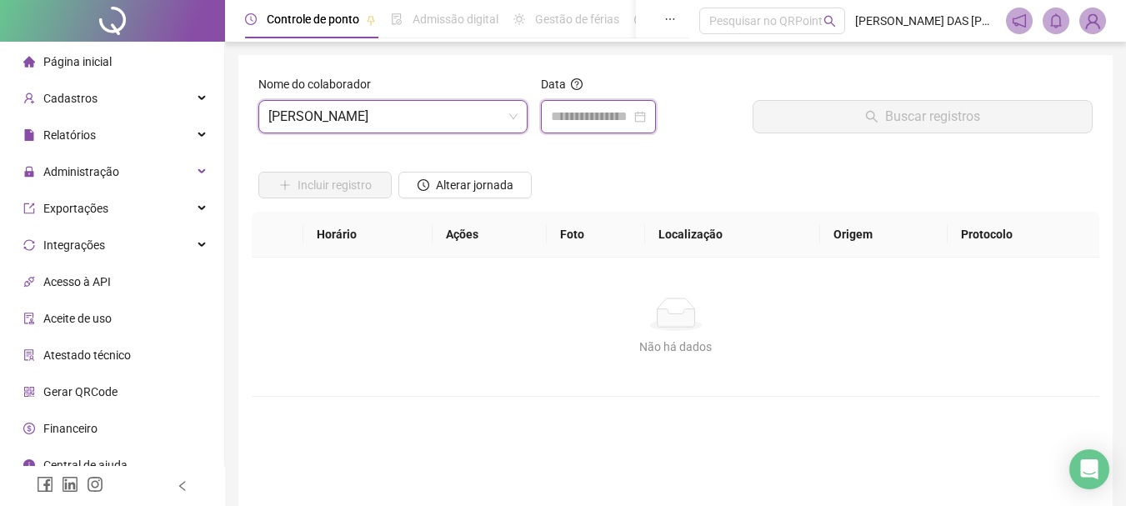
click at [631, 114] on input at bounding box center [591, 117] width 80 height 20
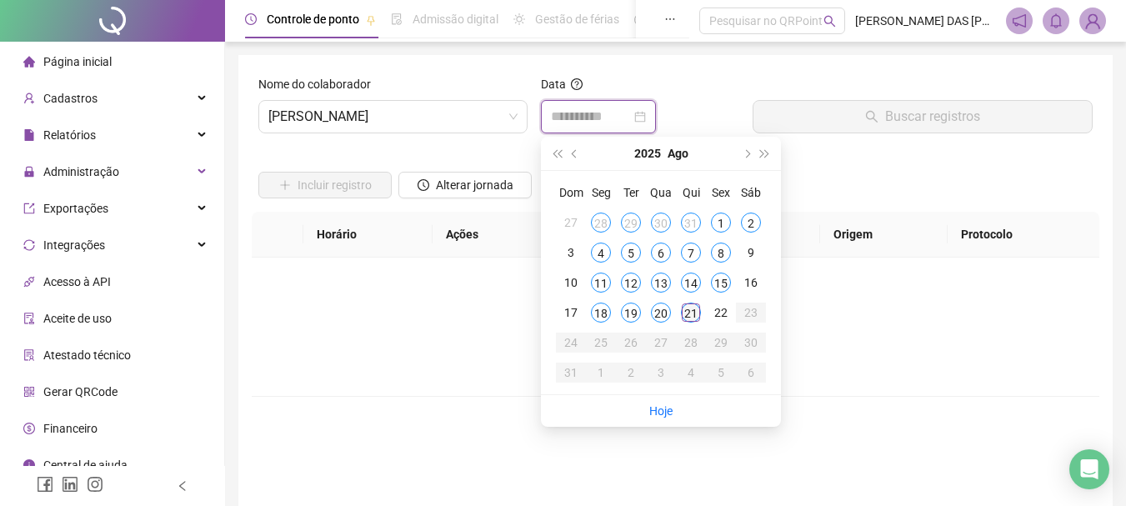
type input "**********"
click at [693, 315] on div "21" at bounding box center [691, 313] width 20 height 20
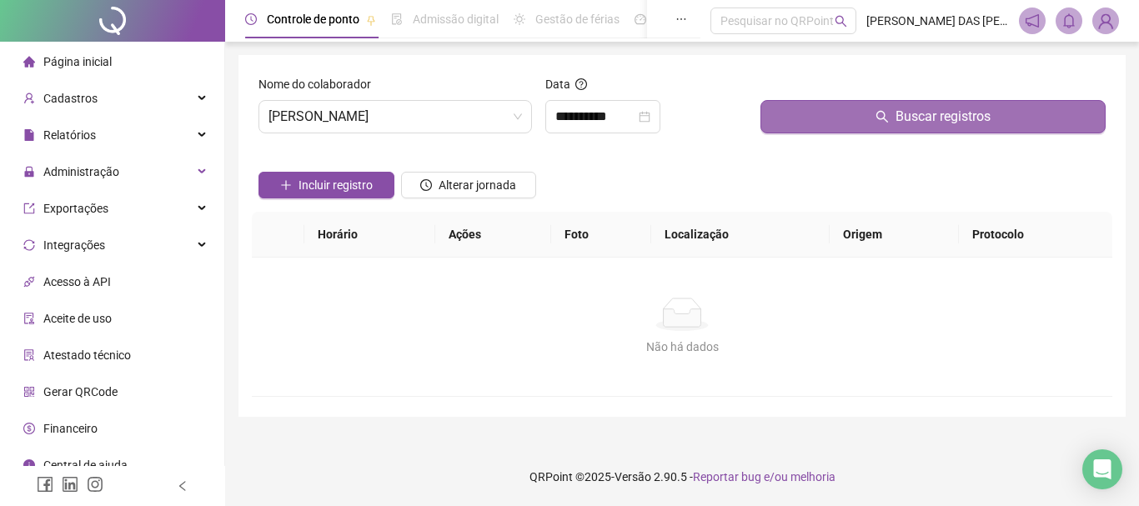
click at [913, 116] on span "Buscar registros" at bounding box center [942, 117] width 95 height 20
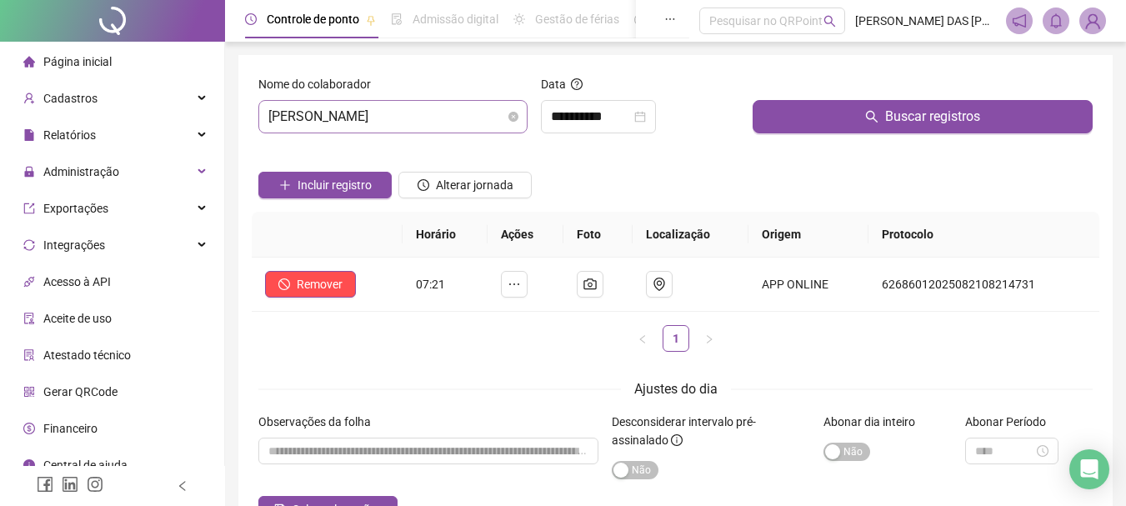
click at [495, 121] on span "[PERSON_NAME]" at bounding box center [392, 117] width 249 height 32
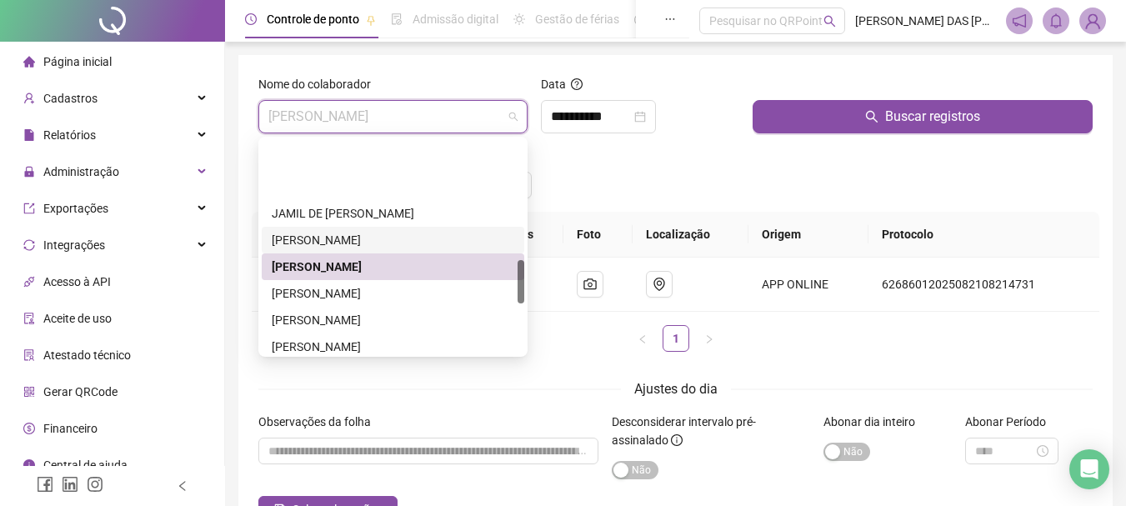
scroll to position [583, 0]
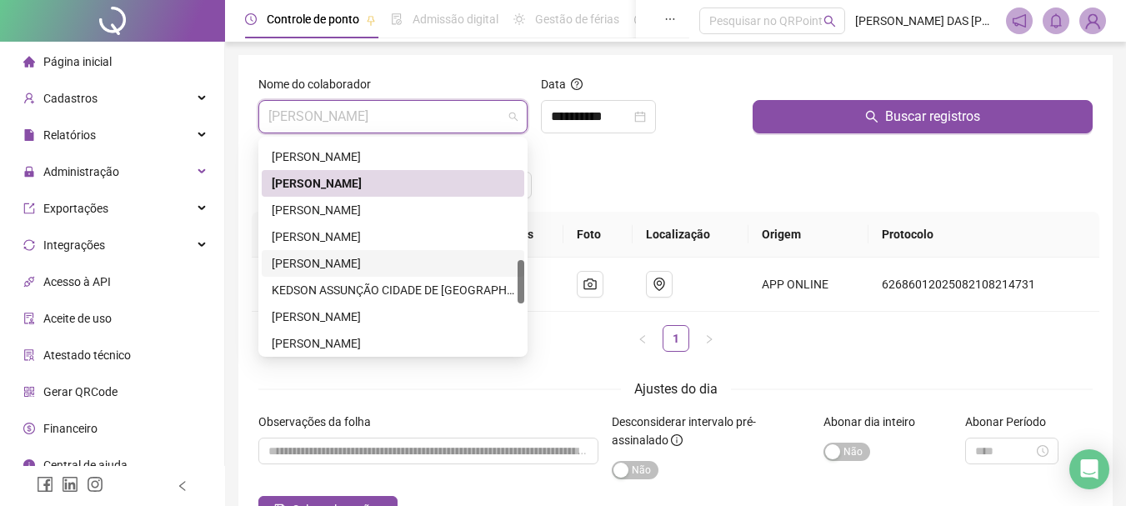
click at [315, 262] on div "[PERSON_NAME]" at bounding box center [393, 263] width 243 height 18
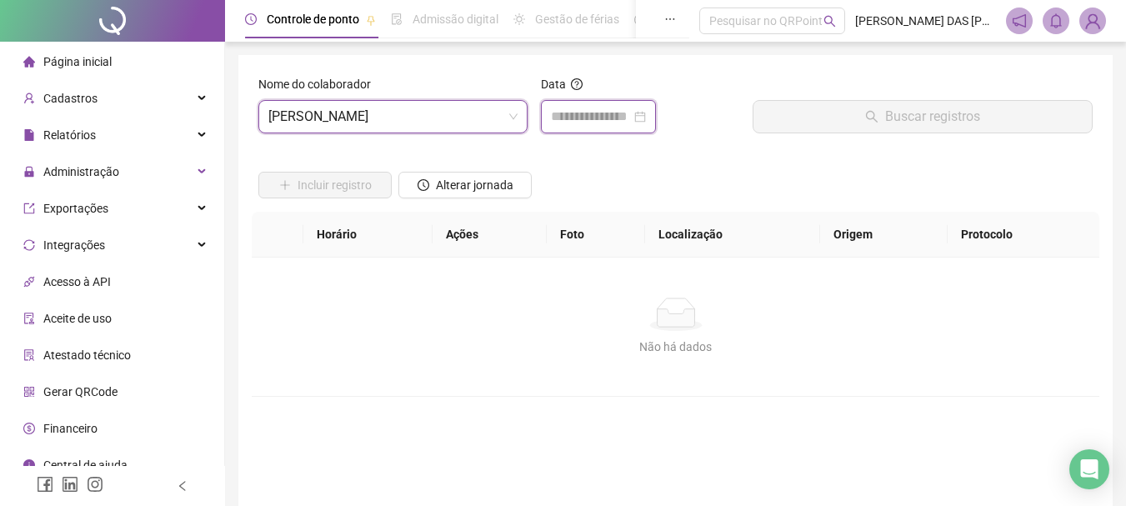
click at [571, 126] on input at bounding box center [591, 117] width 80 height 20
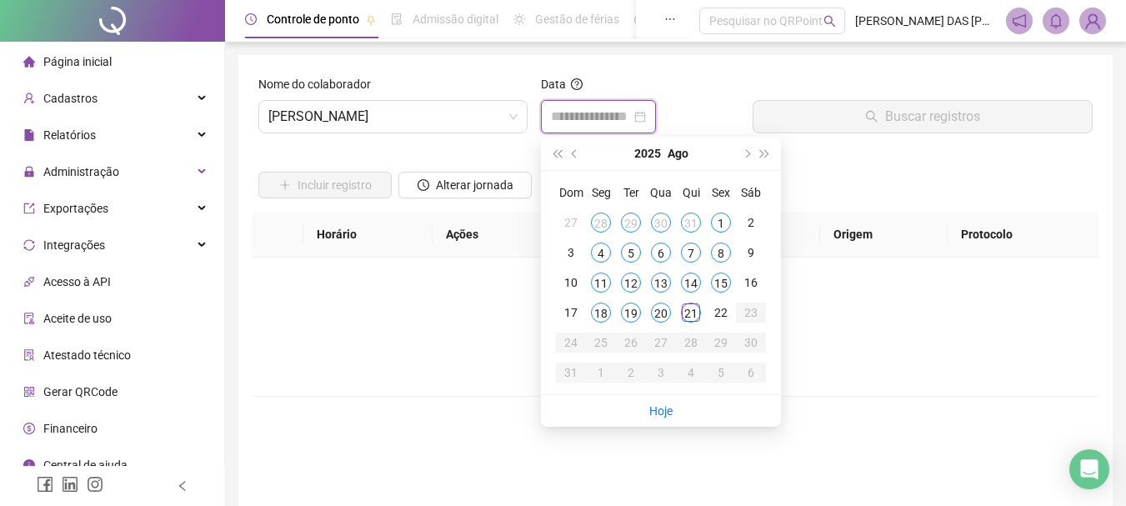
type input "**********"
click at [690, 317] on div "21" at bounding box center [691, 313] width 20 height 20
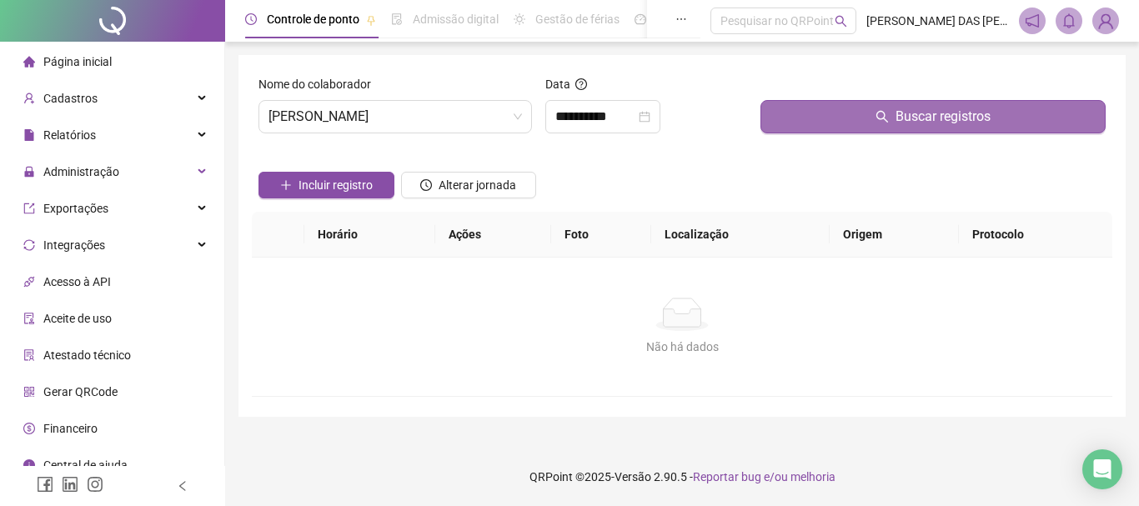
click at [877, 118] on icon "search" at bounding box center [881, 116] width 13 height 13
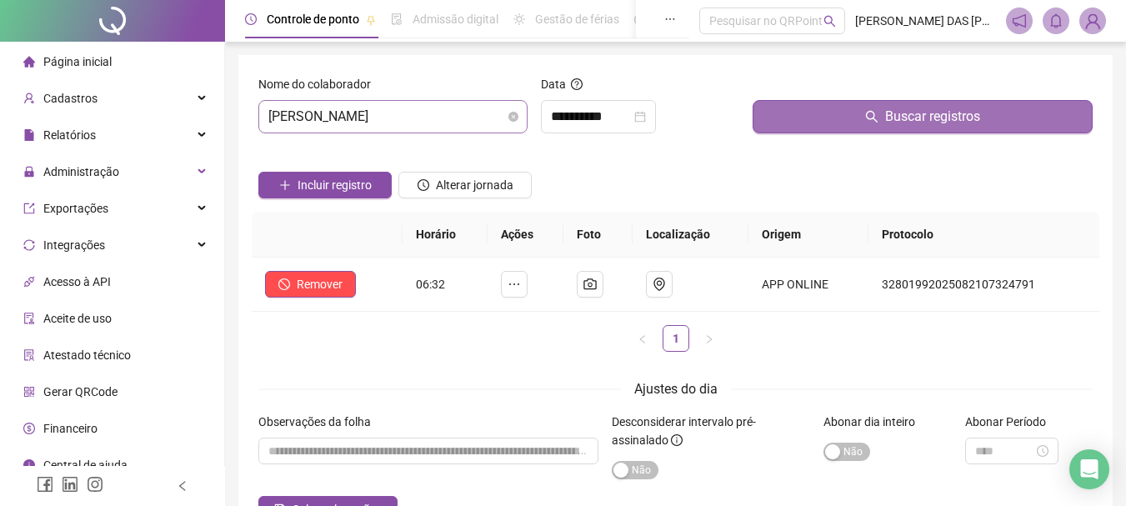
click at [453, 108] on span "[PERSON_NAME]" at bounding box center [392, 117] width 249 height 32
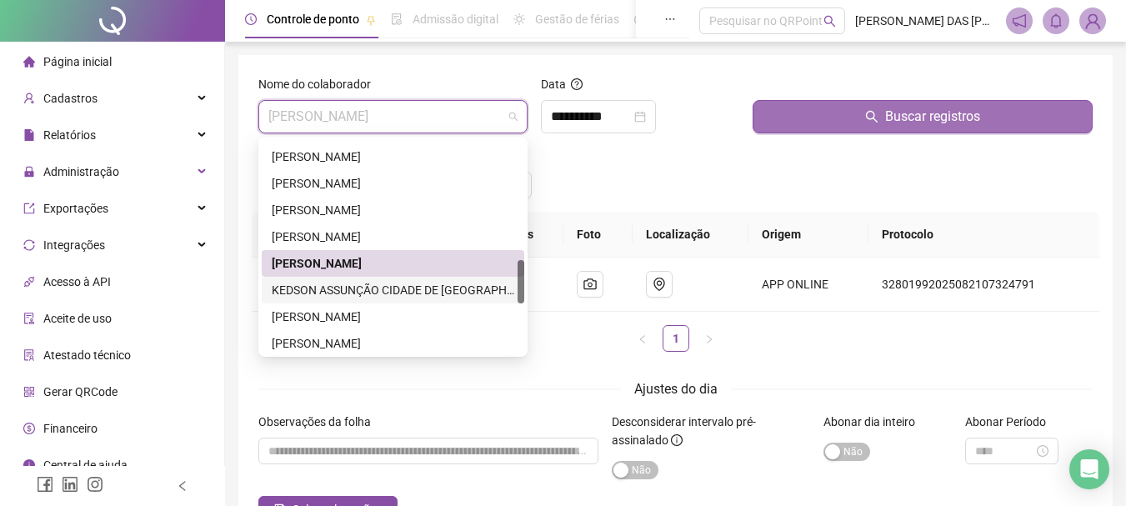
click at [363, 286] on div "KEDSON ASSUNÇÃO CIDADE DE [GEOGRAPHIC_DATA]" at bounding box center [393, 290] width 243 height 18
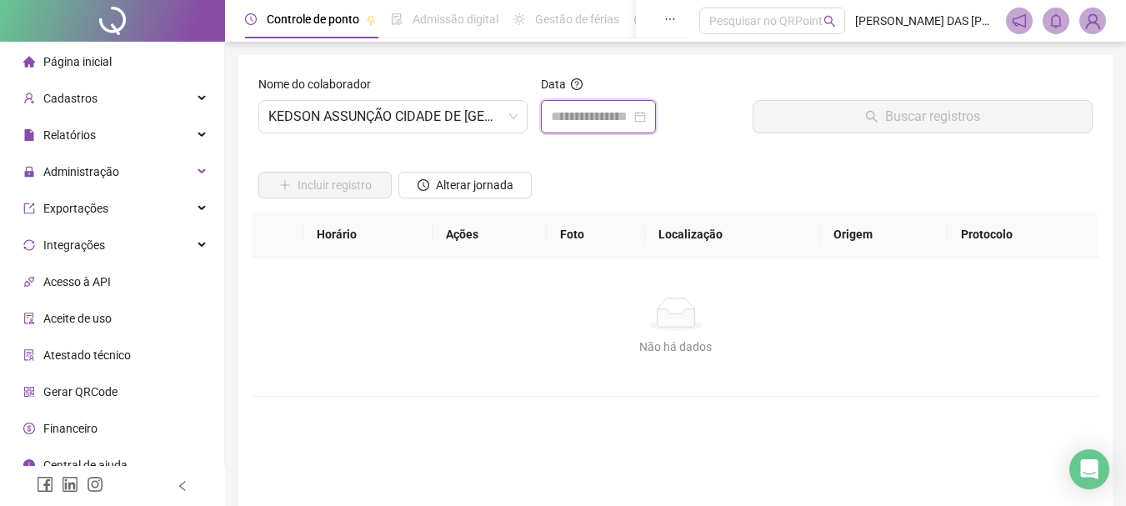
click at [583, 116] on input at bounding box center [591, 117] width 80 height 20
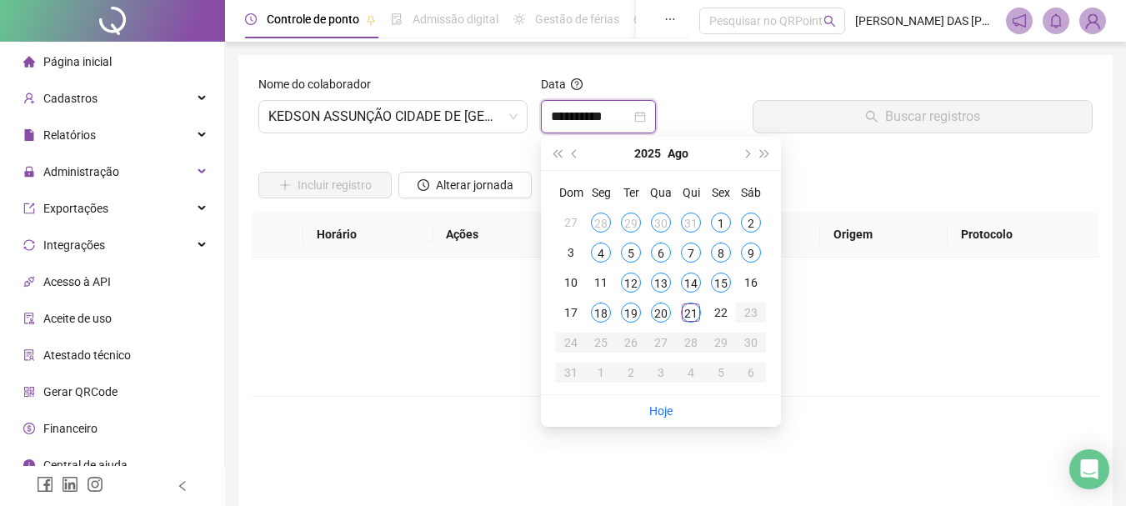
type input "**********"
click at [690, 318] on div "21" at bounding box center [691, 313] width 20 height 20
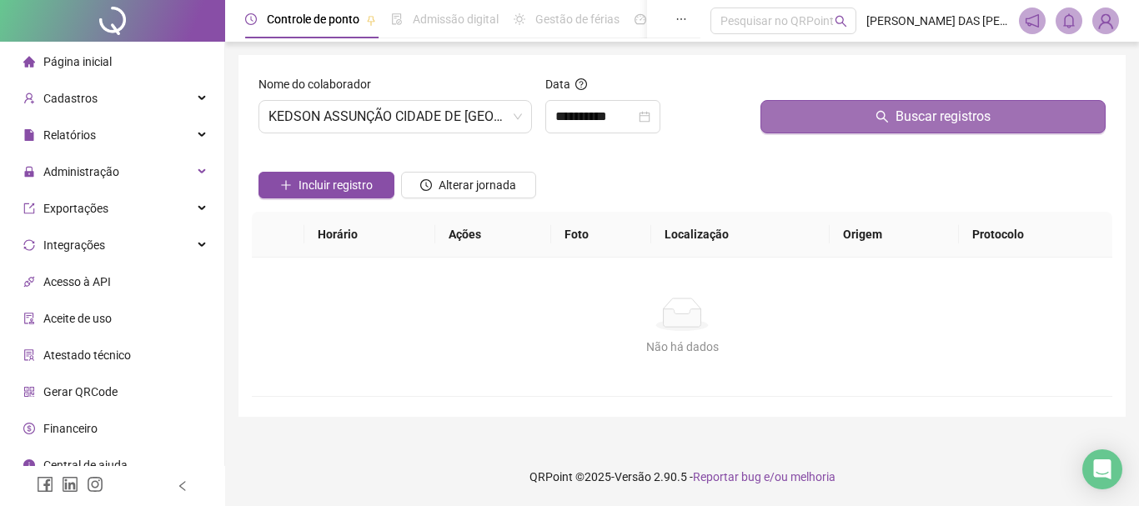
click at [891, 123] on button "Buscar registros" at bounding box center [932, 116] width 345 height 33
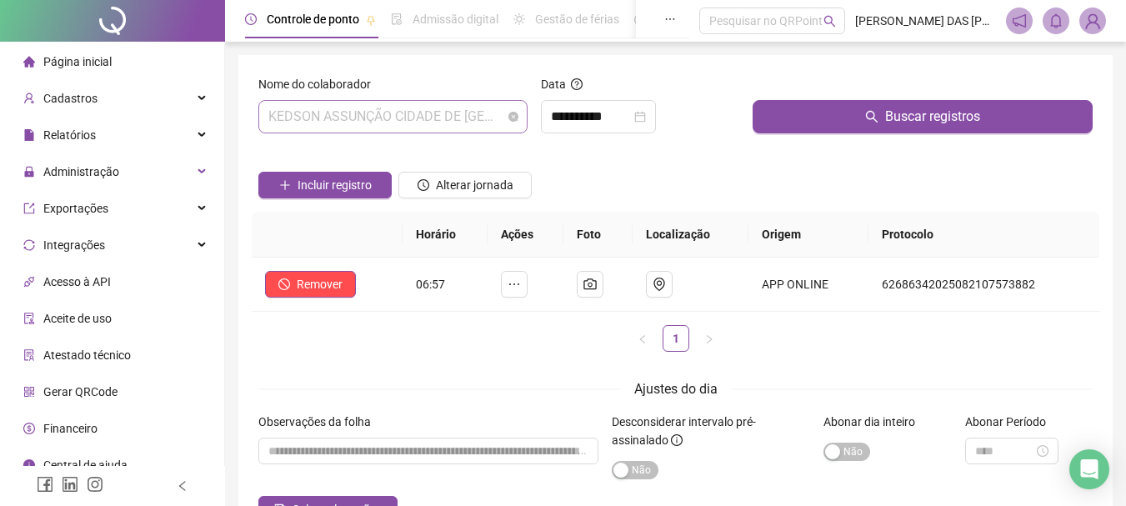
click at [493, 113] on span "KEDSON ASSUNÇÃO CIDADE DE [GEOGRAPHIC_DATA]" at bounding box center [392, 117] width 249 height 32
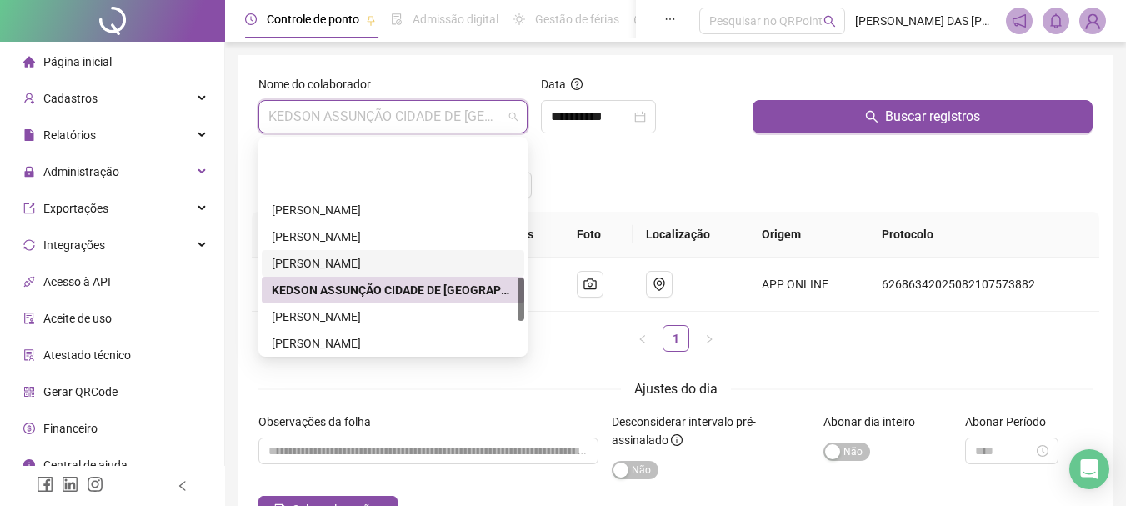
scroll to position [667, 0]
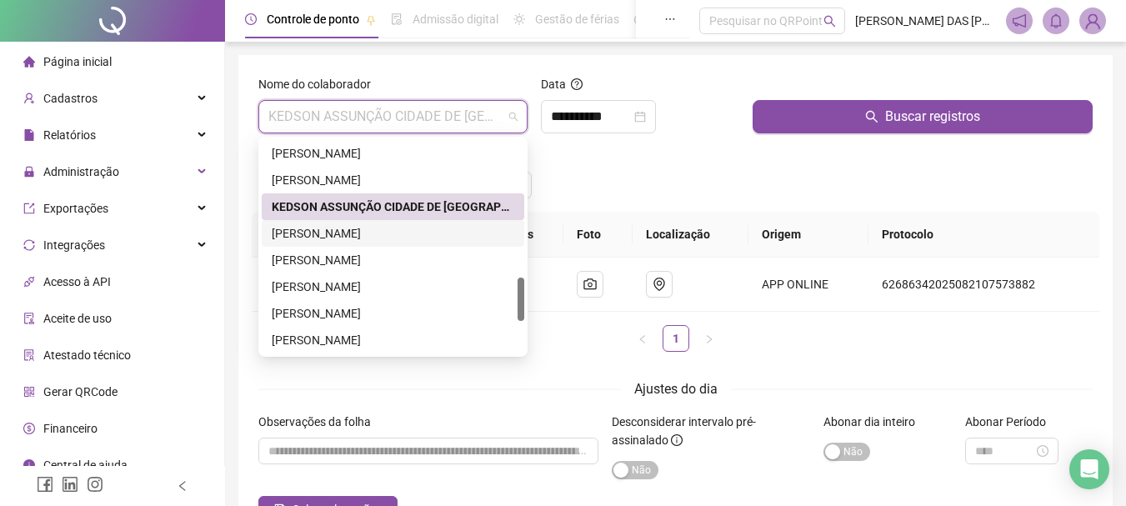
click at [338, 237] on div "[PERSON_NAME]" at bounding box center [393, 233] width 243 height 18
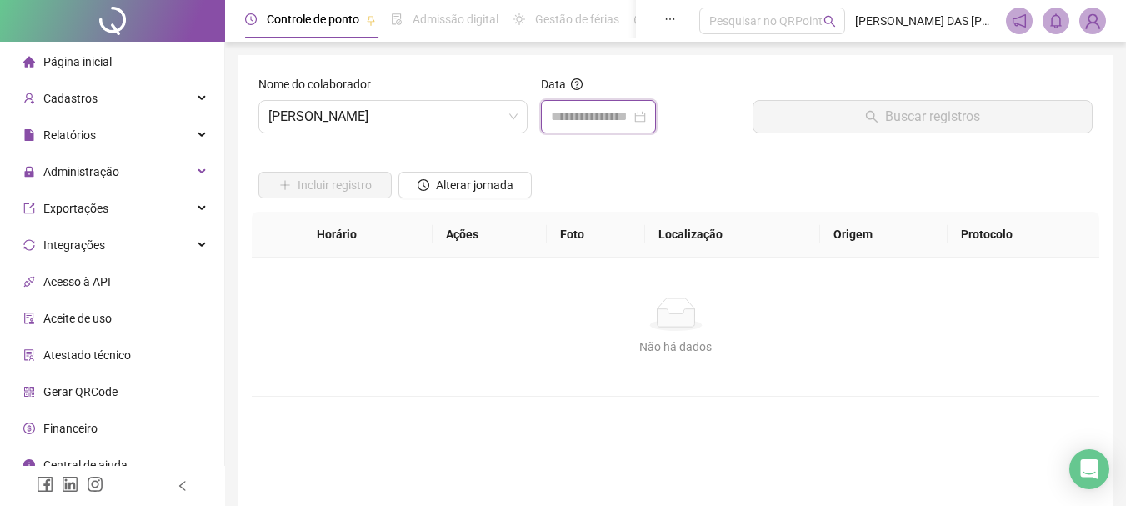
click at [593, 117] on input at bounding box center [591, 117] width 80 height 20
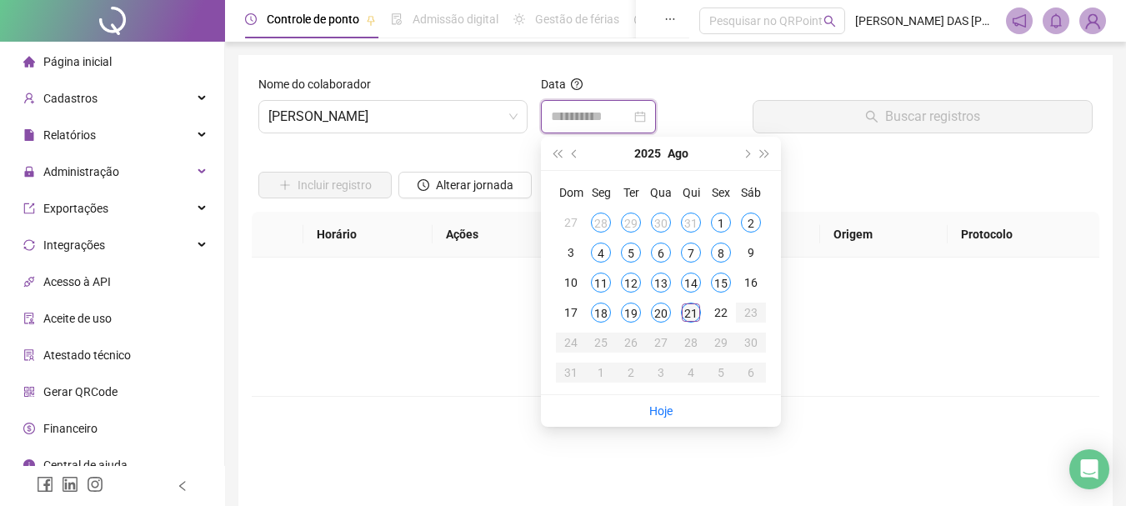
type input "**********"
click at [684, 313] on div "21" at bounding box center [691, 313] width 20 height 20
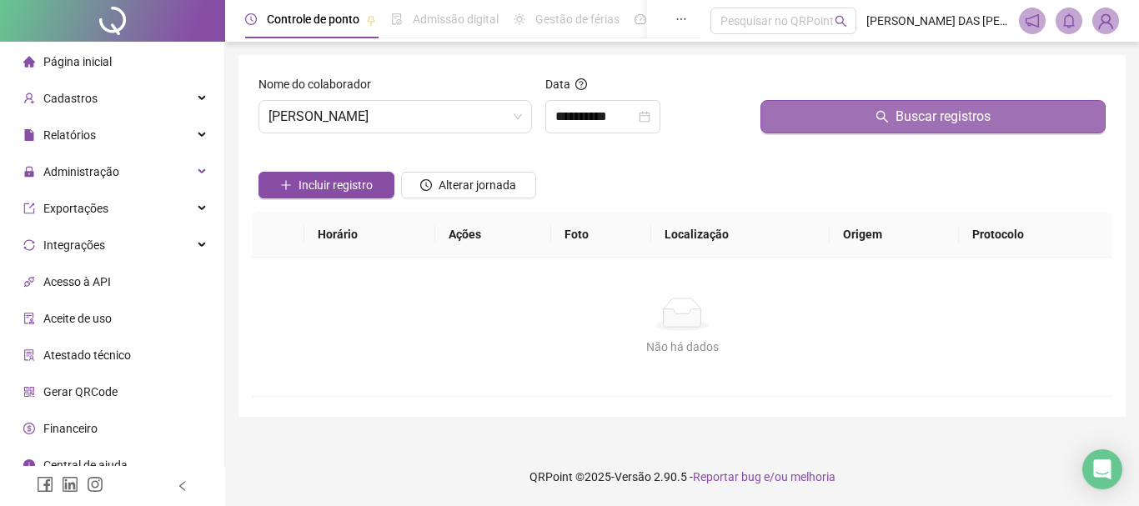
click at [898, 122] on span "Buscar registros" at bounding box center [942, 117] width 95 height 20
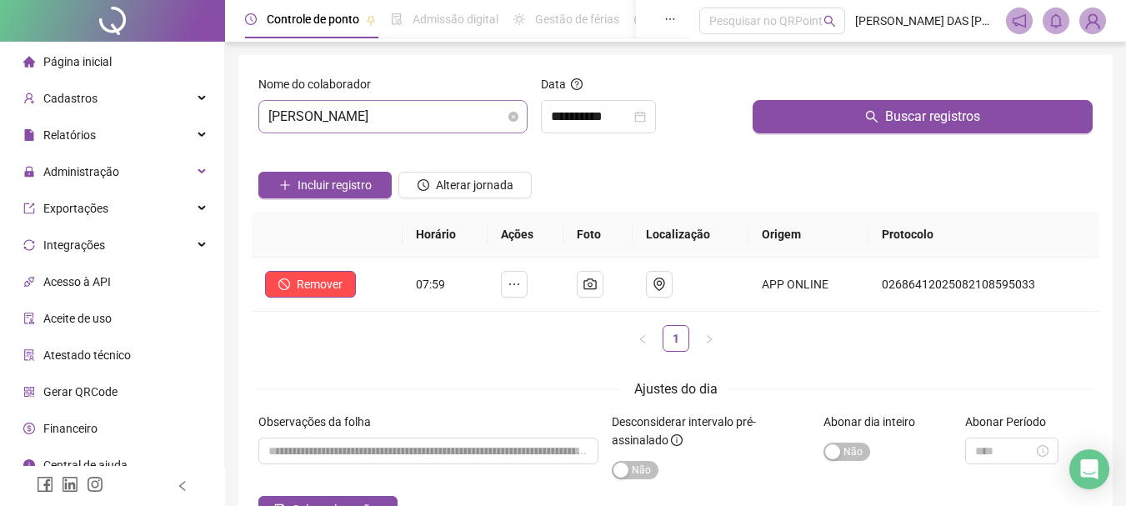
click at [478, 119] on span "[PERSON_NAME]" at bounding box center [392, 117] width 249 height 32
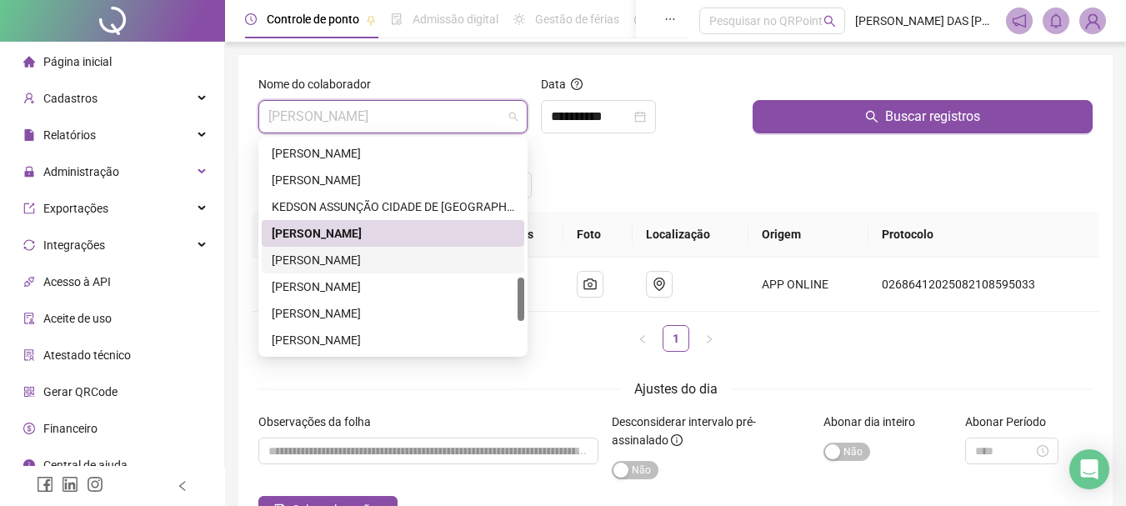
click at [373, 260] on div "[PERSON_NAME]" at bounding box center [393, 260] width 243 height 18
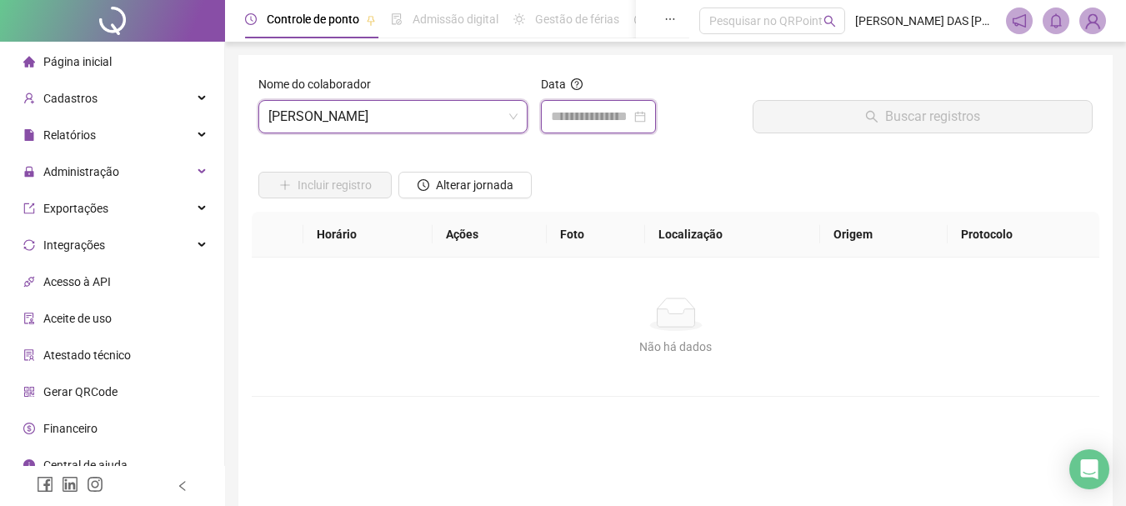
click at [579, 122] on input at bounding box center [591, 117] width 80 height 20
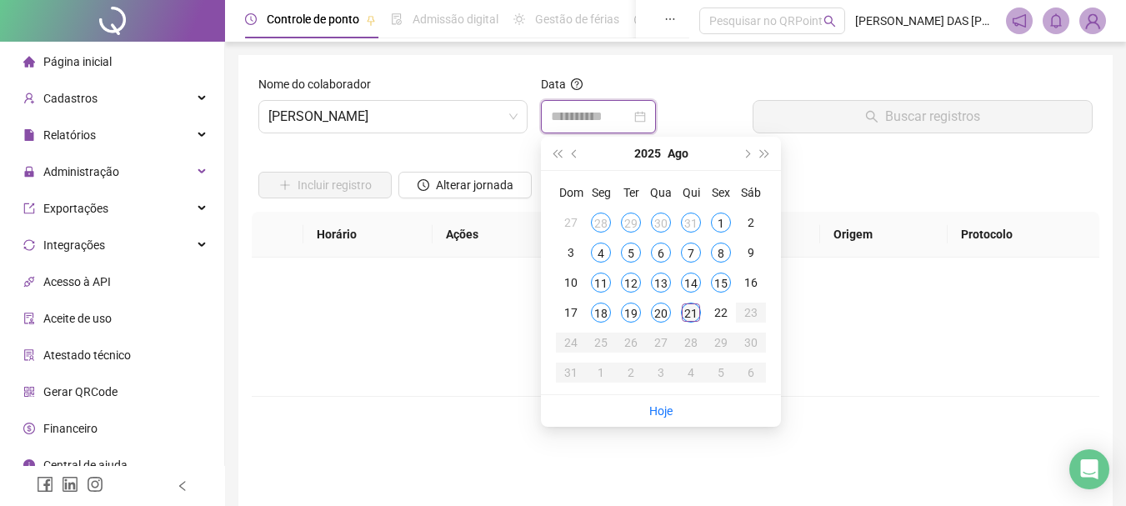
type input "**********"
click at [690, 314] on div "21" at bounding box center [691, 313] width 20 height 20
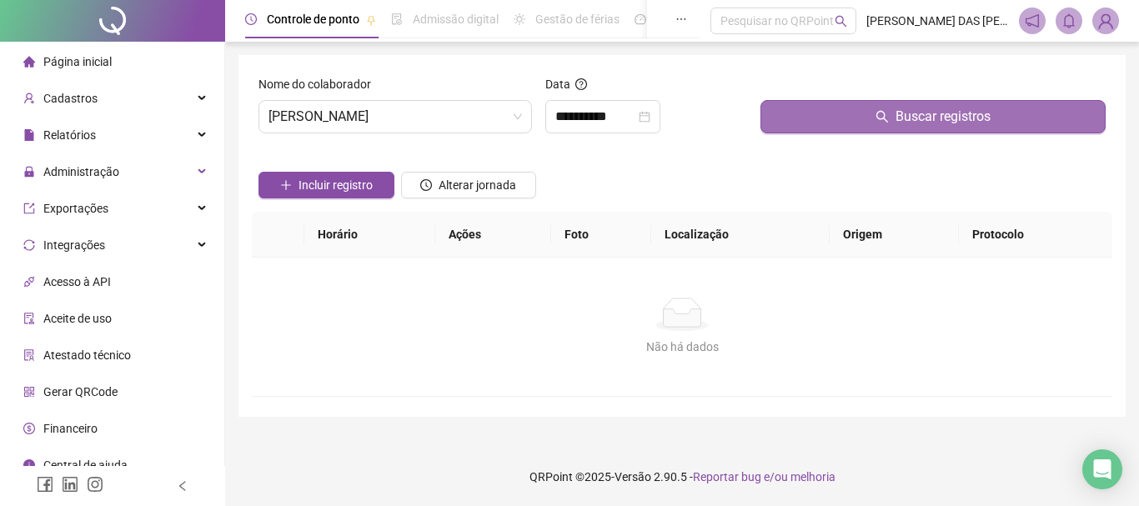
click at [894, 123] on button "Buscar registros" at bounding box center [932, 116] width 345 height 33
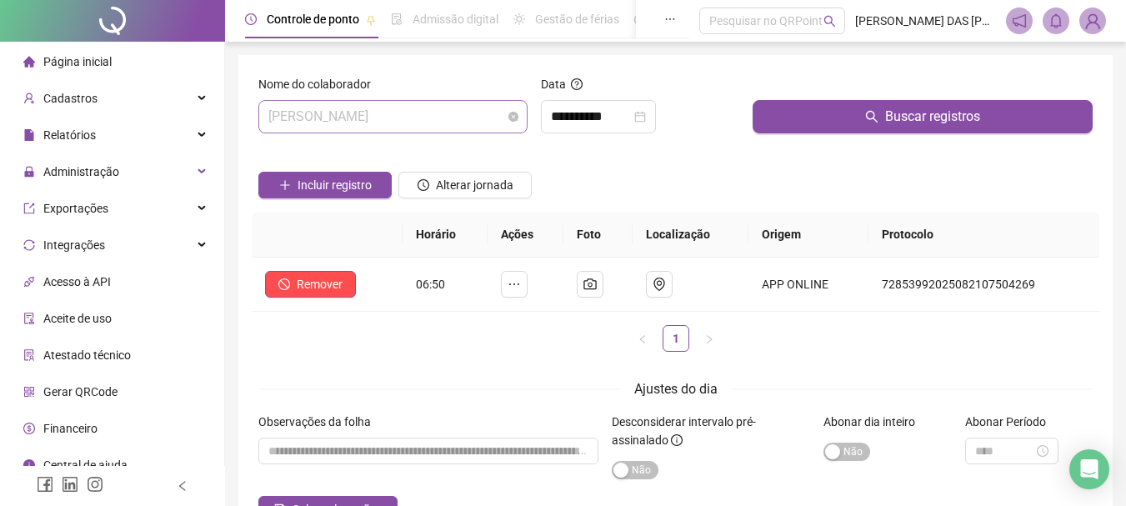
click at [463, 118] on span "[PERSON_NAME]" at bounding box center [392, 117] width 249 height 32
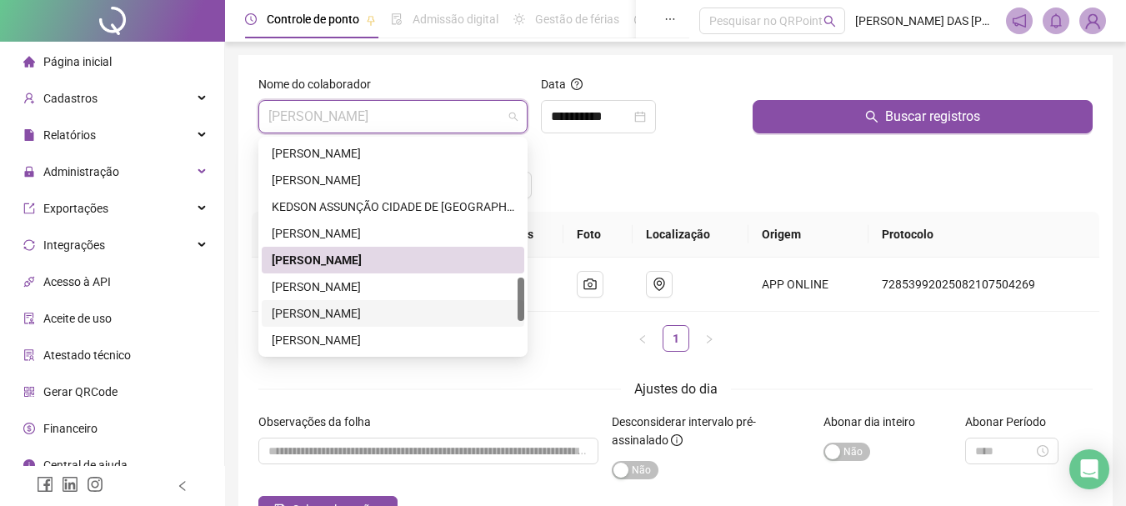
click at [334, 312] on div "[PERSON_NAME]" at bounding box center [393, 313] width 243 height 18
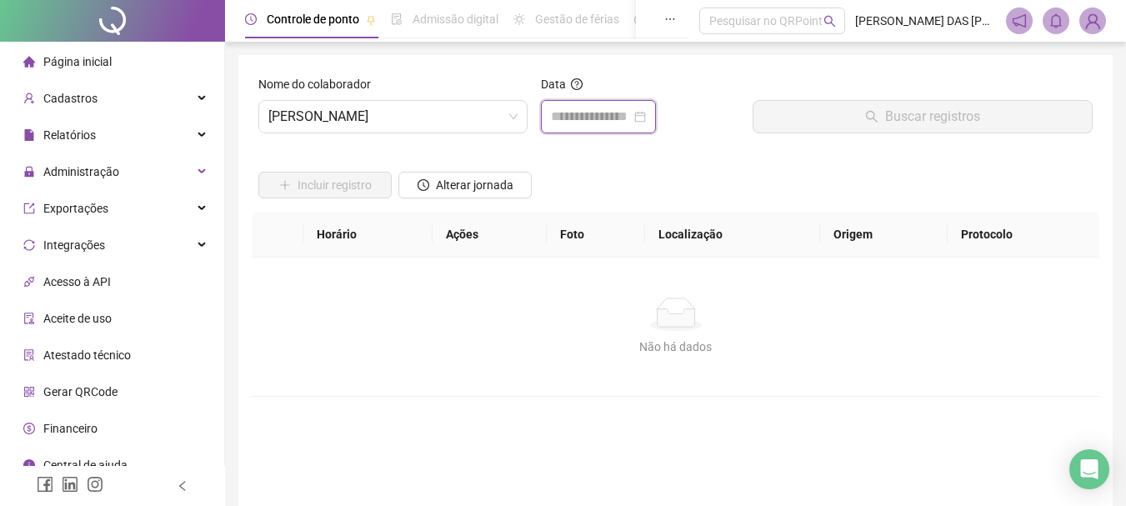
click at [568, 118] on input at bounding box center [591, 117] width 80 height 20
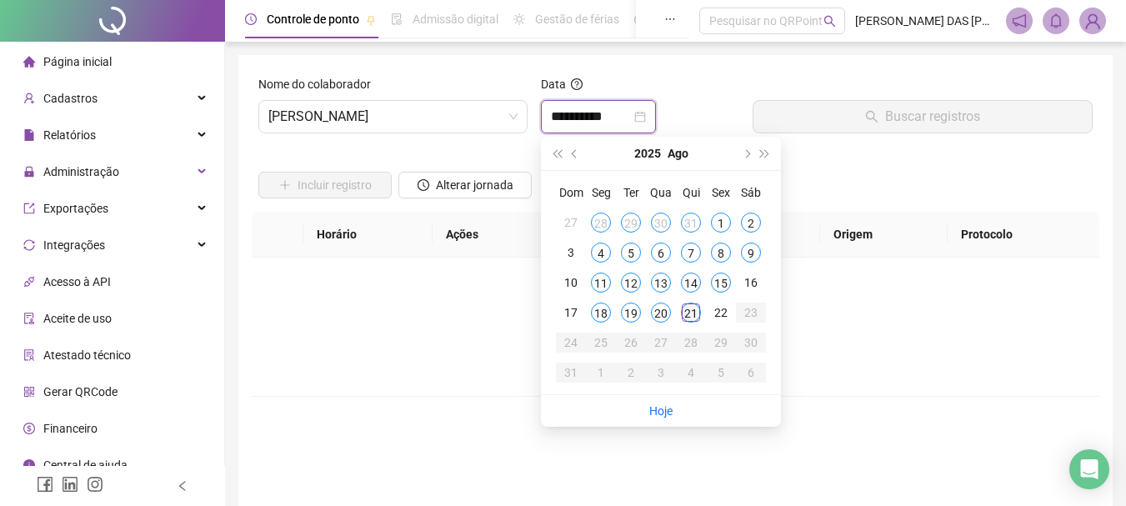
type input "**********"
click at [693, 316] on div "21" at bounding box center [691, 313] width 20 height 20
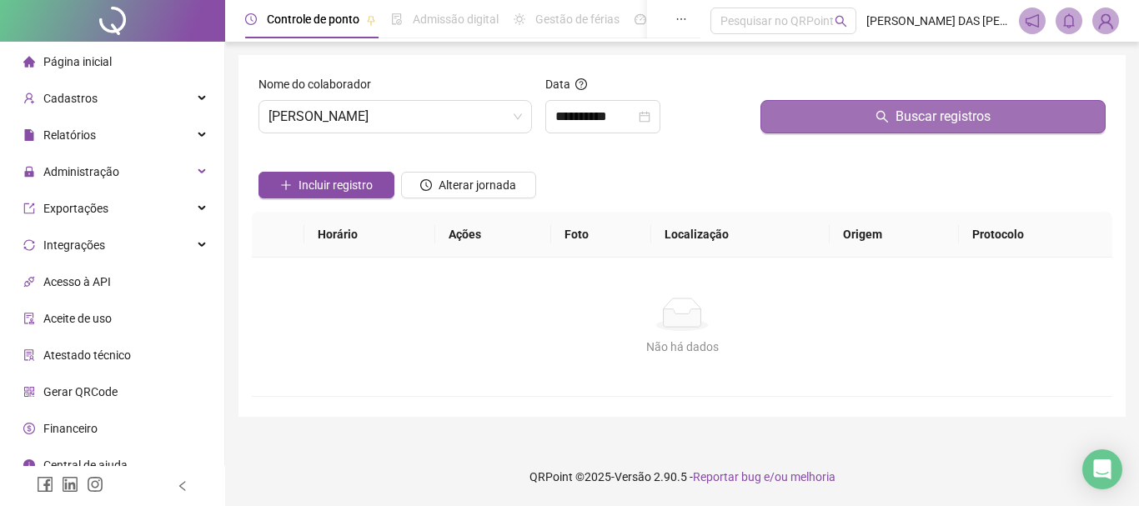
click at [905, 128] on button "Buscar registros" at bounding box center [932, 116] width 345 height 33
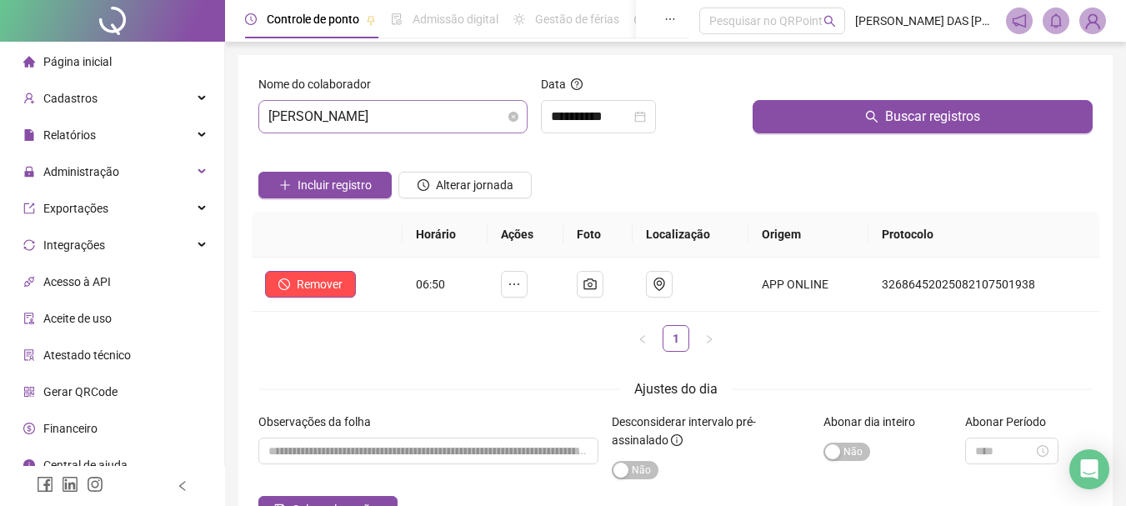
click at [452, 119] on span "[PERSON_NAME]" at bounding box center [392, 117] width 249 height 32
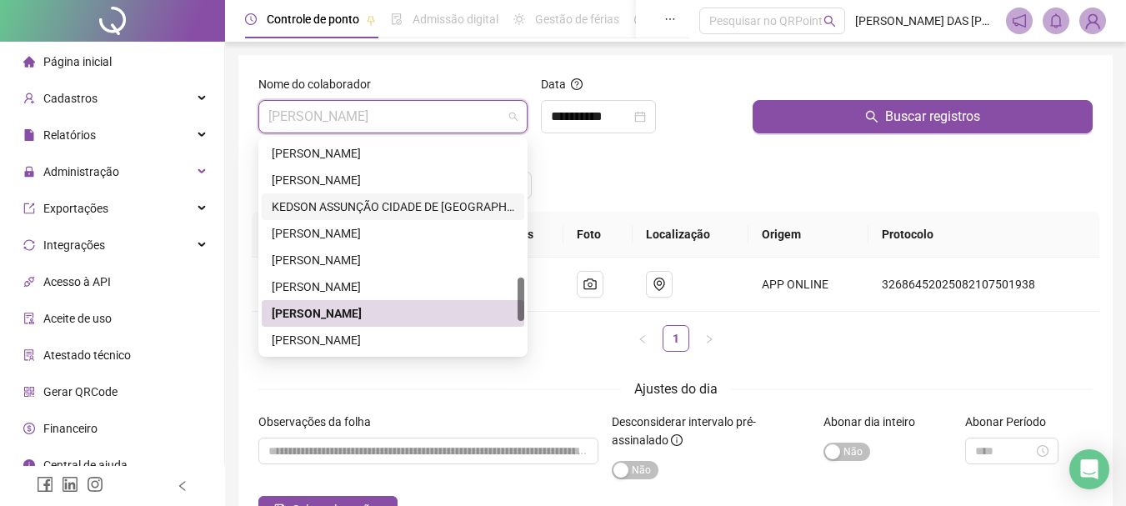
scroll to position [827, 0]
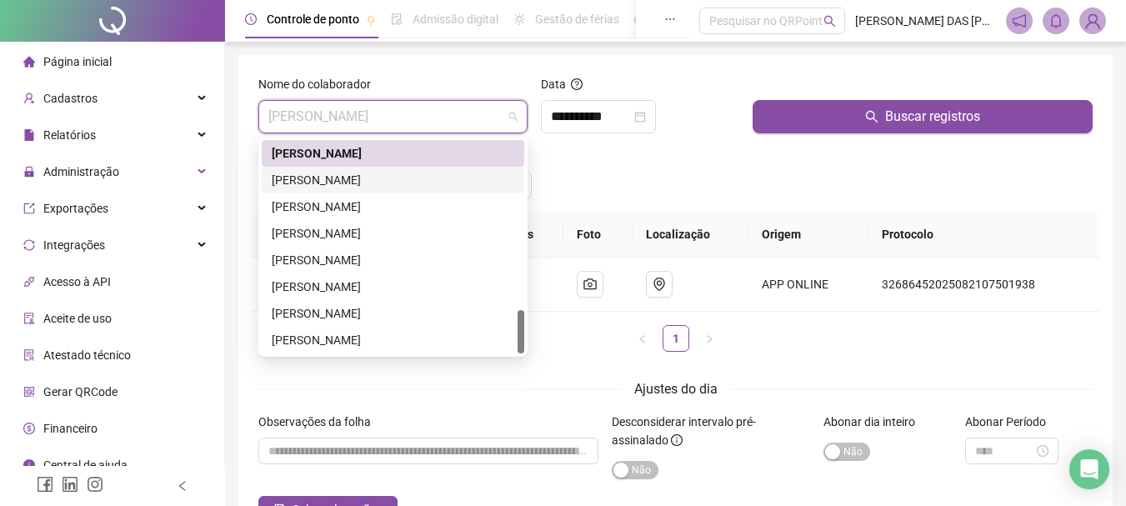
click at [322, 183] on div "[PERSON_NAME]" at bounding box center [393, 180] width 243 height 18
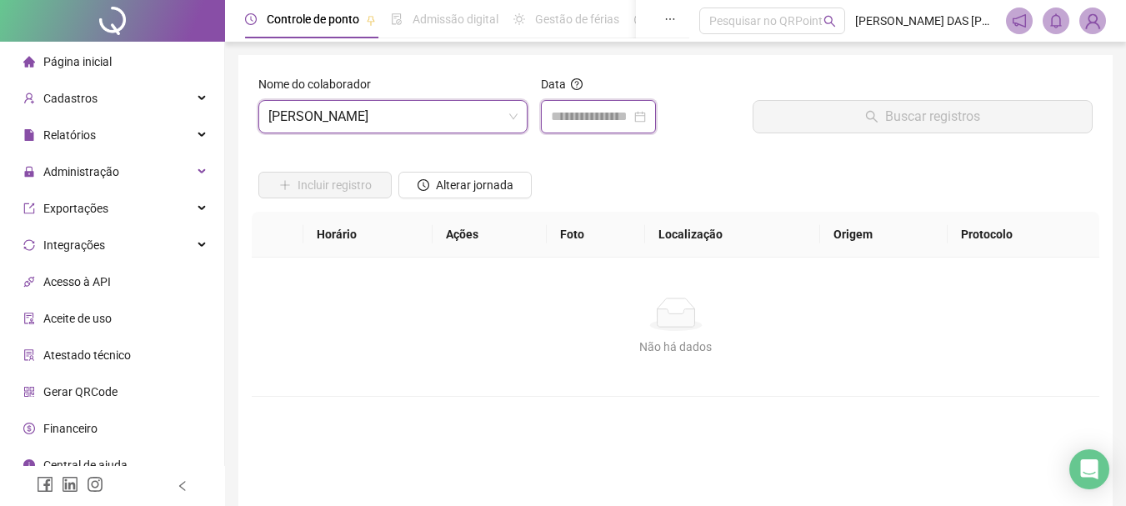
click at [590, 112] on input at bounding box center [591, 117] width 80 height 20
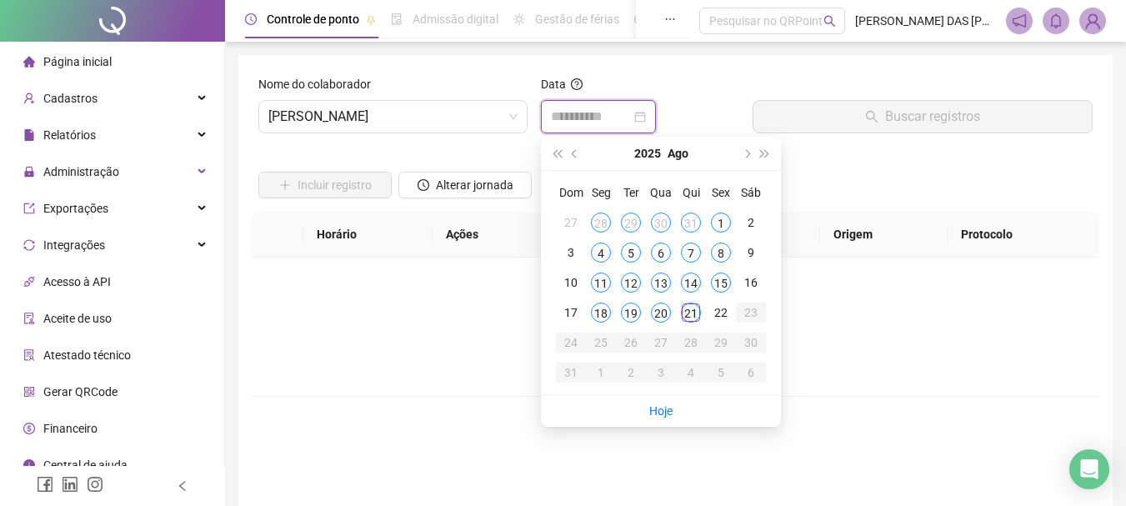
type input "**********"
click at [688, 313] on div "21" at bounding box center [691, 313] width 20 height 20
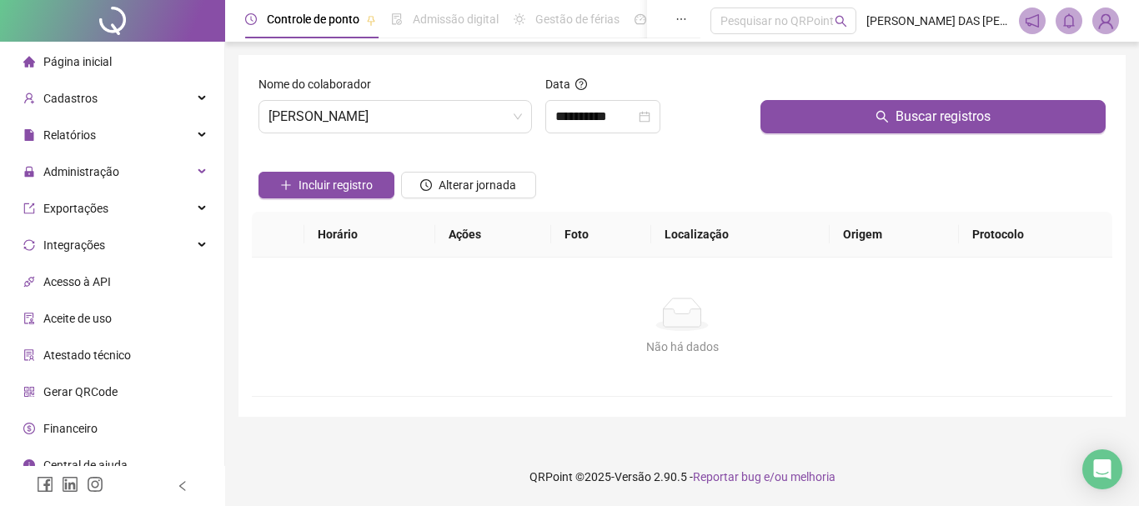
click at [889, 115] on icon "search" at bounding box center [881, 116] width 13 height 13
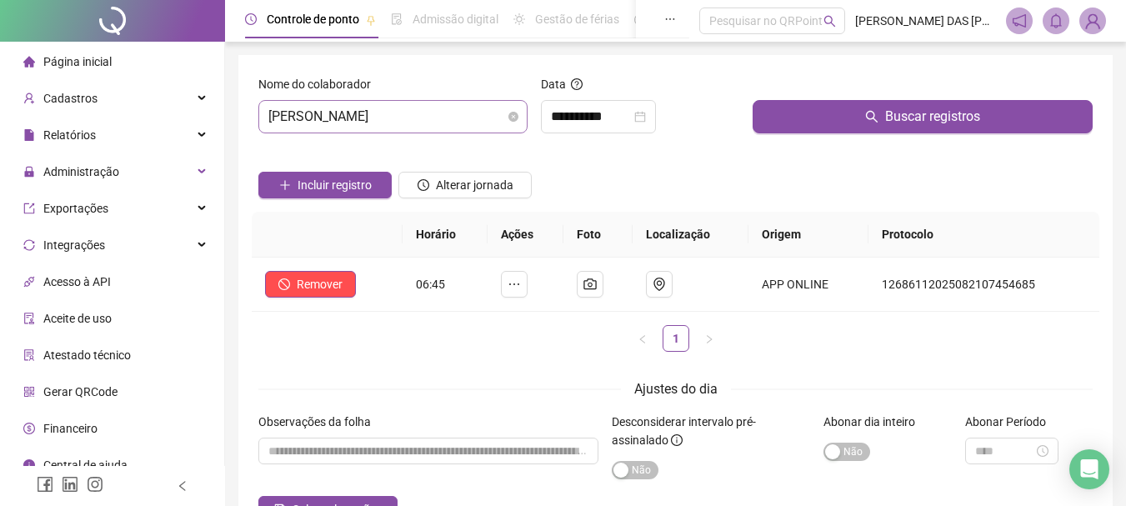
click at [469, 118] on span "[PERSON_NAME]" at bounding box center [392, 117] width 249 height 32
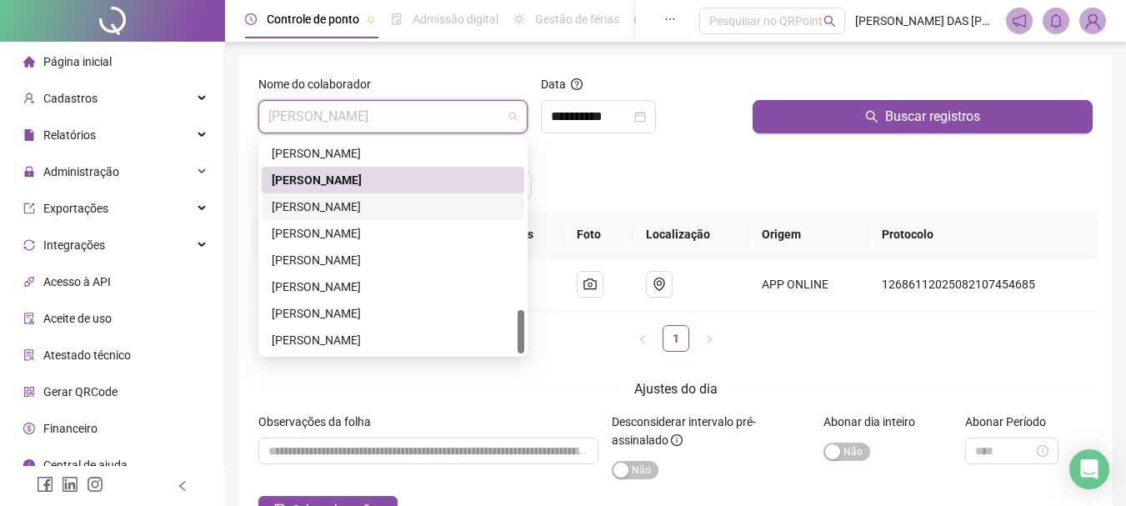
click at [329, 204] on div "[PERSON_NAME]" at bounding box center [393, 207] width 243 height 18
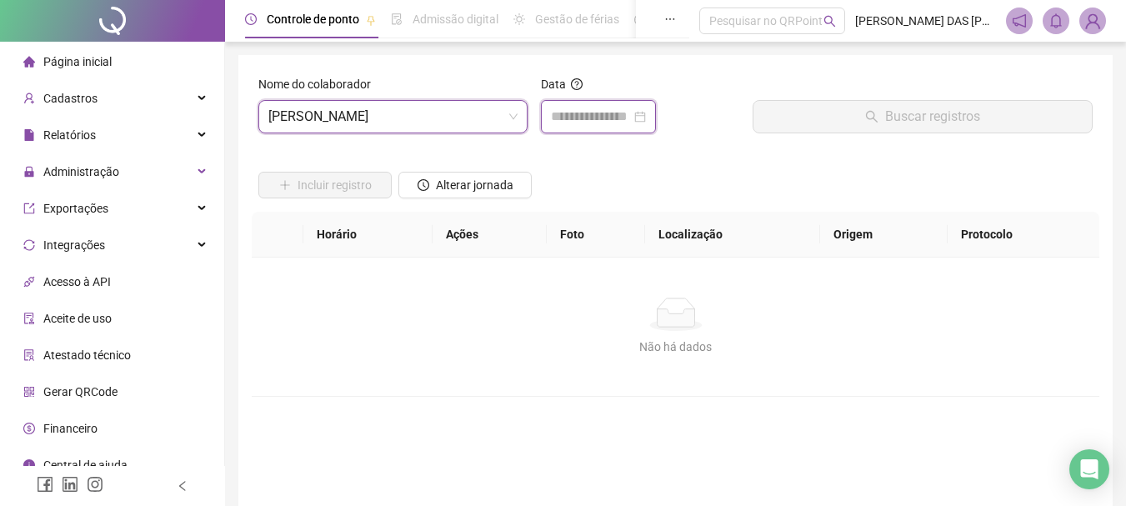
click at [583, 120] on input at bounding box center [591, 117] width 80 height 20
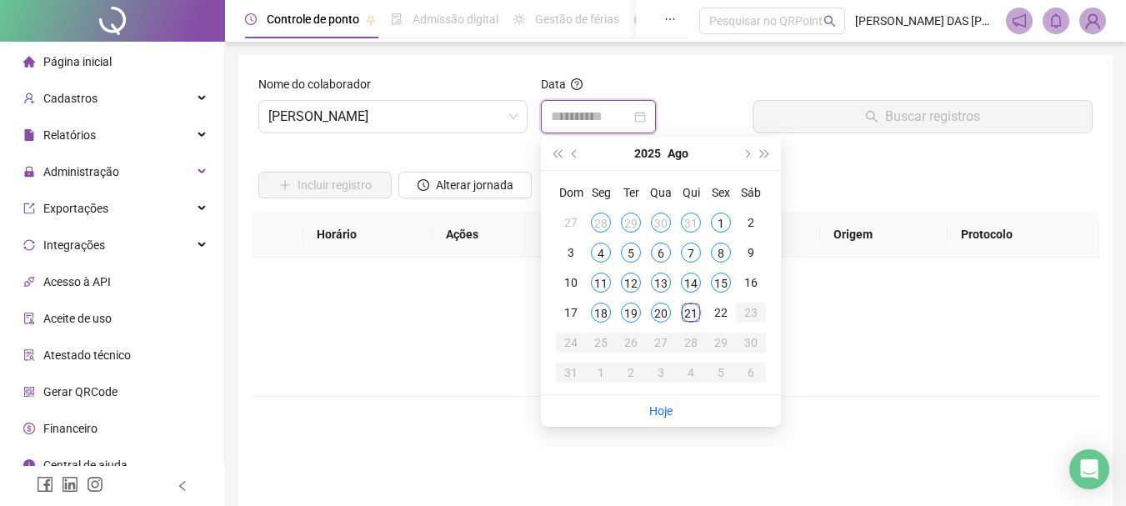
type input "**********"
click at [693, 316] on div "21" at bounding box center [691, 313] width 20 height 20
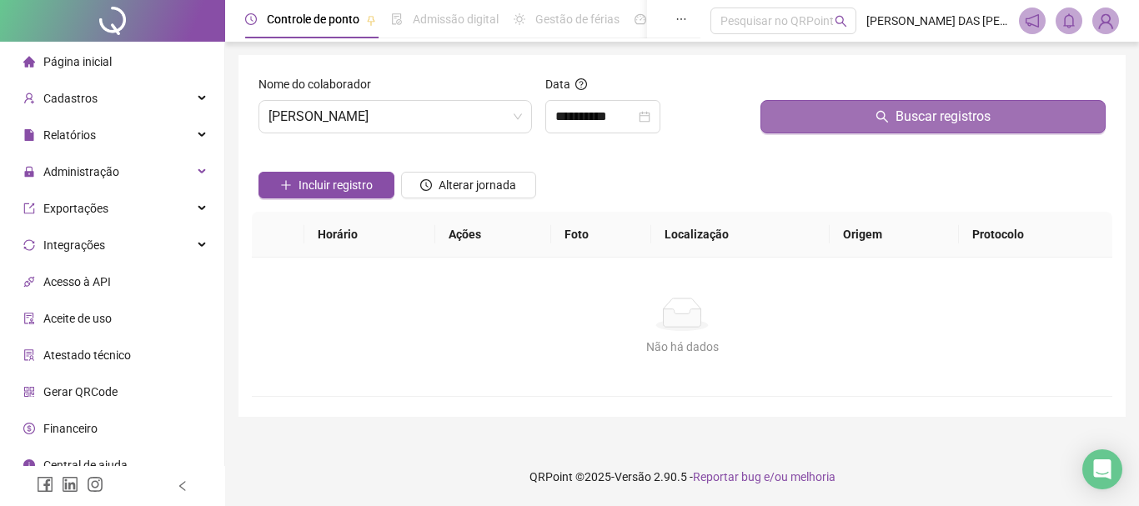
click at [894, 123] on button "Buscar registros" at bounding box center [932, 116] width 345 height 33
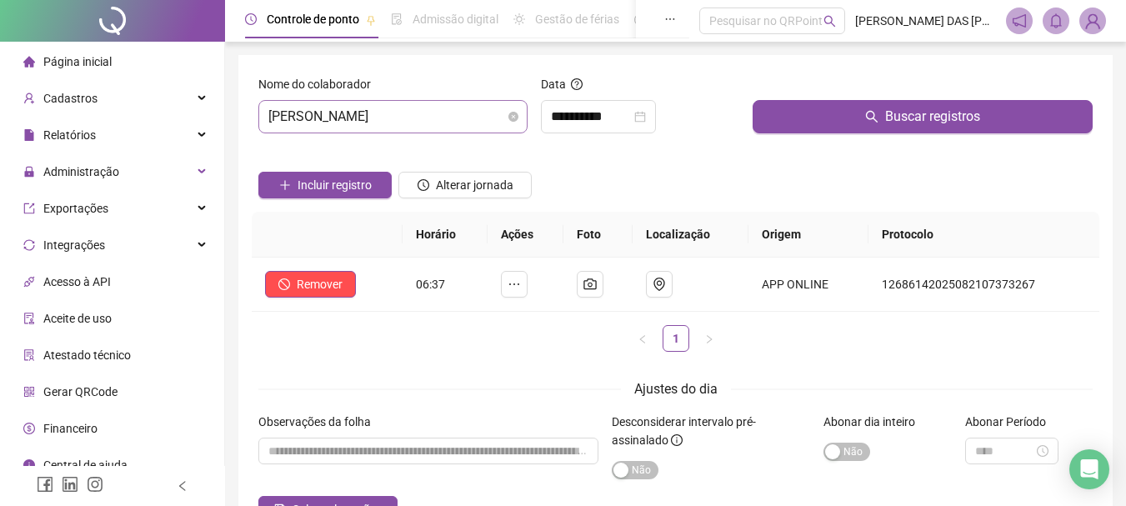
click at [503, 119] on span "[PERSON_NAME]" at bounding box center [392, 117] width 249 height 32
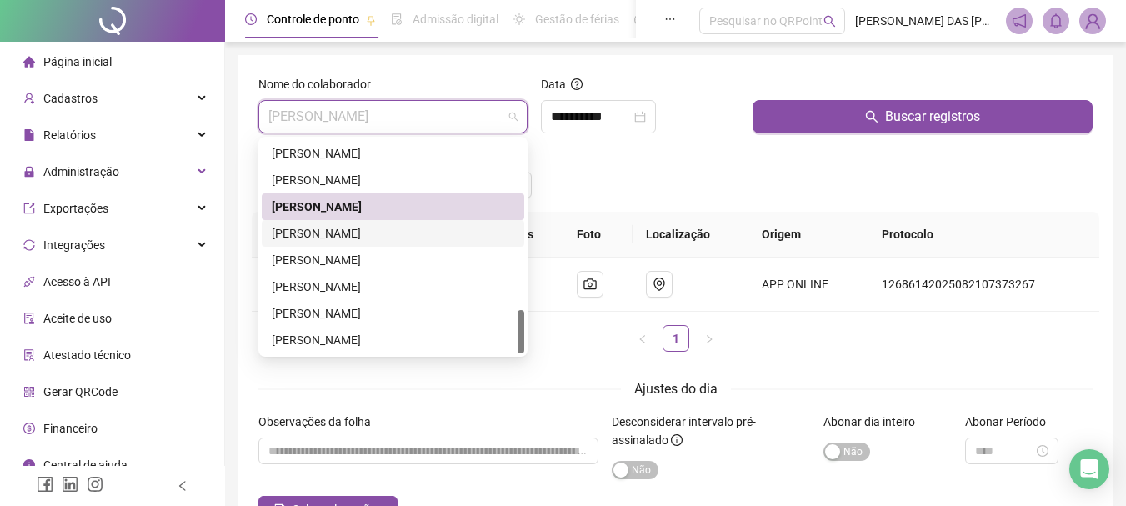
click at [294, 229] on div "[PERSON_NAME]" at bounding box center [393, 233] width 243 height 18
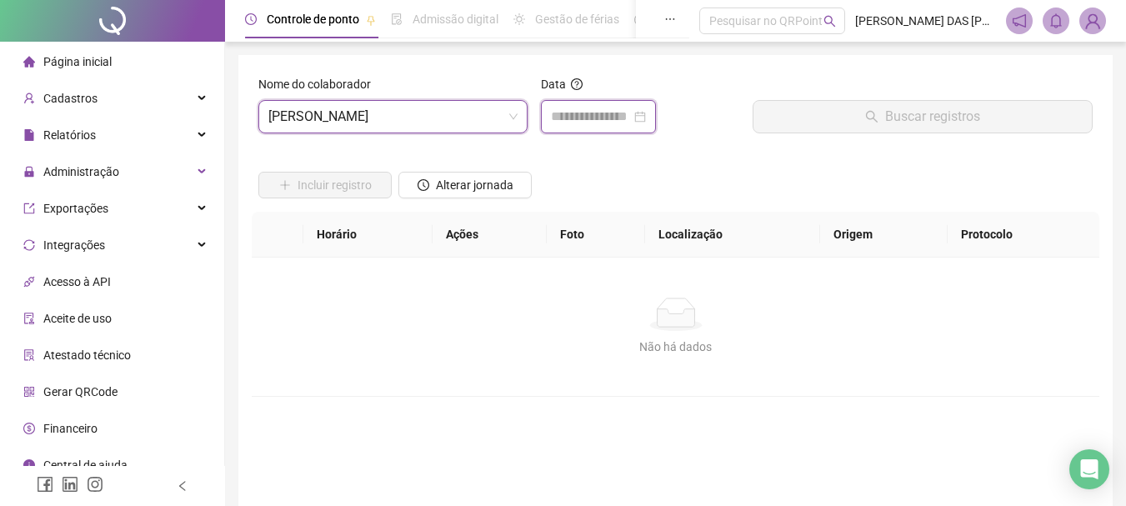
click at [611, 113] on input at bounding box center [591, 117] width 80 height 20
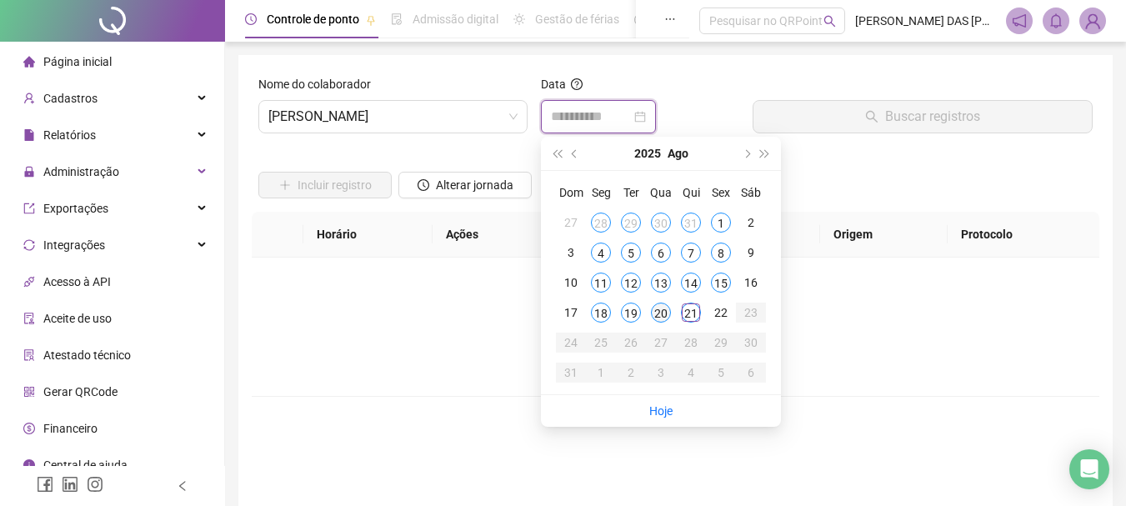
type input "**********"
click at [689, 313] on div "21" at bounding box center [691, 313] width 20 height 20
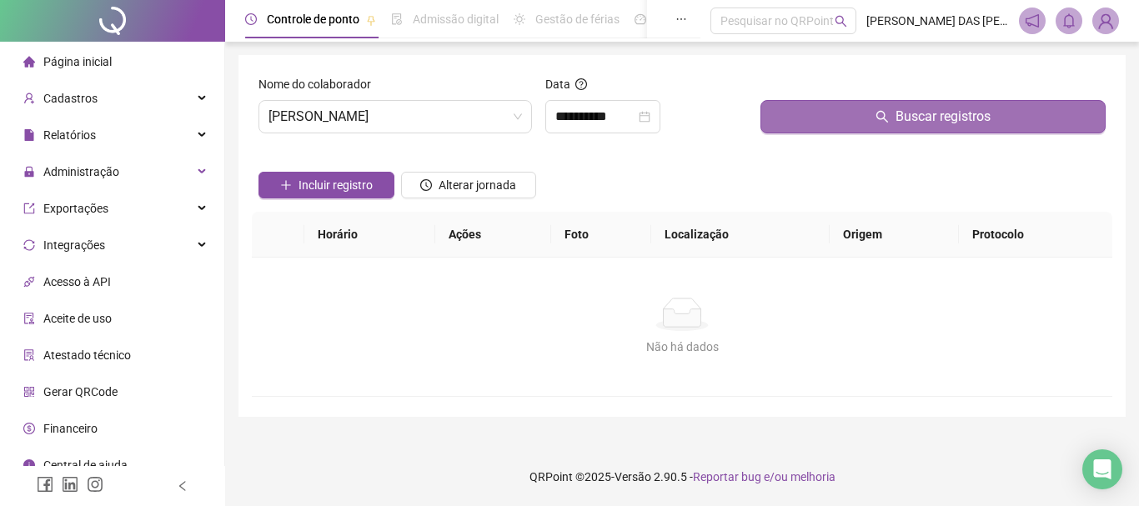
click at [924, 112] on span "Buscar registros" at bounding box center [942, 117] width 95 height 20
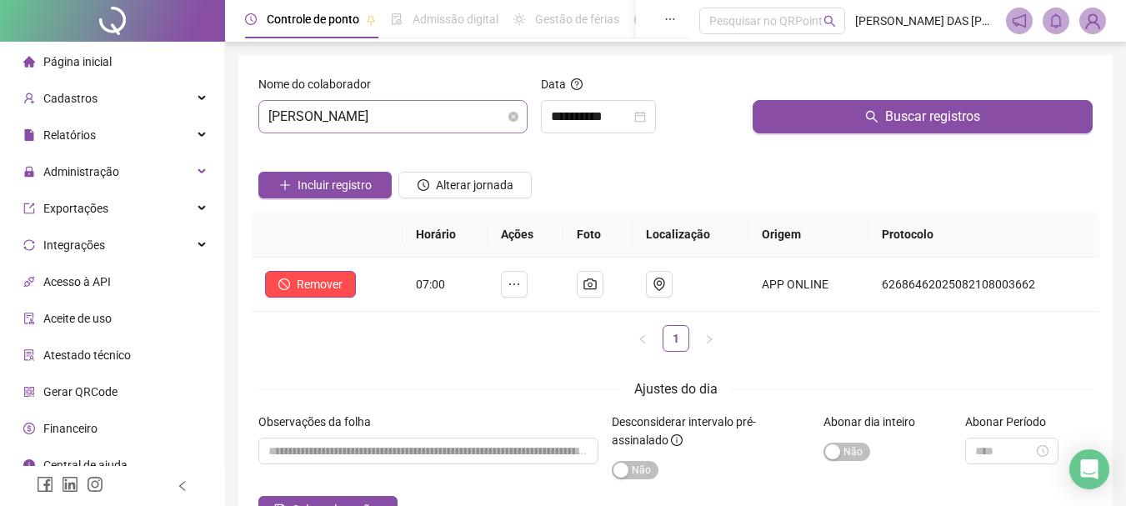
click at [493, 113] on span "[PERSON_NAME]" at bounding box center [392, 117] width 249 height 32
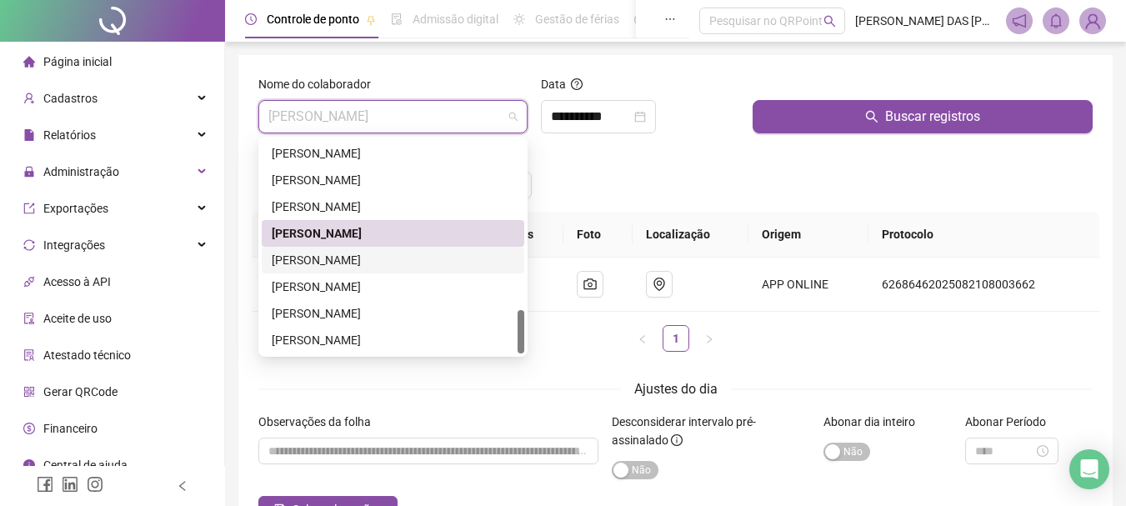
click at [330, 261] on div "[PERSON_NAME]" at bounding box center [393, 260] width 243 height 18
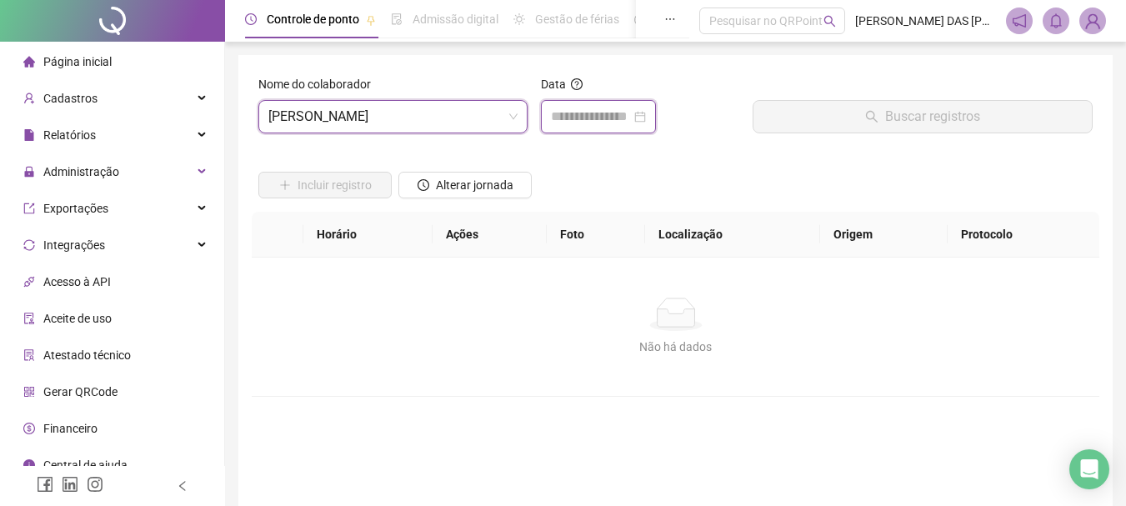
click at [585, 121] on input at bounding box center [591, 117] width 80 height 20
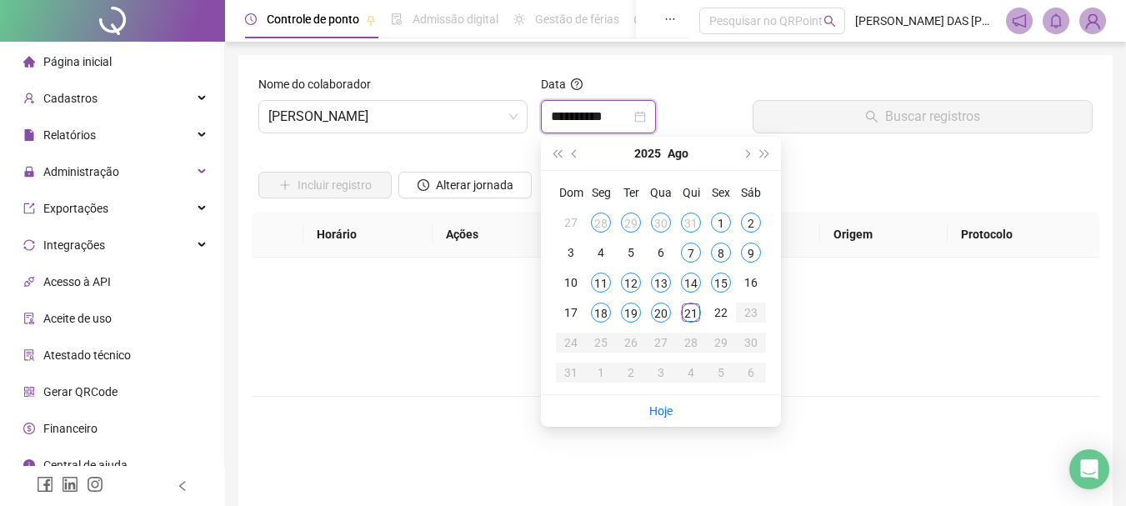
type input "**********"
click at [689, 317] on div "21" at bounding box center [691, 313] width 20 height 20
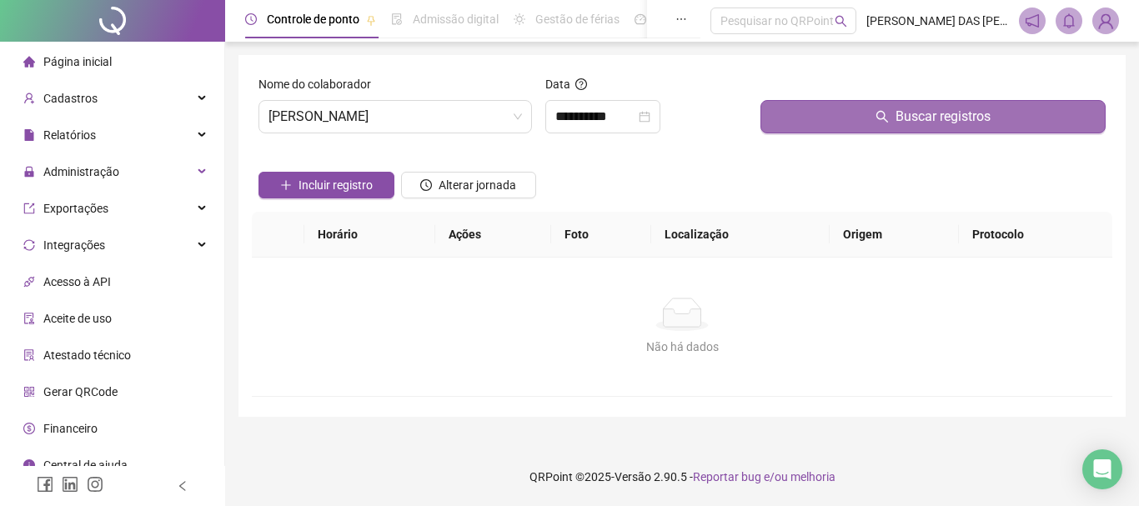
click at [924, 122] on span "Buscar registros" at bounding box center [942, 117] width 95 height 20
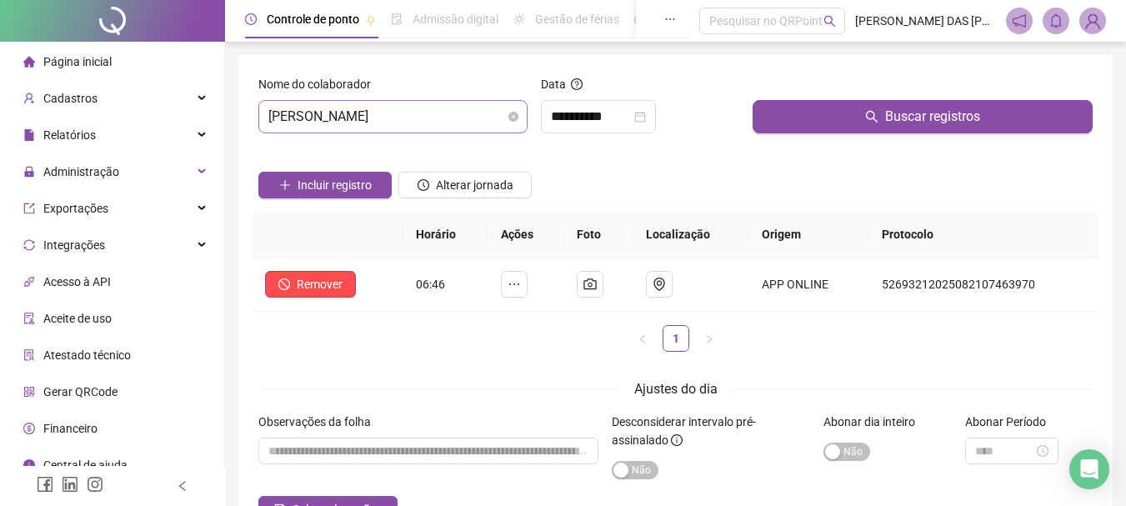
click at [458, 118] on span "[PERSON_NAME]" at bounding box center [392, 117] width 249 height 32
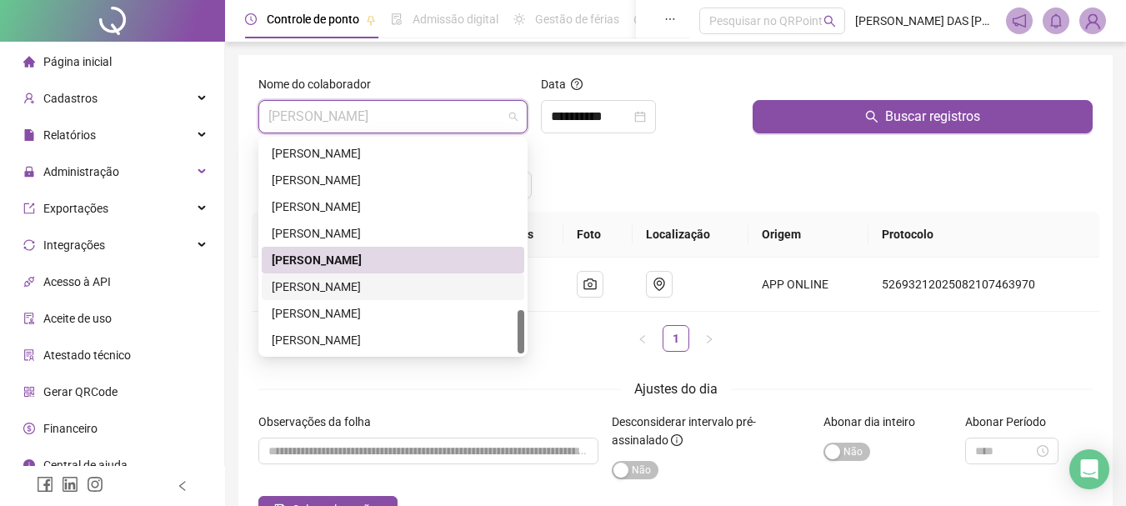
click at [337, 290] on div "[PERSON_NAME]" at bounding box center [393, 287] width 243 height 18
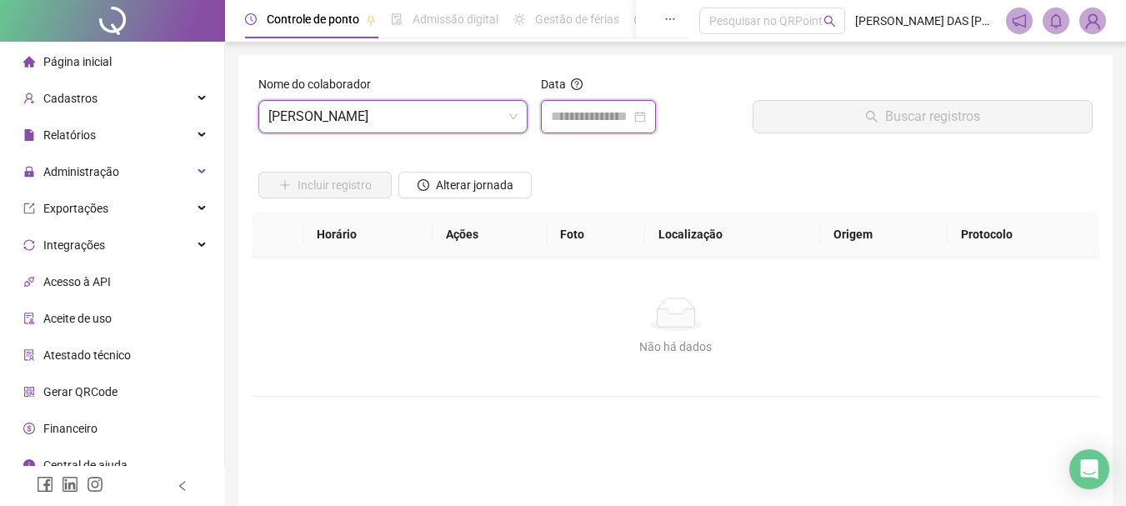
click at [583, 118] on input at bounding box center [591, 117] width 80 height 20
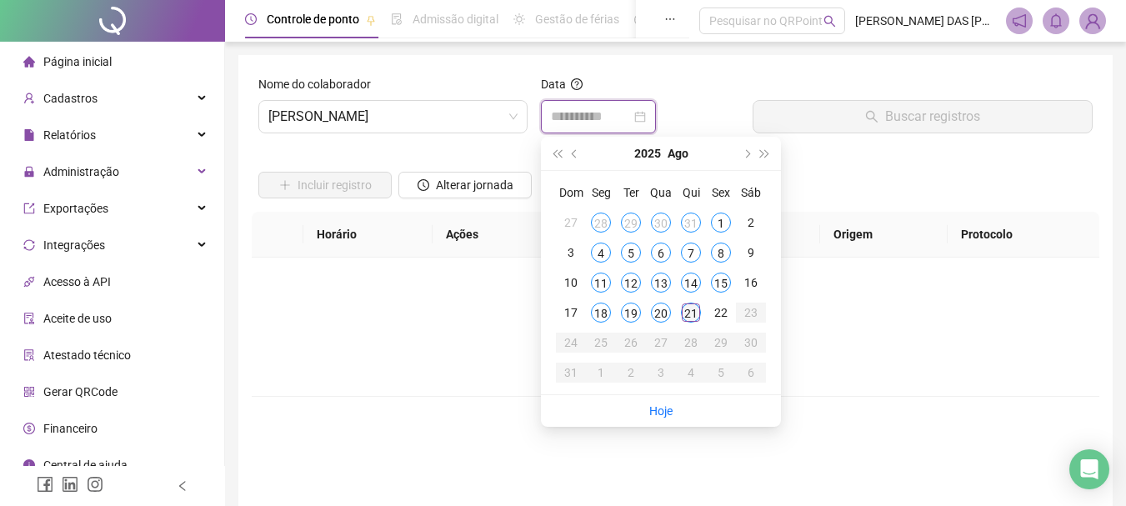
type input "**********"
click at [685, 315] on div "21" at bounding box center [691, 313] width 20 height 20
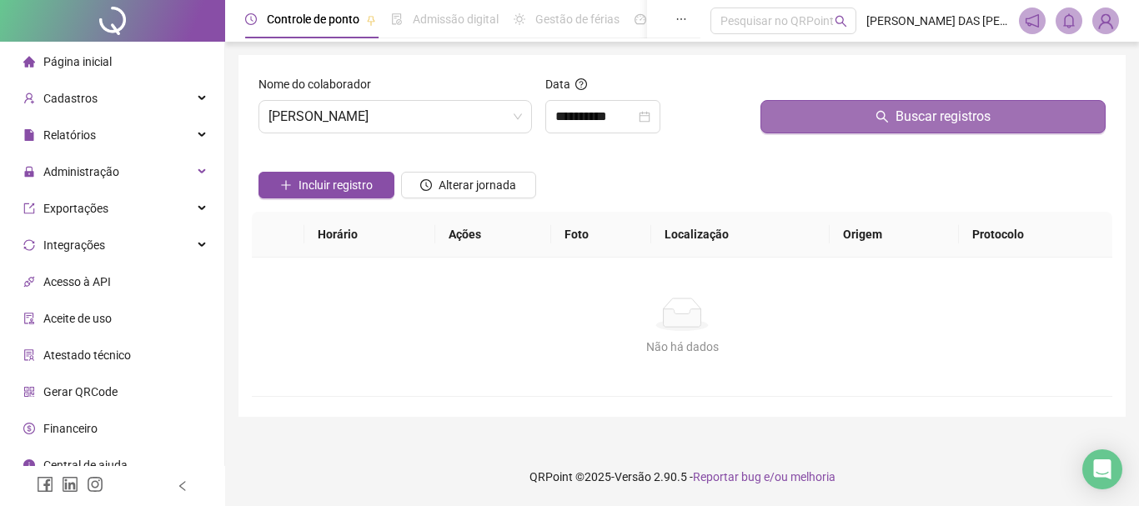
click at [893, 128] on button "Buscar registros" at bounding box center [932, 116] width 345 height 33
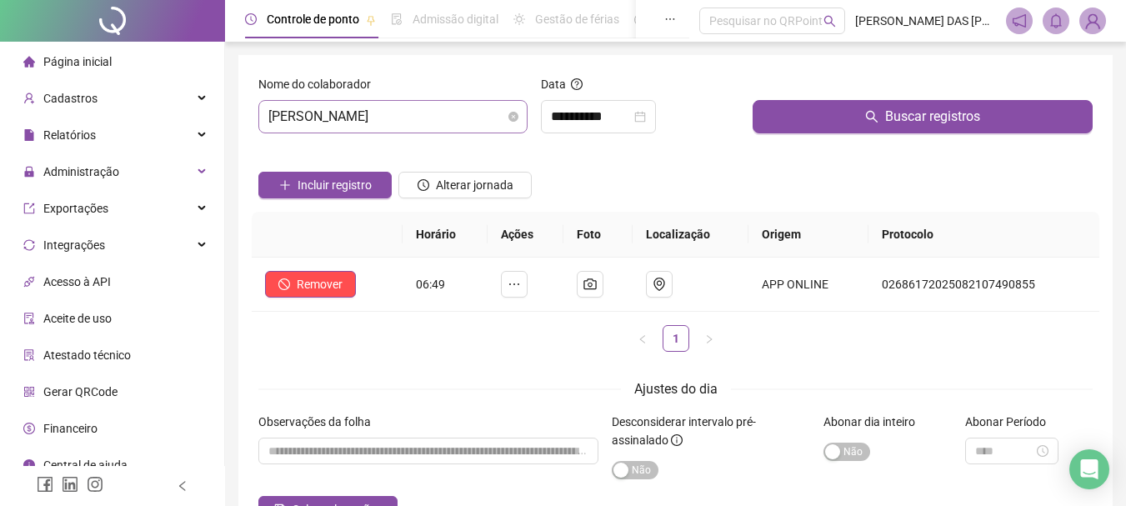
click at [476, 117] on span "[PERSON_NAME]" at bounding box center [392, 117] width 249 height 32
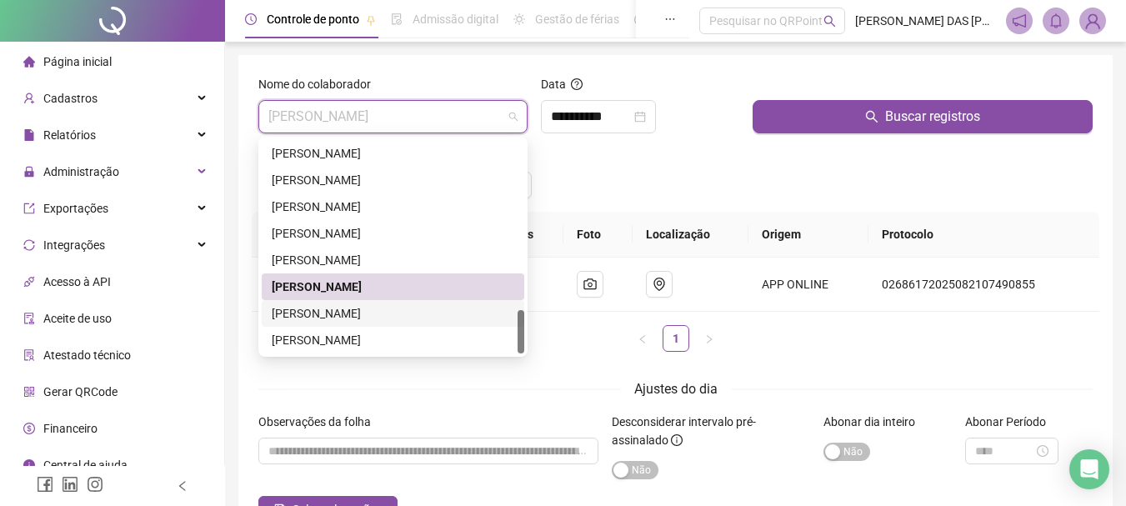
click at [326, 317] on div "[PERSON_NAME]" at bounding box center [393, 313] width 243 height 18
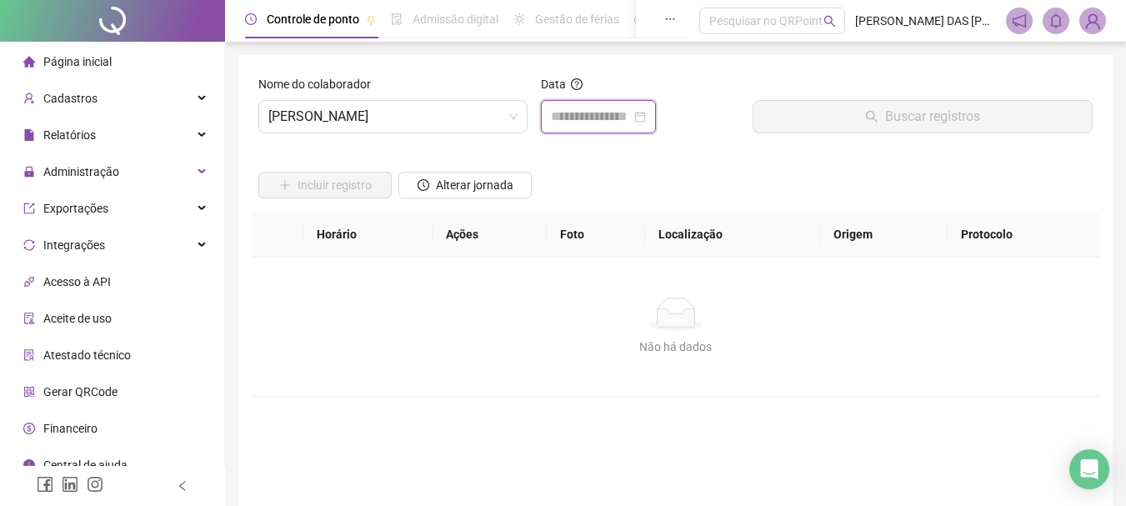
click at [598, 121] on input at bounding box center [591, 117] width 80 height 20
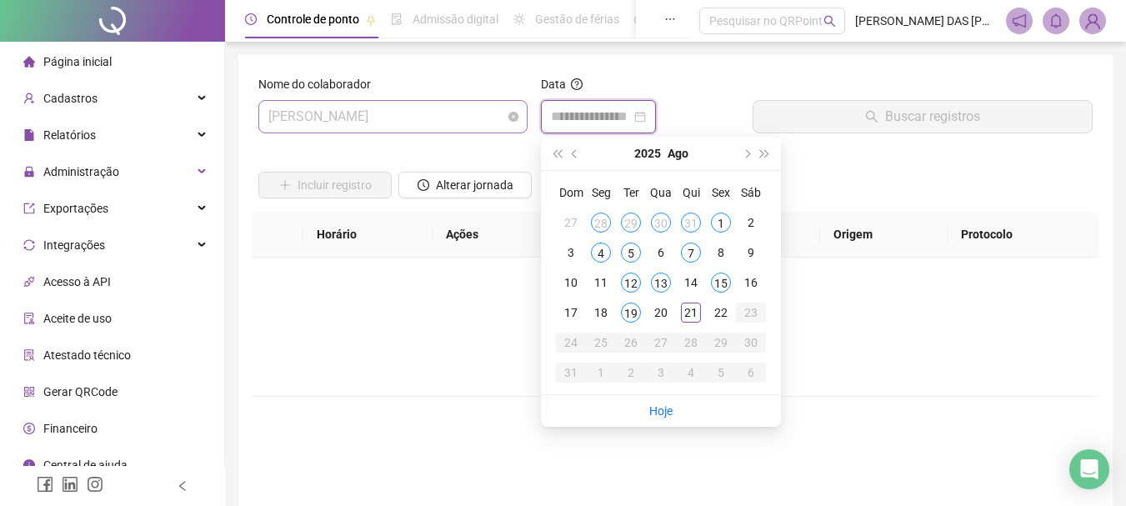
click at [470, 119] on span "[PERSON_NAME]" at bounding box center [392, 117] width 249 height 32
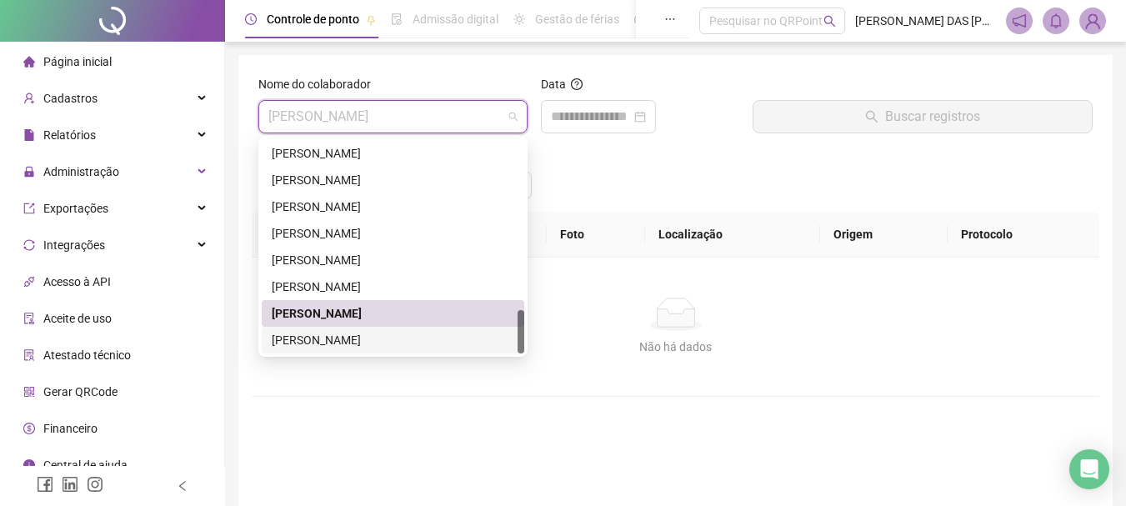
click at [372, 340] on div "[PERSON_NAME]" at bounding box center [393, 340] width 243 height 18
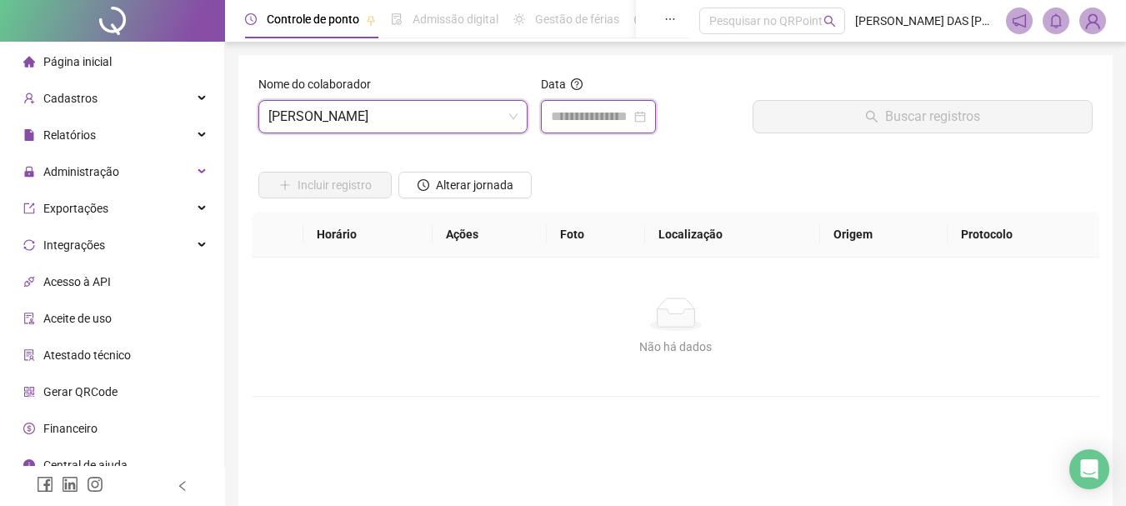
click at [615, 114] on input at bounding box center [591, 117] width 80 height 20
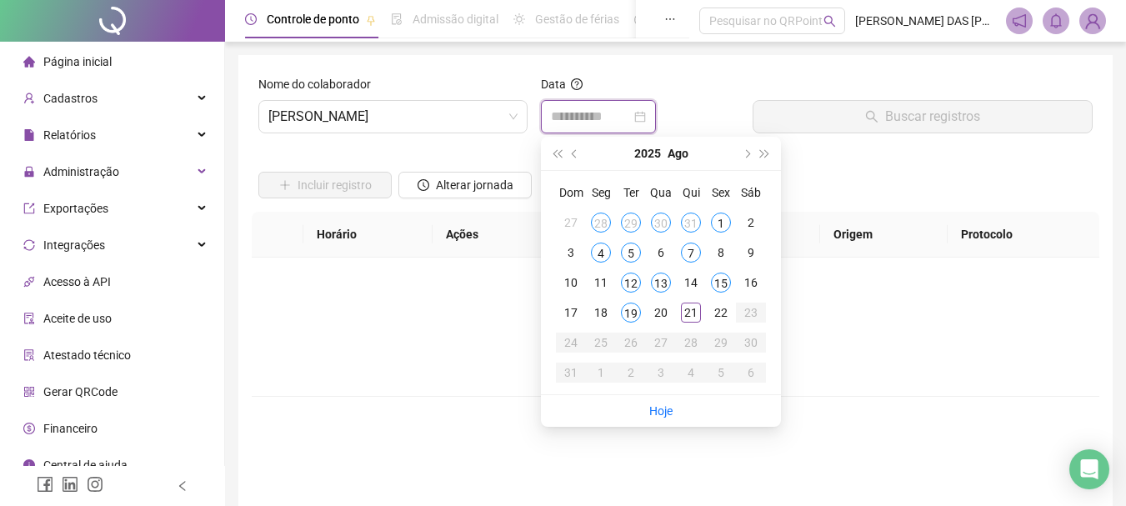
type input "**********"
drag, startPoint x: 690, startPoint y: 313, endPoint x: 822, endPoint y: 173, distance: 192.8
click at [691, 313] on div "21" at bounding box center [691, 313] width 20 height 20
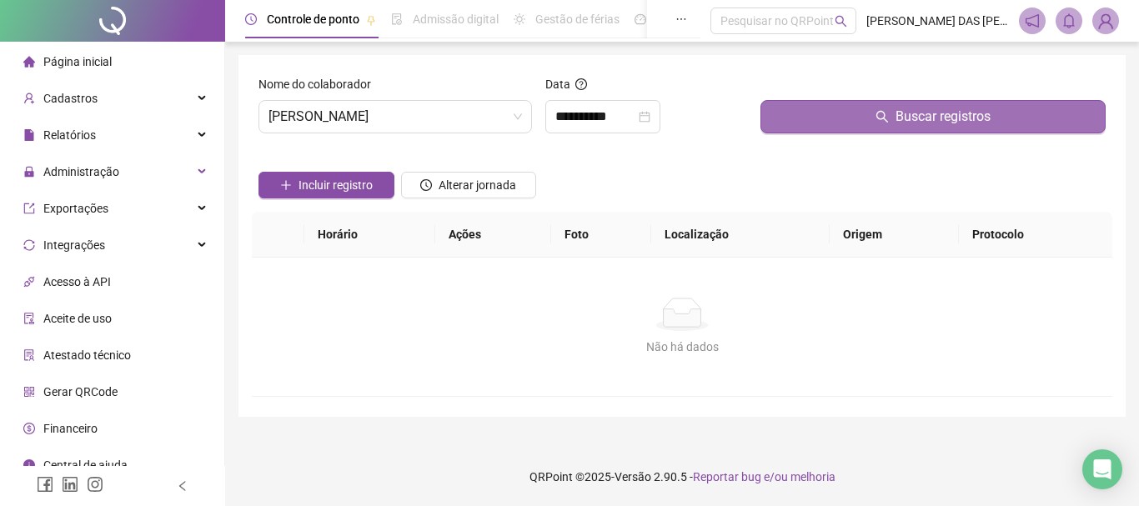
click at [934, 124] on span "Buscar registros" at bounding box center [942, 117] width 95 height 20
